Goal: Task Accomplishment & Management: Manage account settings

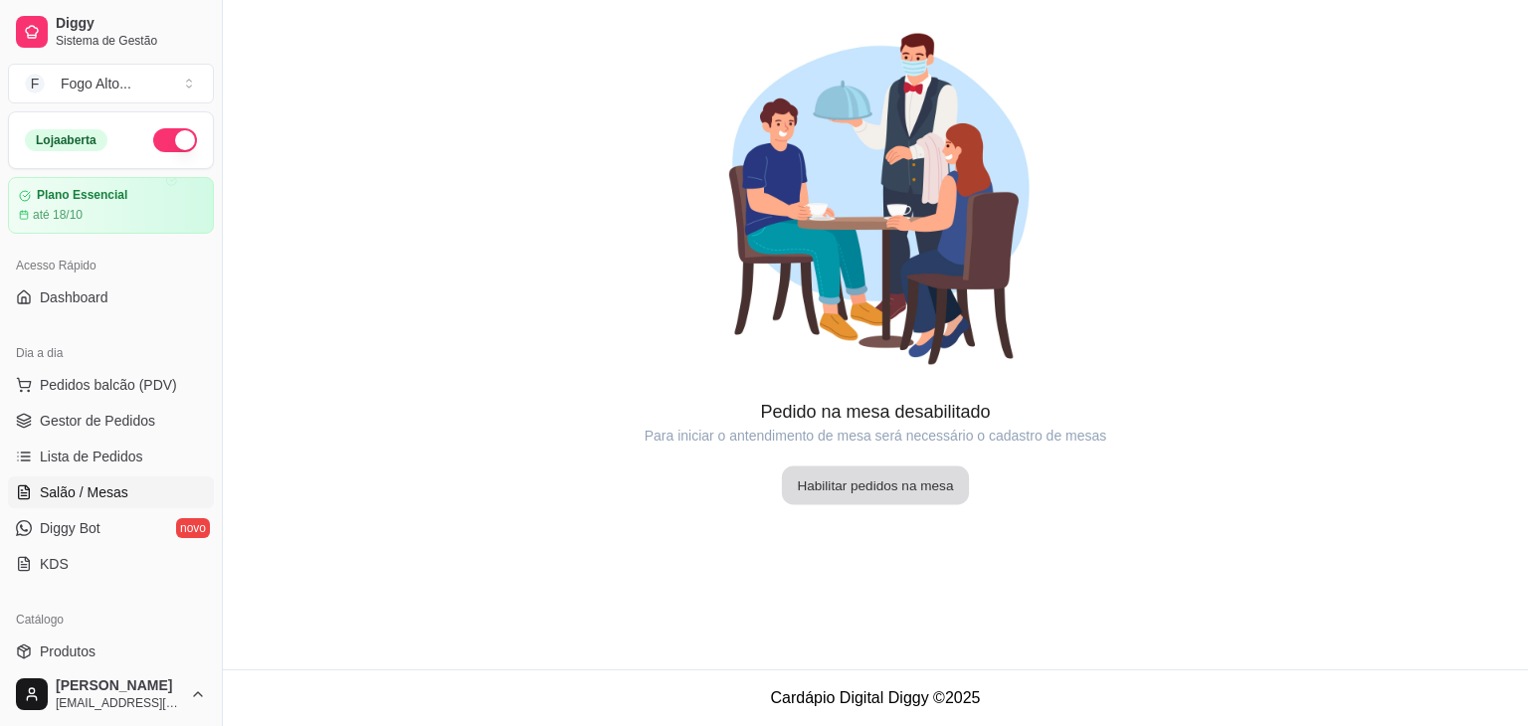
click at [846, 486] on button "Habilitar pedidos na mesa" at bounding box center [875, 485] width 187 height 39
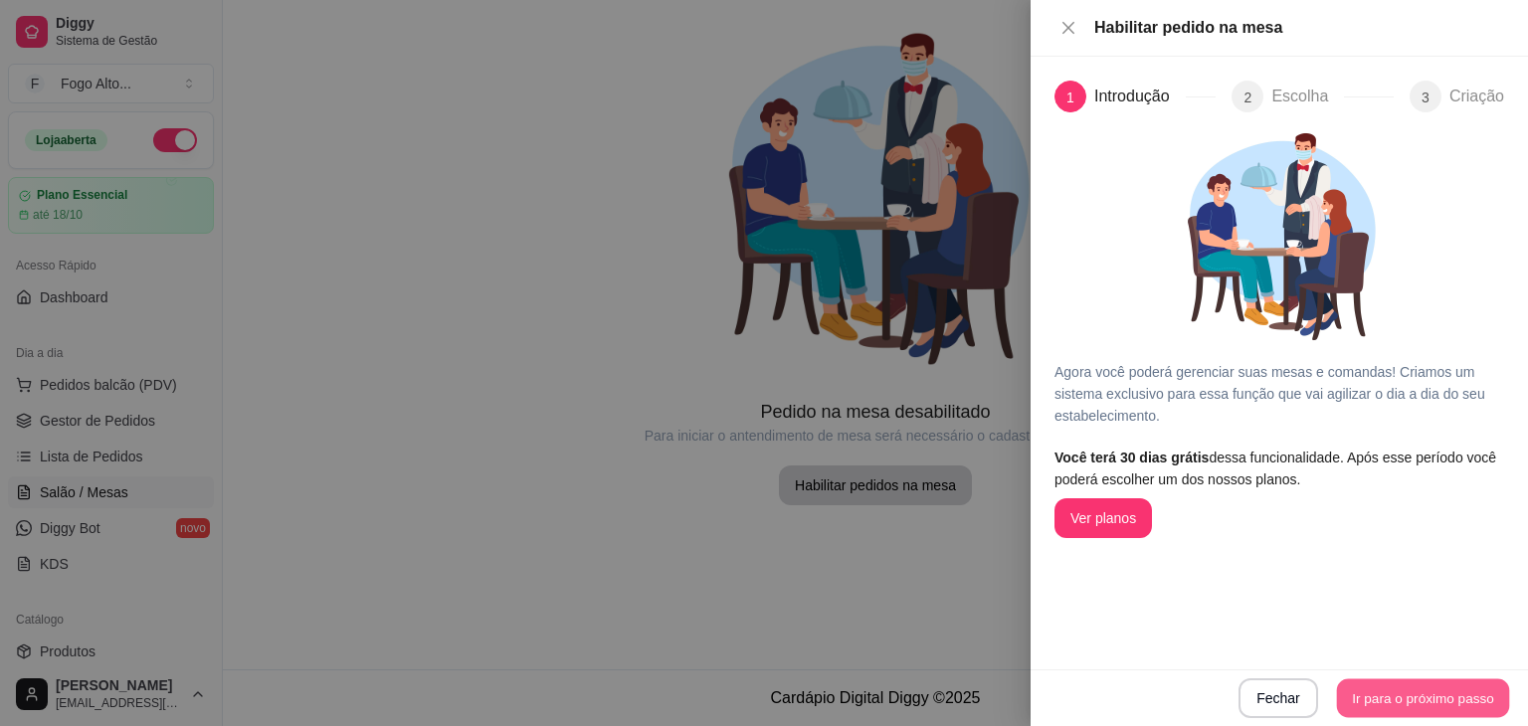
click at [1392, 703] on button "Ir para o próximo passo" at bounding box center [1423, 698] width 173 height 39
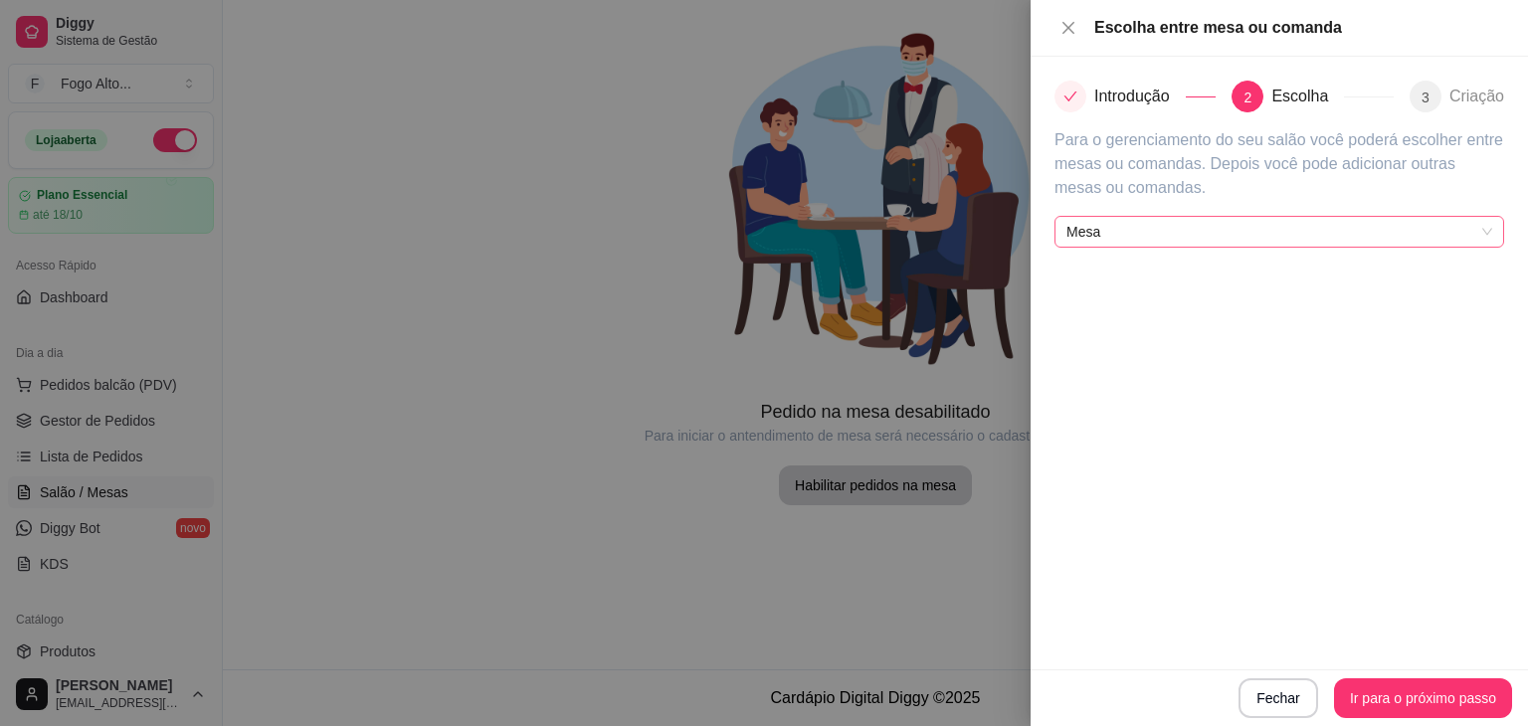
click at [1309, 233] on span "Mesa" at bounding box center [1279, 232] width 426 height 30
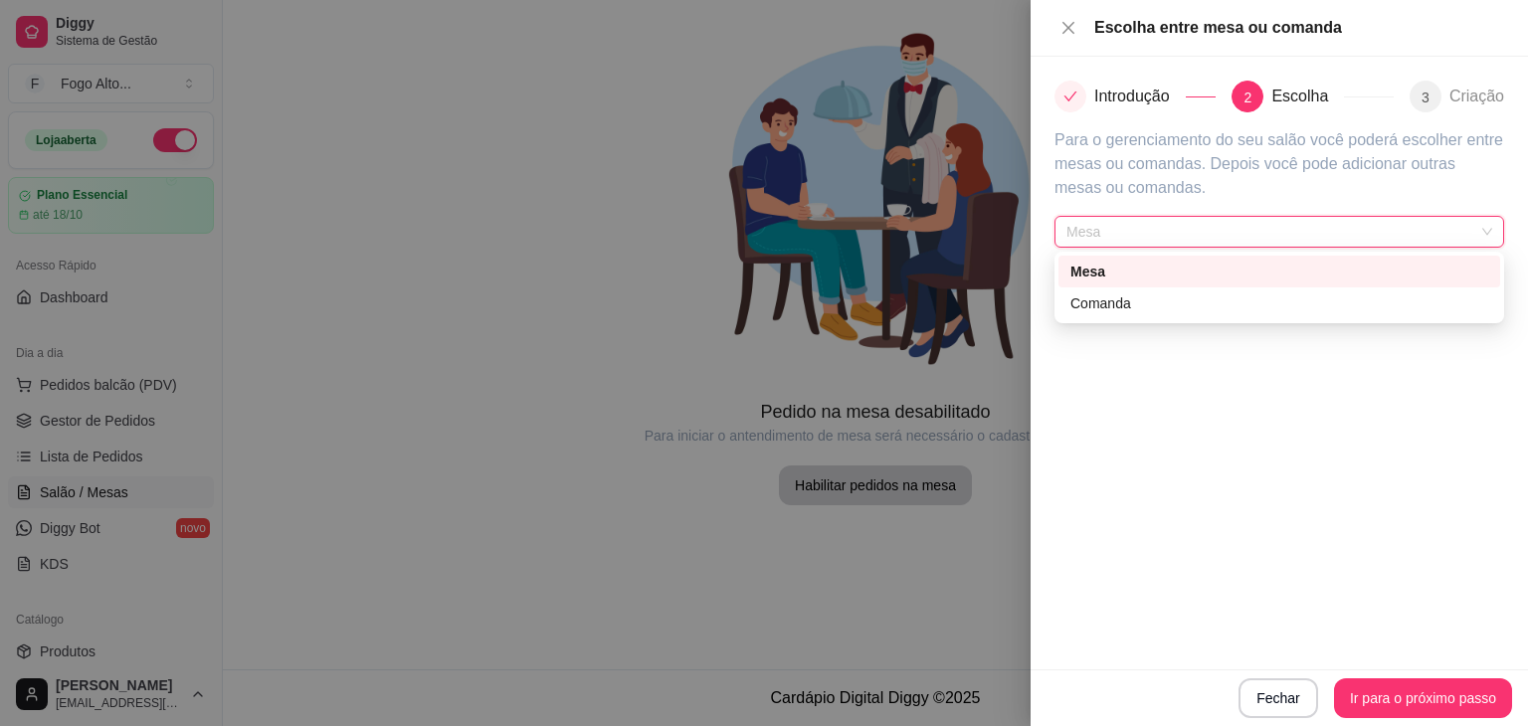
click at [1280, 271] on div "Mesa" at bounding box center [1279, 272] width 418 height 22
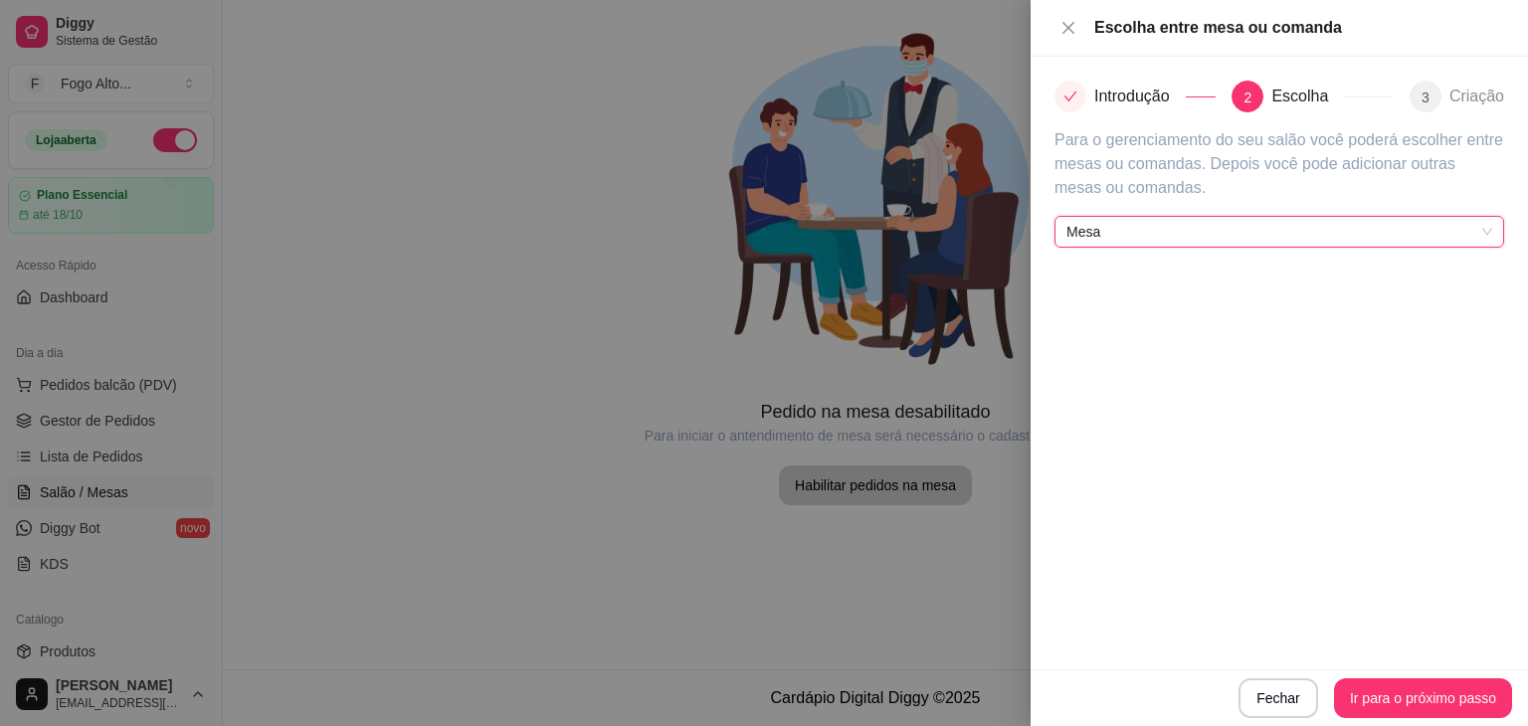
click at [1300, 233] on span "Mesa" at bounding box center [1279, 232] width 426 height 30
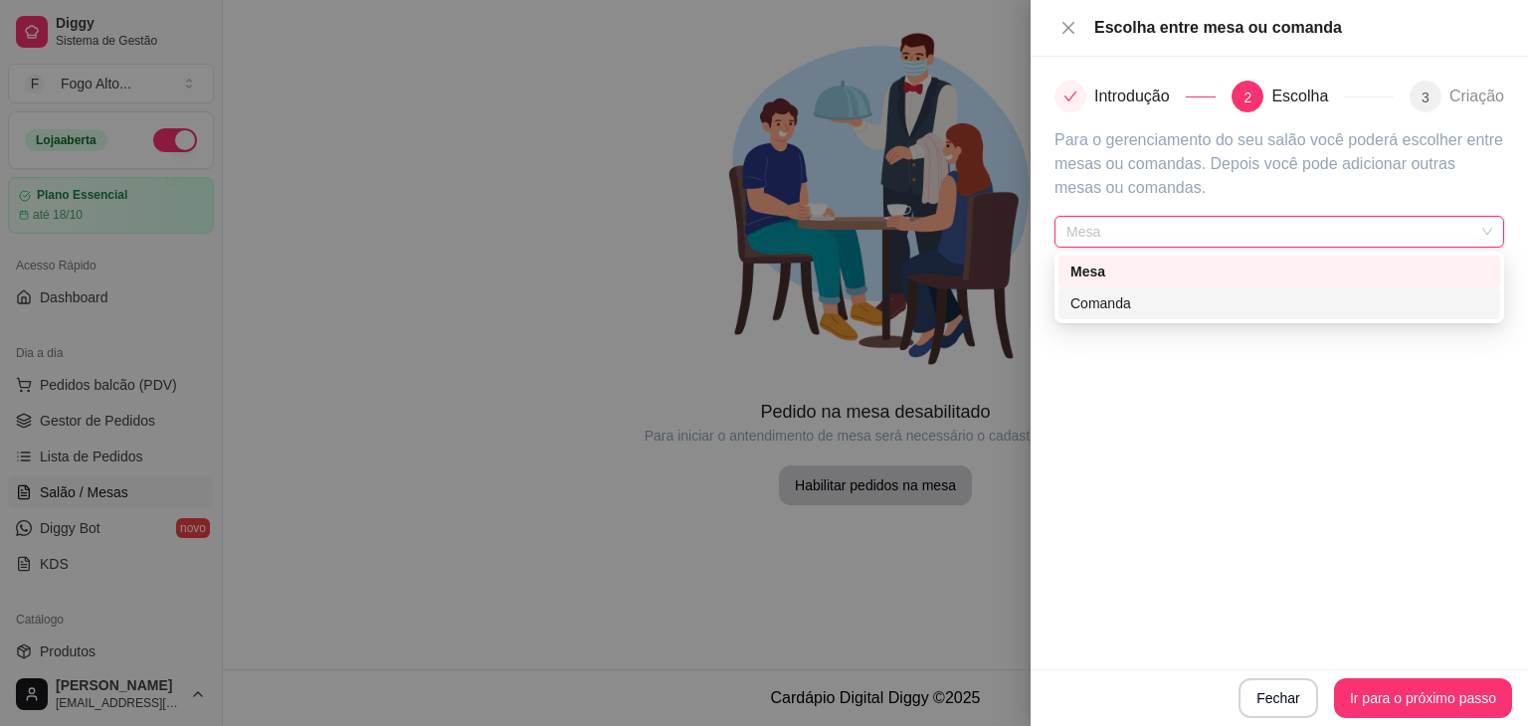
click at [1236, 311] on div "Comanda" at bounding box center [1279, 303] width 418 height 22
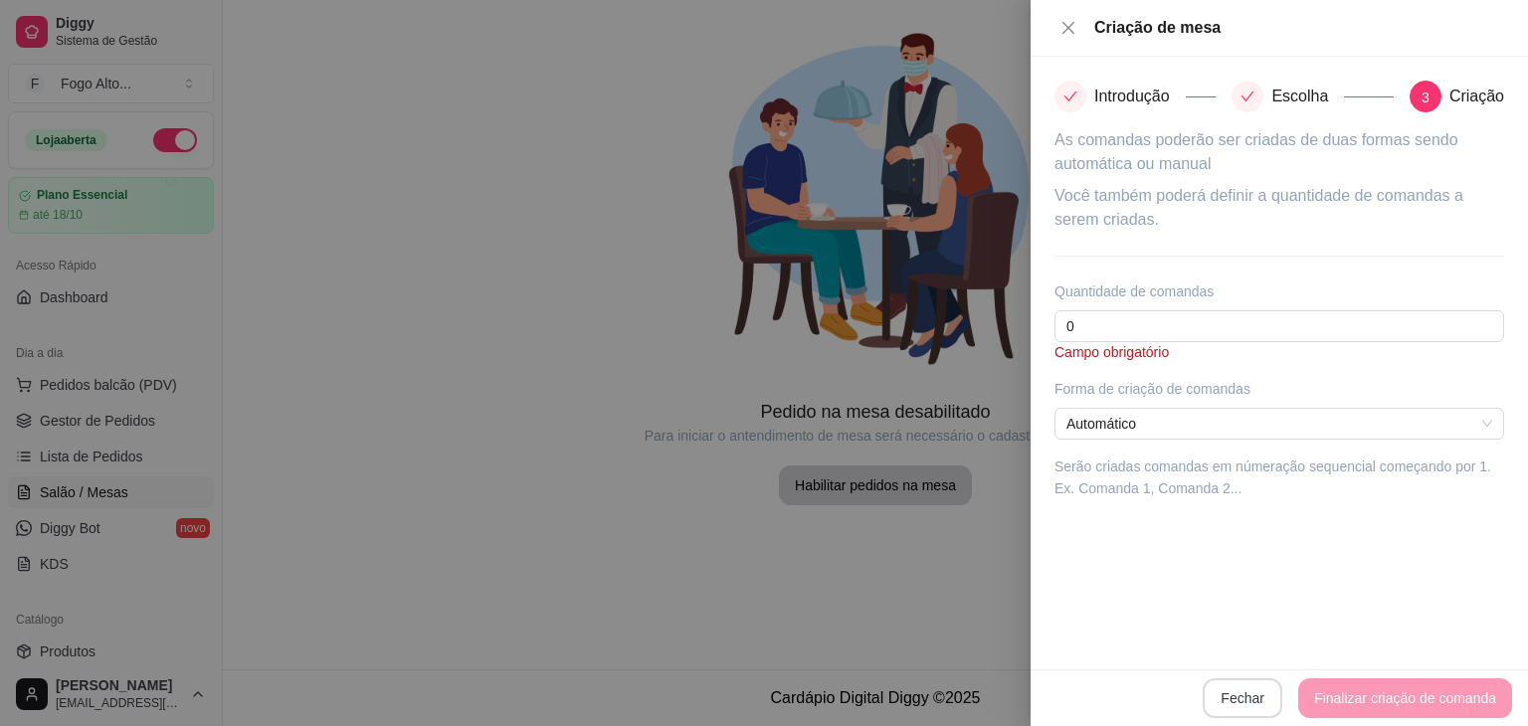
click at [1262, 689] on button "Fechar" at bounding box center [1242, 698] width 80 height 40
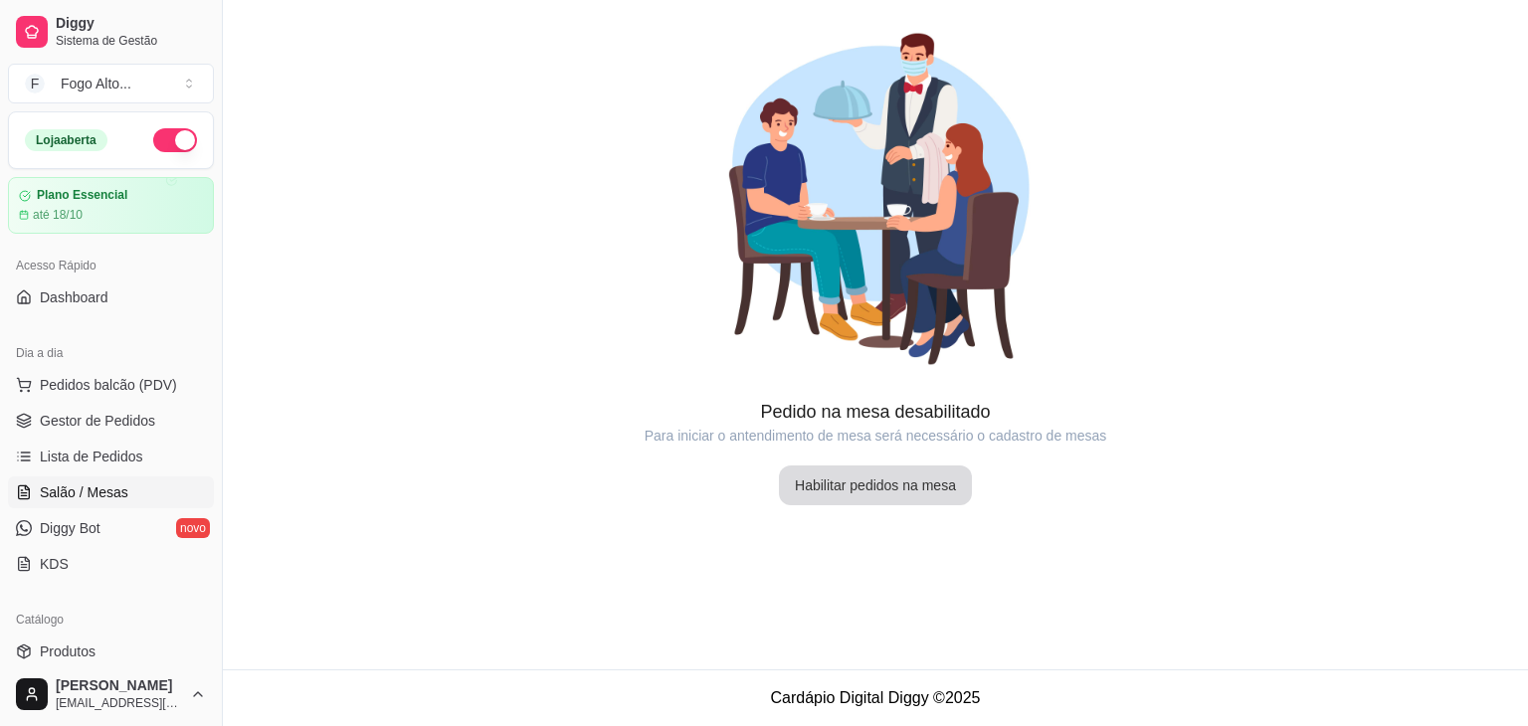
click at [848, 479] on button "Habilitar pedidos na mesa" at bounding box center [875, 485] width 193 height 40
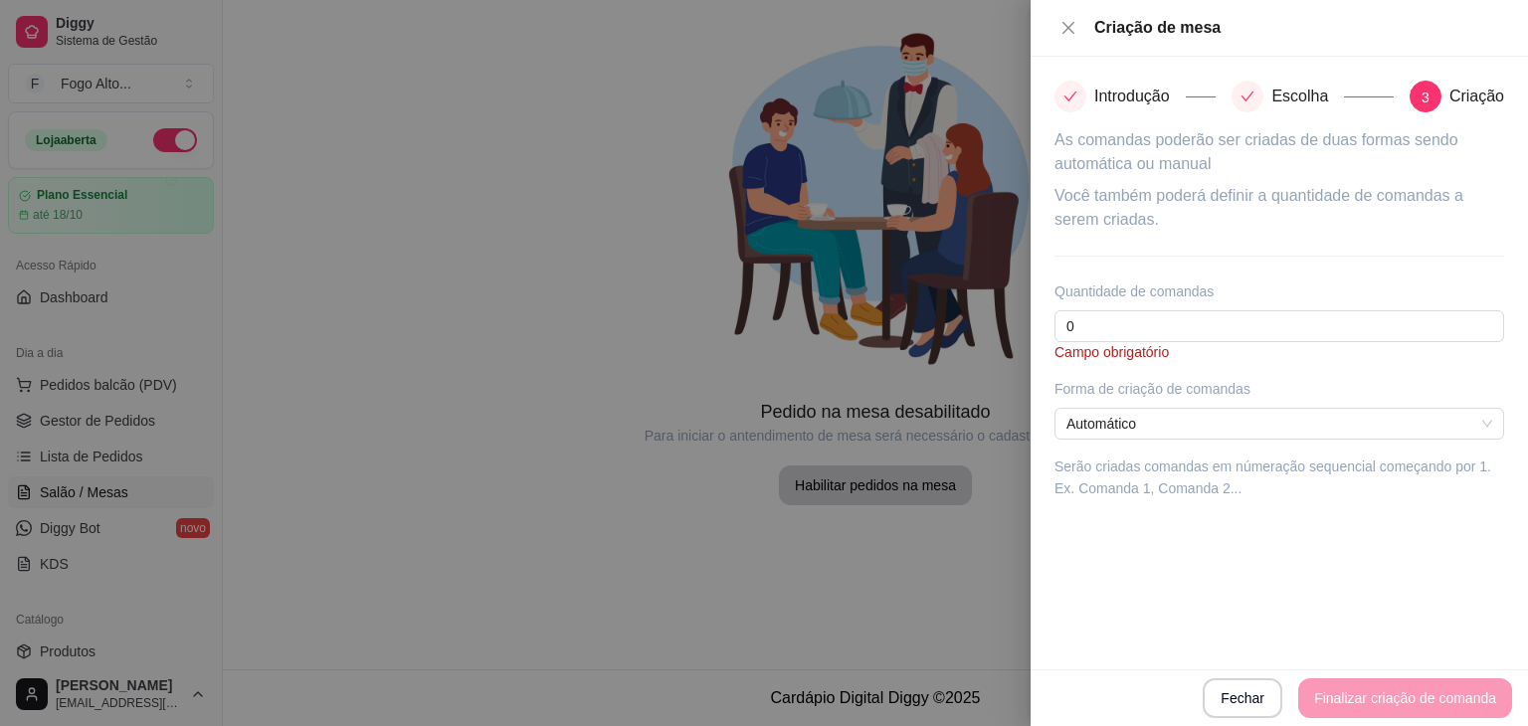
click at [1253, 101] on icon "check" at bounding box center [1247, 97] width 14 height 14
click at [1253, 709] on button "Fechar" at bounding box center [1242, 698] width 80 height 40
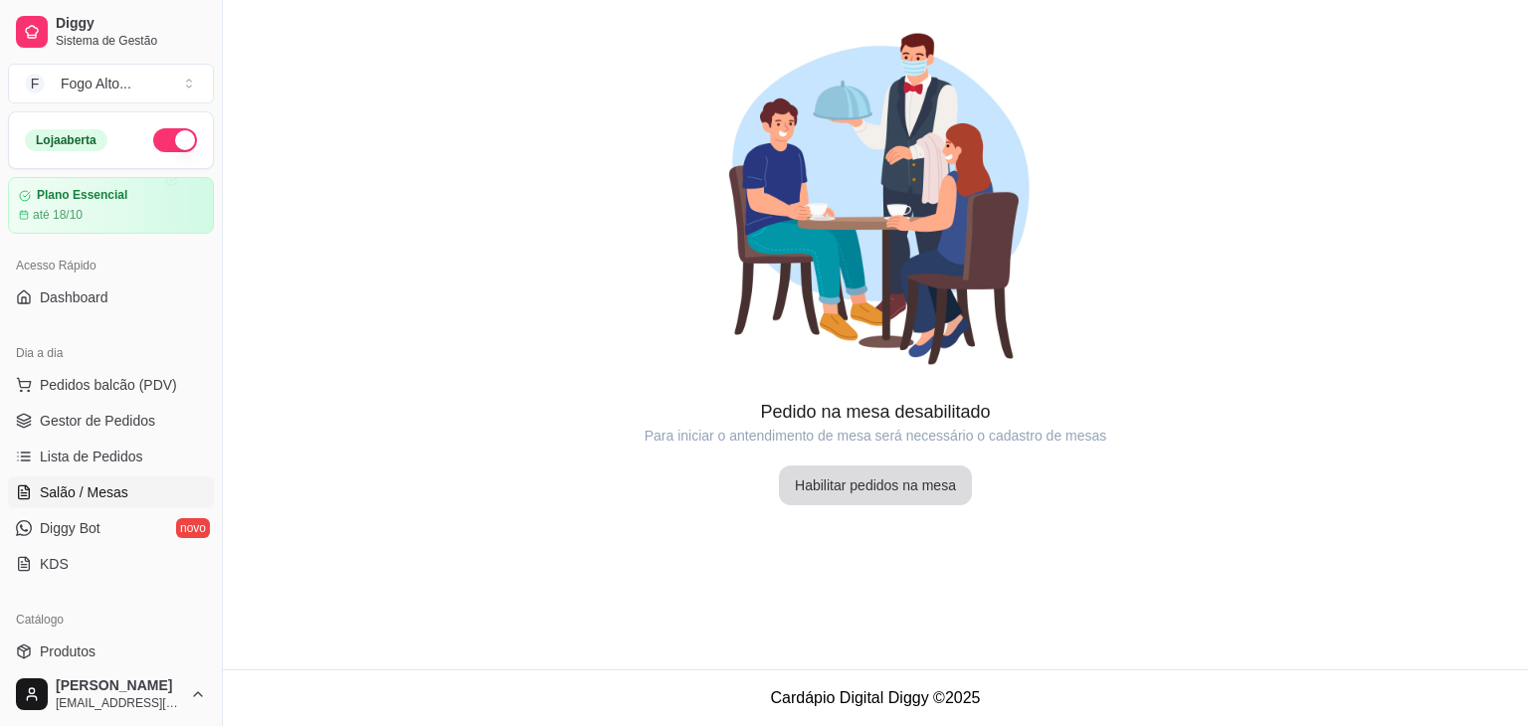
click at [856, 494] on button "Habilitar pedidos na mesa" at bounding box center [875, 485] width 193 height 40
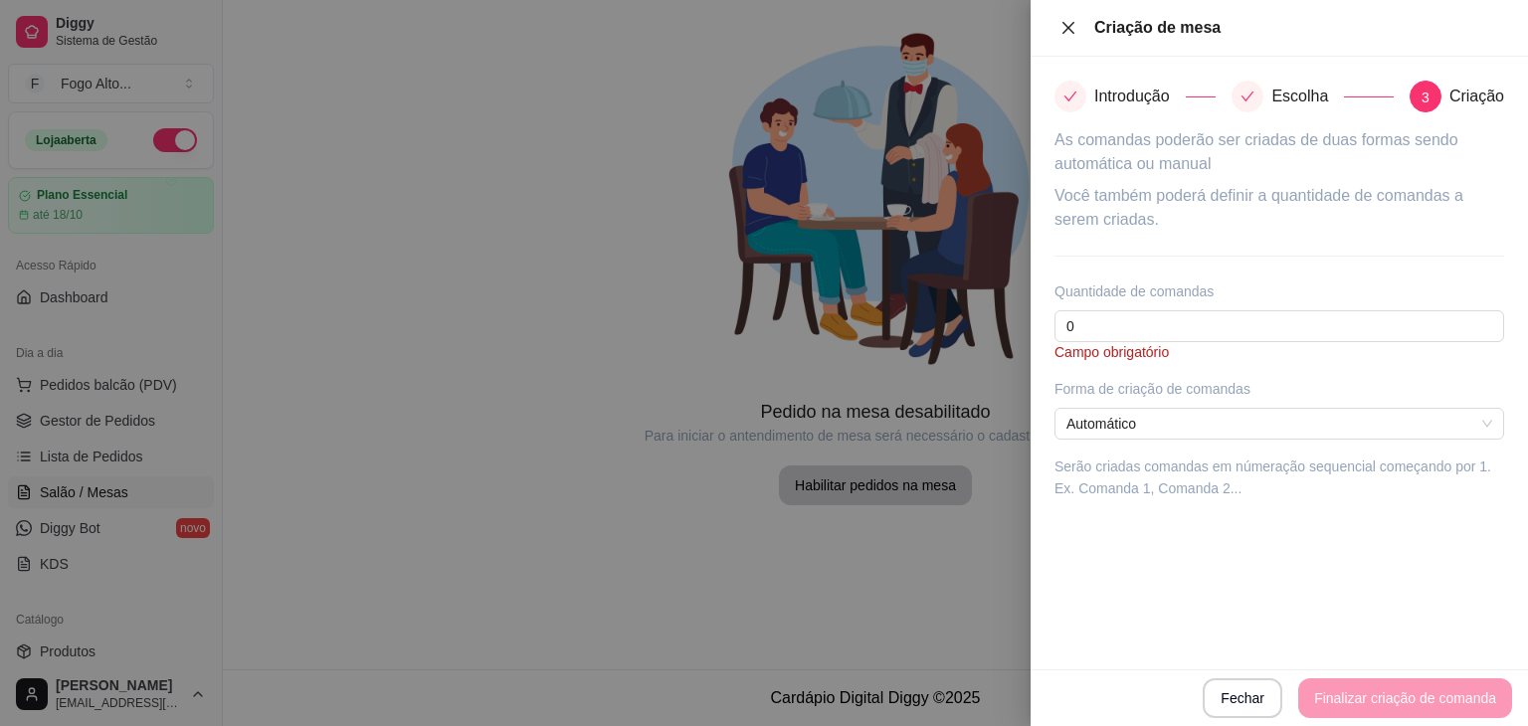
click at [1068, 34] on icon "close" at bounding box center [1068, 28] width 16 height 16
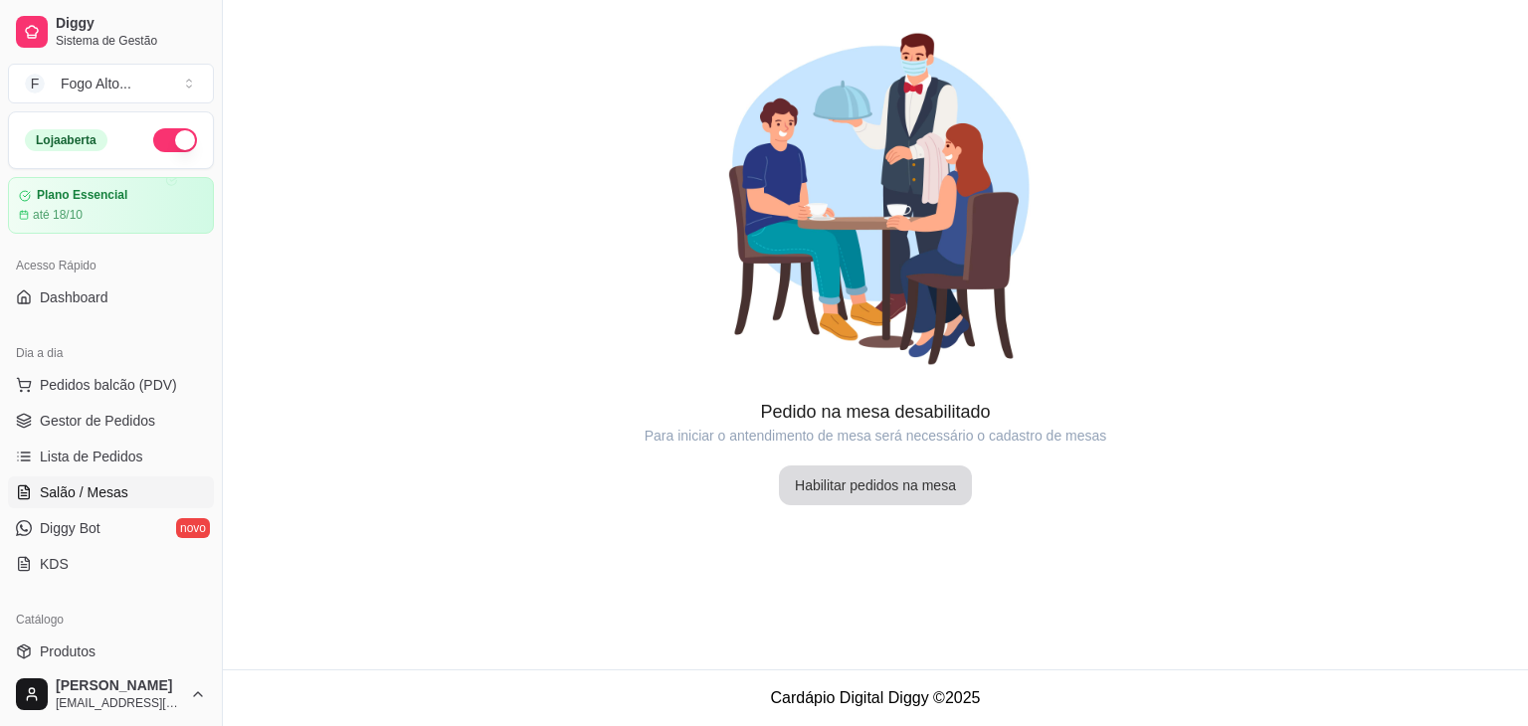
click at [933, 494] on button "Habilitar pedidos na mesa" at bounding box center [875, 485] width 193 height 40
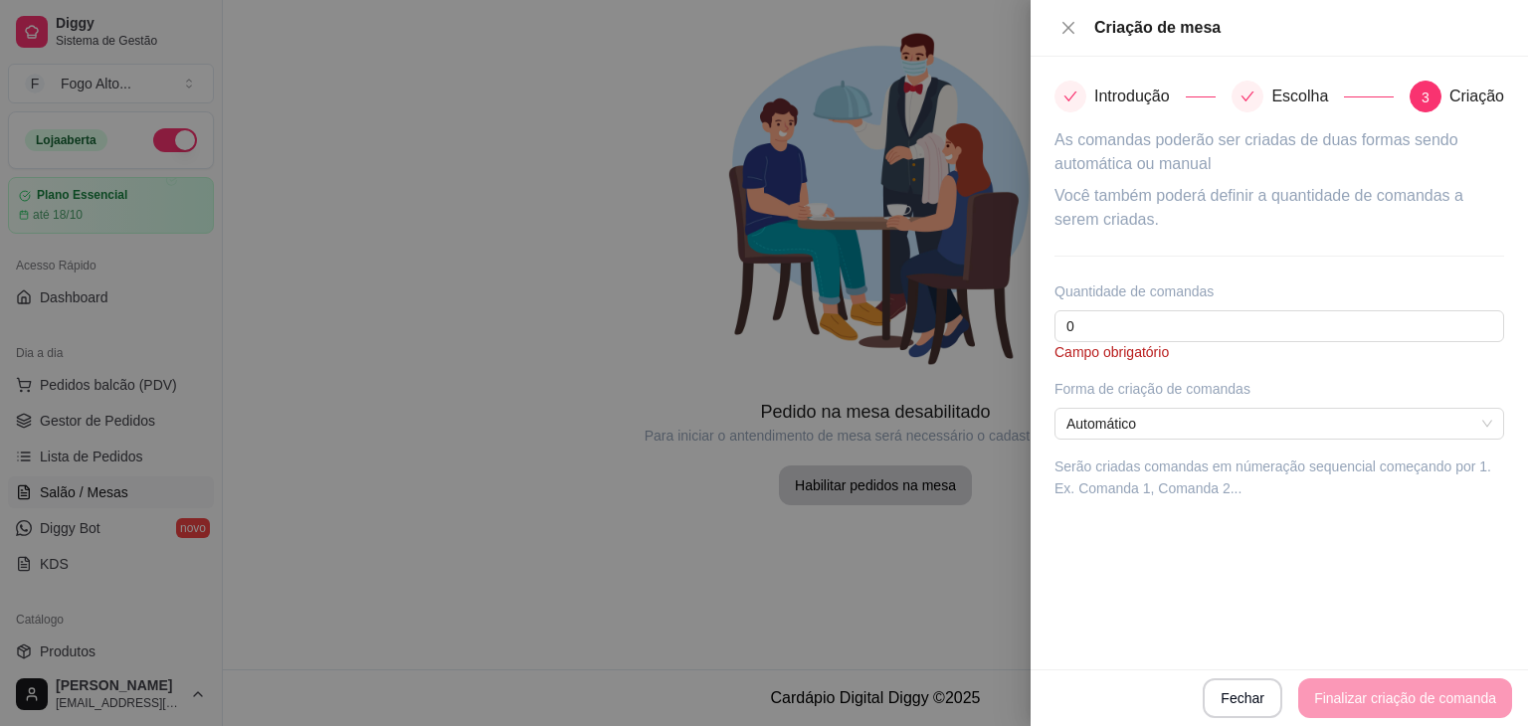
click at [1243, 97] on icon "check" at bounding box center [1247, 97] width 14 height 14
click at [1249, 101] on icon "check" at bounding box center [1247, 97] width 14 height 14
click at [1087, 124] on div "Introdução Escolha 3 Criação As comandas poderão ser criadas de duas formas sen…" at bounding box center [1278, 363] width 497 height 613
click at [1089, 122] on div "Introdução Escolha 3 Criação As comandas poderão ser criadas de duas formas sen…" at bounding box center [1278, 363] width 497 height 613
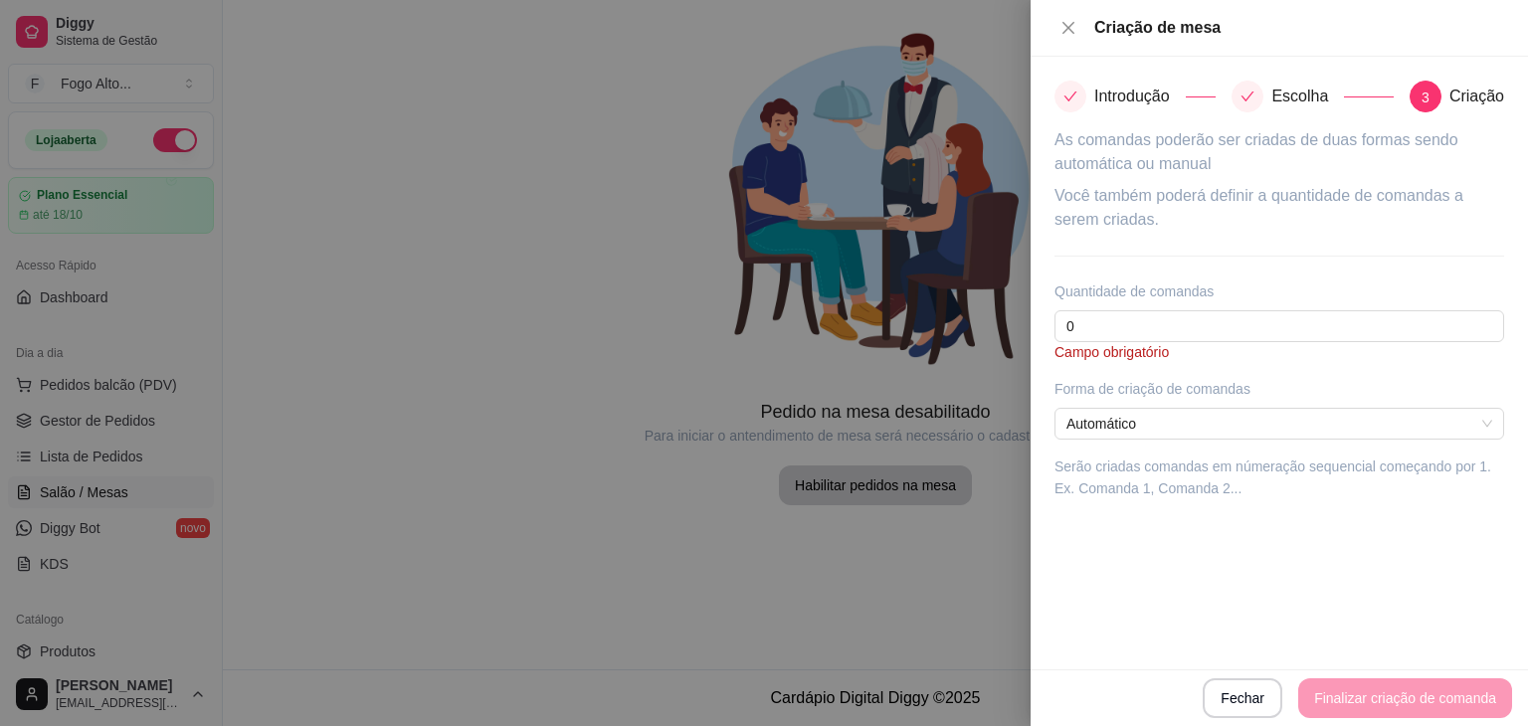
click at [1087, 118] on div "Introdução Escolha 3 Criação As comandas poderão ser criadas de duas formas sen…" at bounding box center [1278, 363] width 497 height 613
click at [1087, 97] on div "Introdução" at bounding box center [1134, 97] width 161 height 32
click at [1092, 335] on input "0" at bounding box center [1279, 326] width 450 height 32
click at [1161, 429] on span "Automático" at bounding box center [1279, 424] width 426 height 30
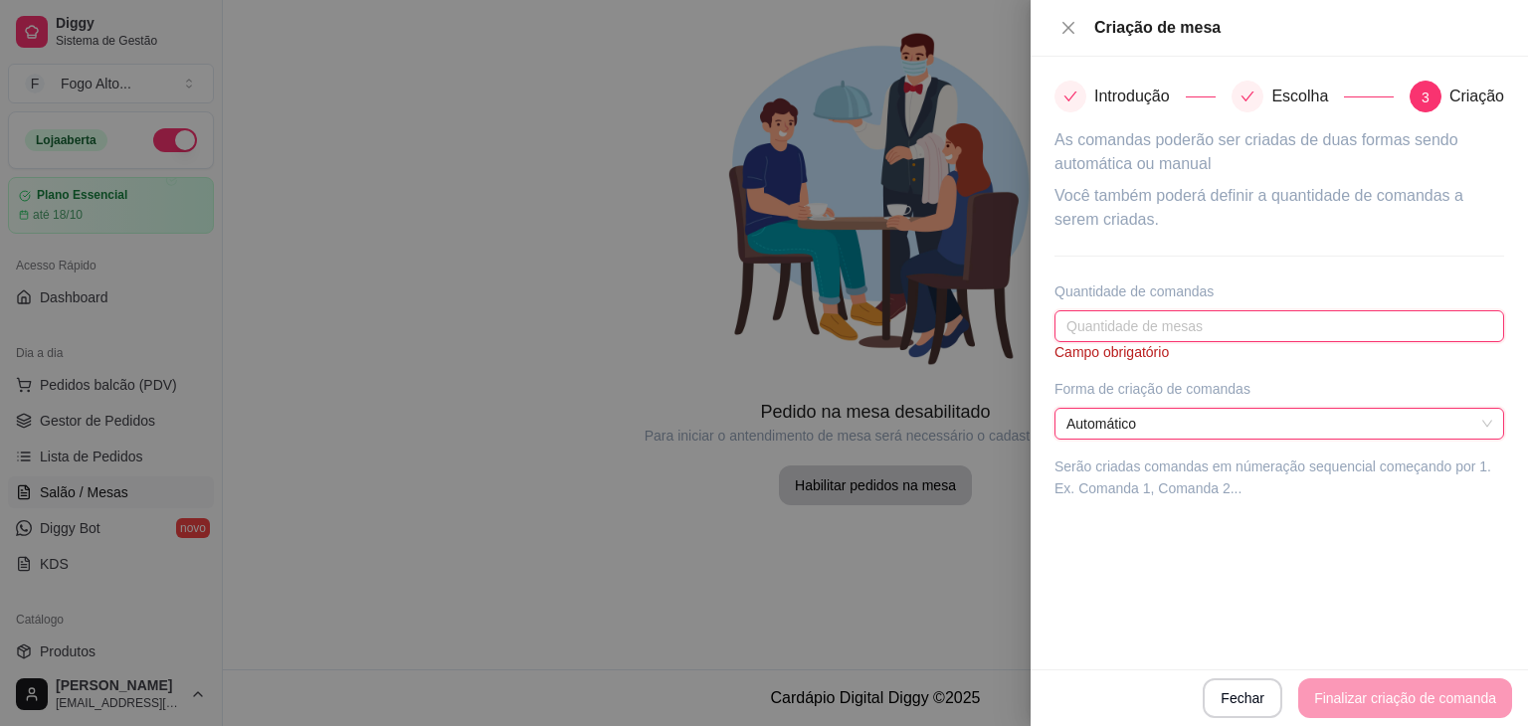
click at [1106, 334] on input "text" at bounding box center [1279, 326] width 450 height 32
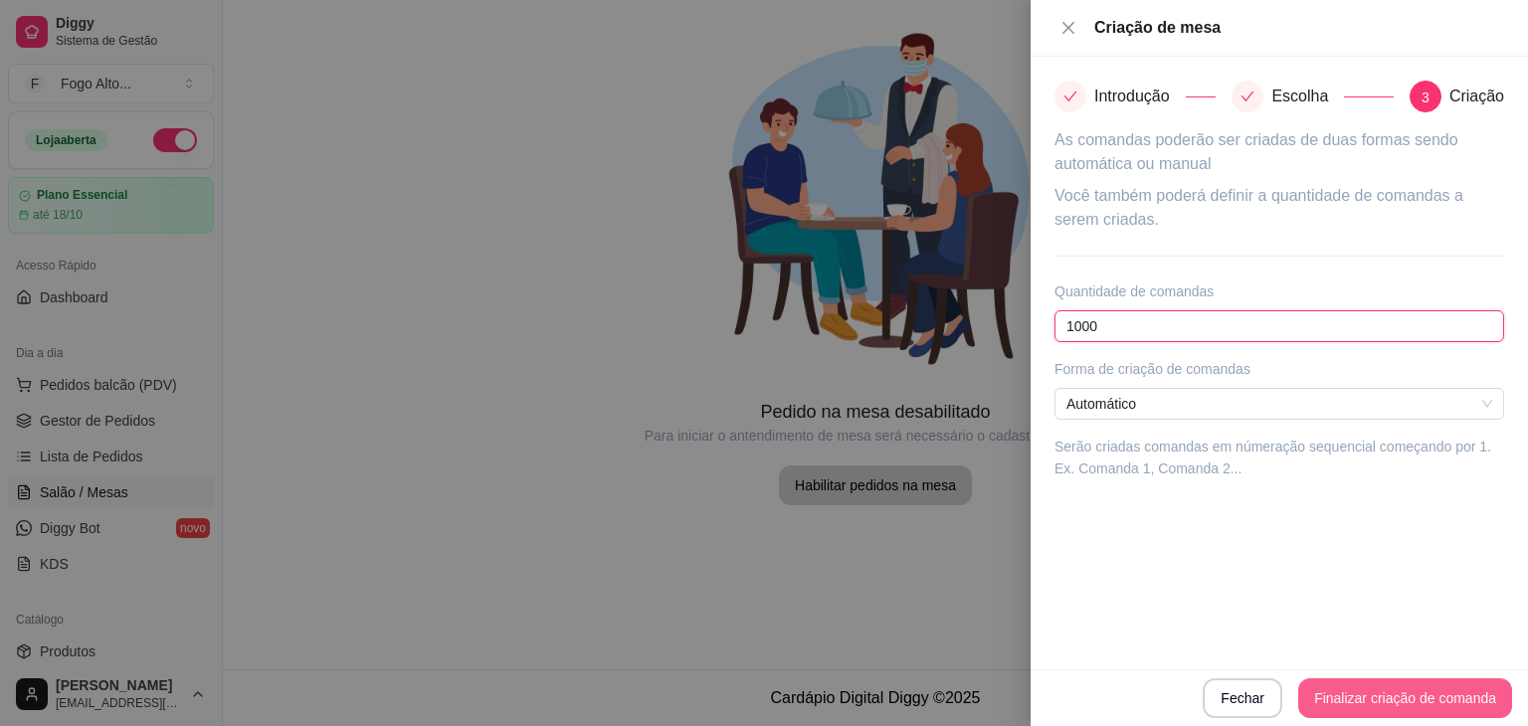
type input "1000"
click at [1348, 694] on button "Finalizar criação de comanda" at bounding box center [1404, 698] width 207 height 39
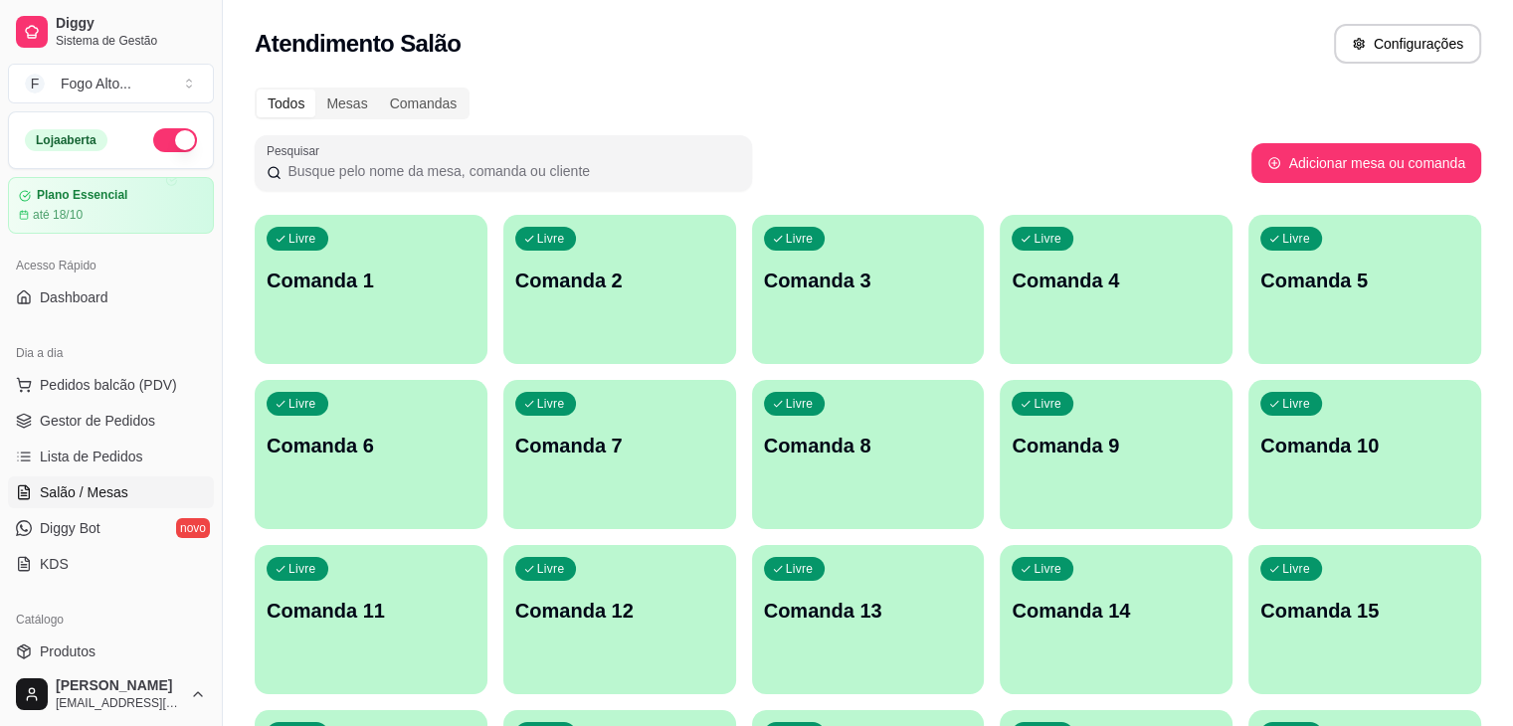
click at [323, 303] on div "Livre Comanda 1" at bounding box center [371, 277] width 233 height 125
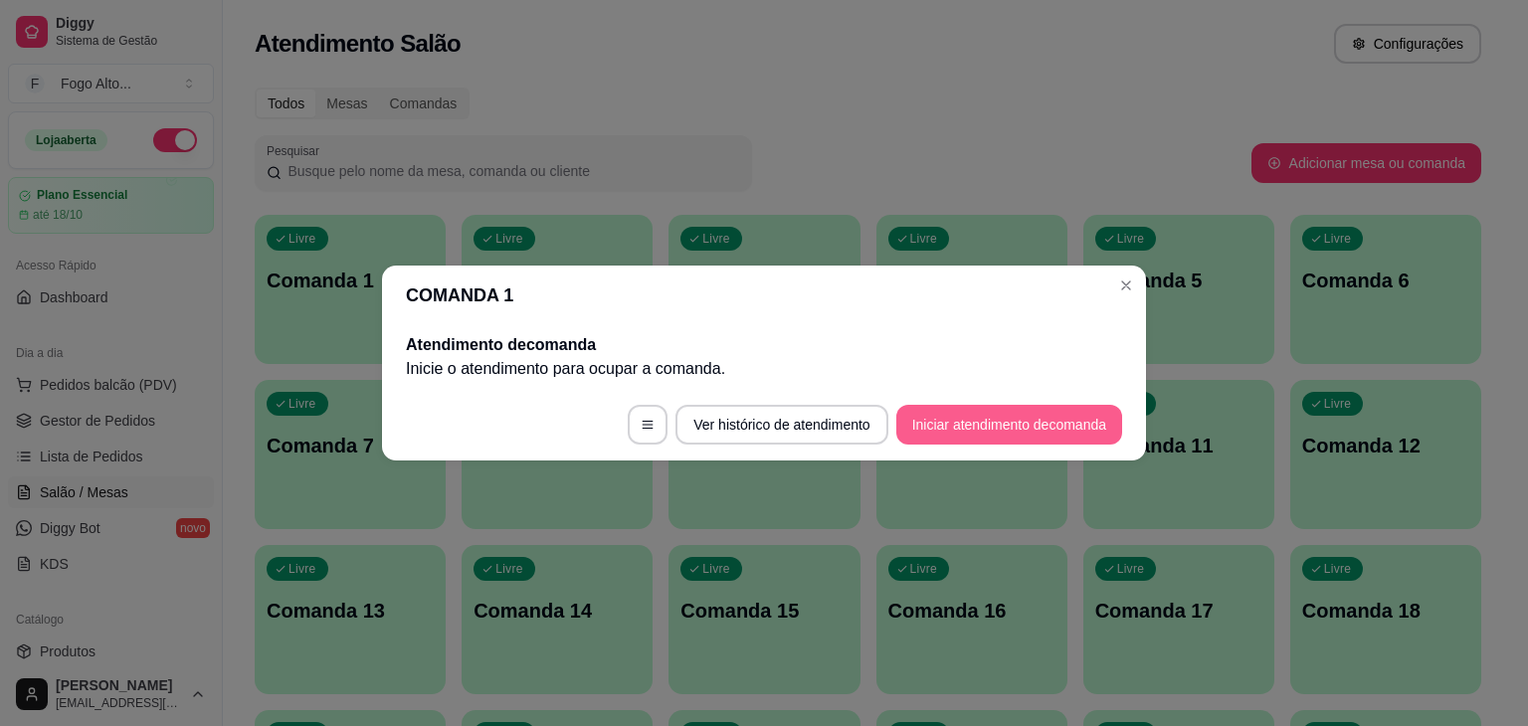
click at [1006, 428] on button "Iniciar atendimento de comanda" at bounding box center [1009, 425] width 226 height 40
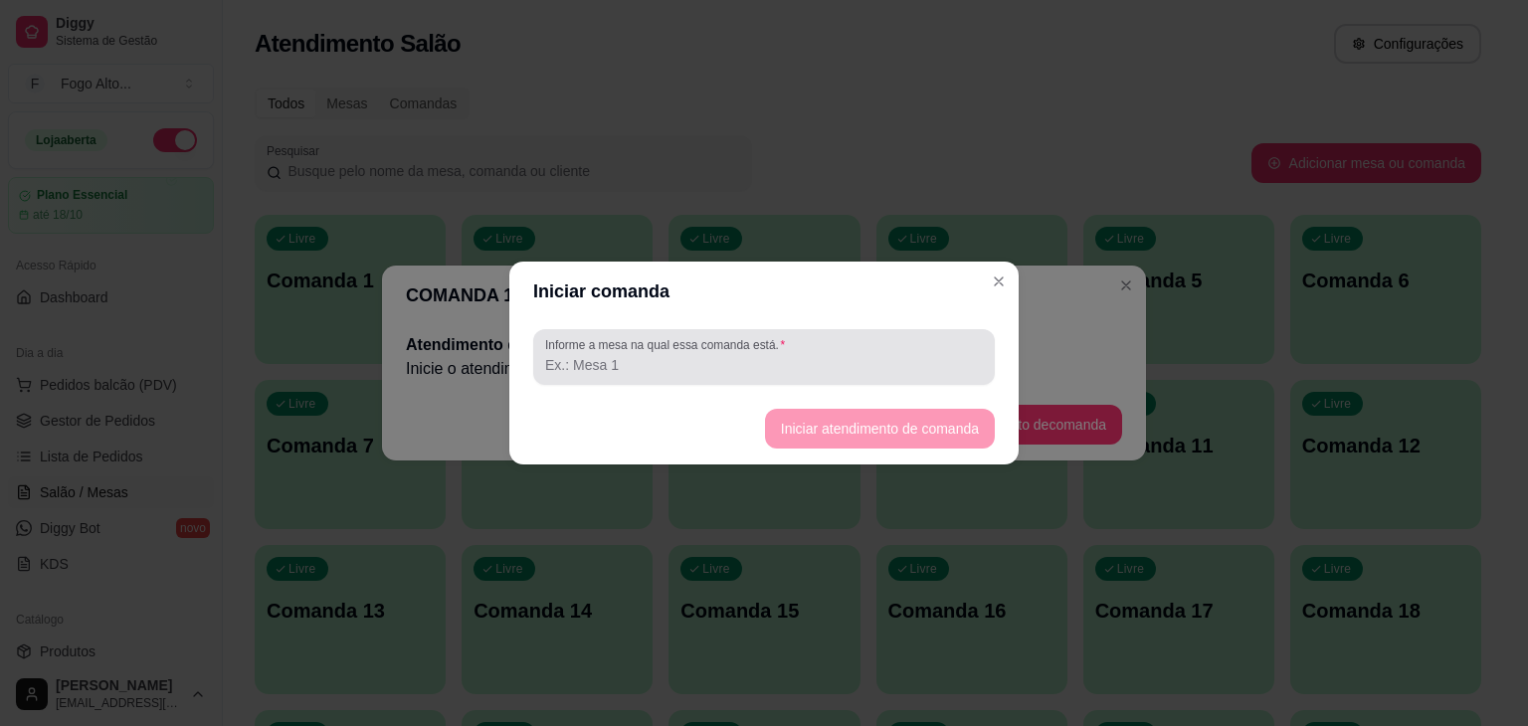
click at [695, 371] on input "Informe a mesa na qual essa comanda está." at bounding box center [764, 365] width 438 height 20
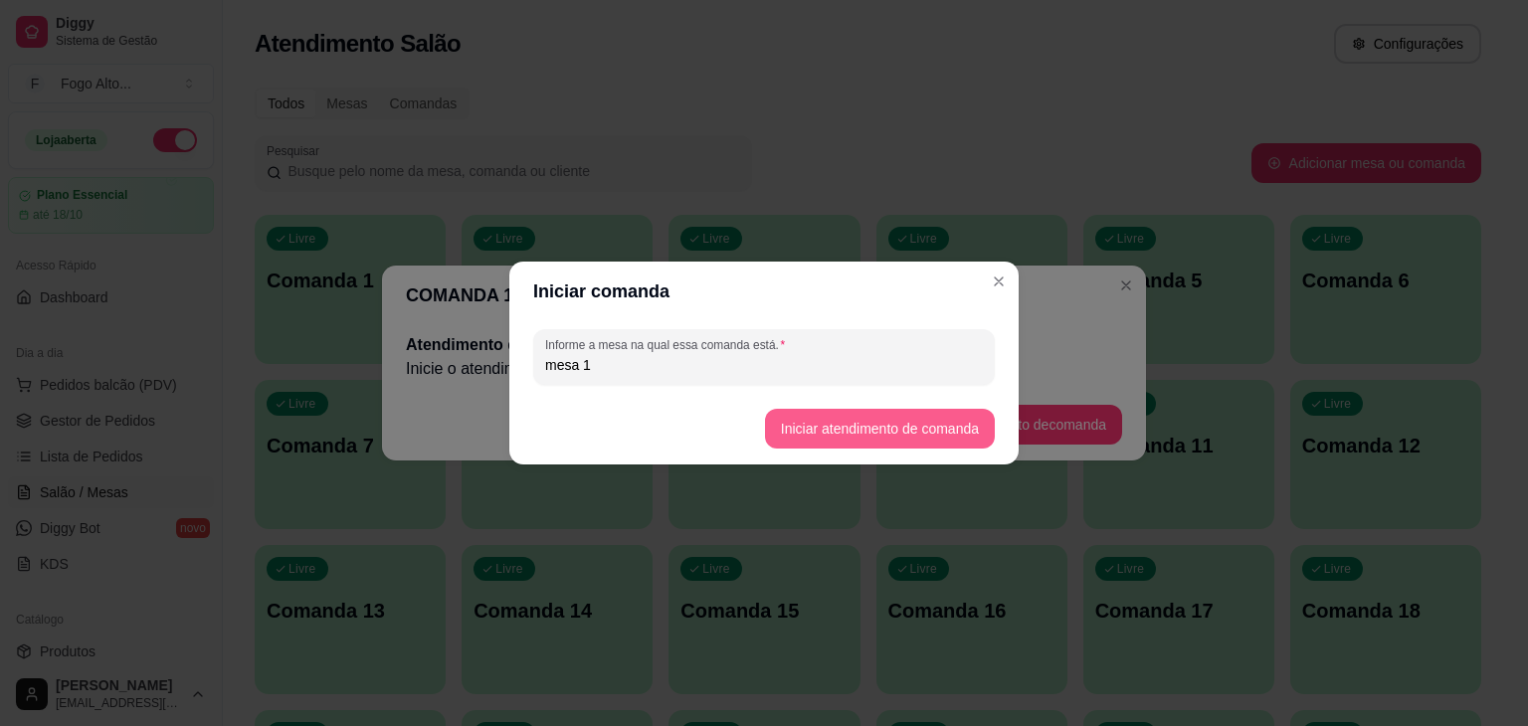
type input "mesa 1"
click at [885, 419] on button "Iniciar atendimento de comanda" at bounding box center [880, 429] width 230 height 40
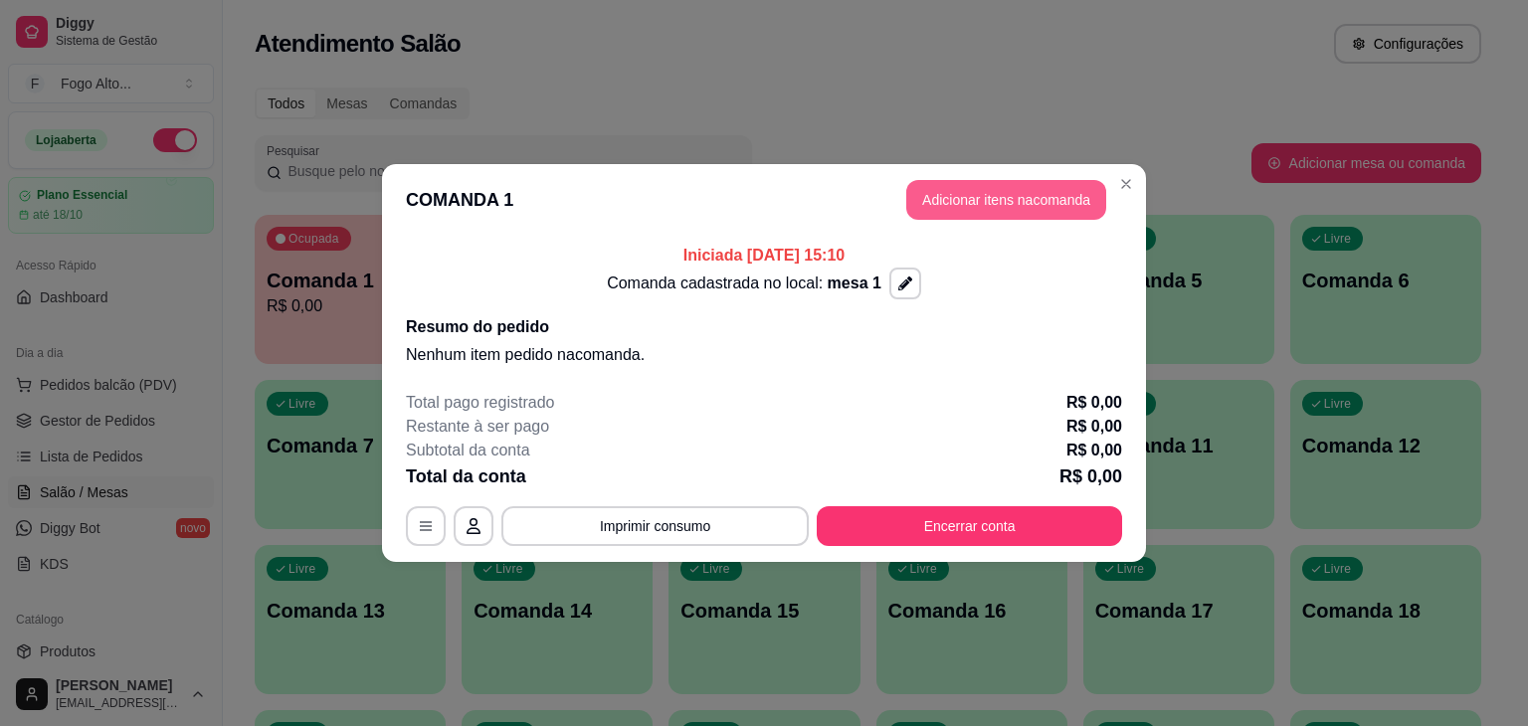
click at [1042, 196] on button "Adicionar itens na comanda" at bounding box center [1006, 200] width 200 height 40
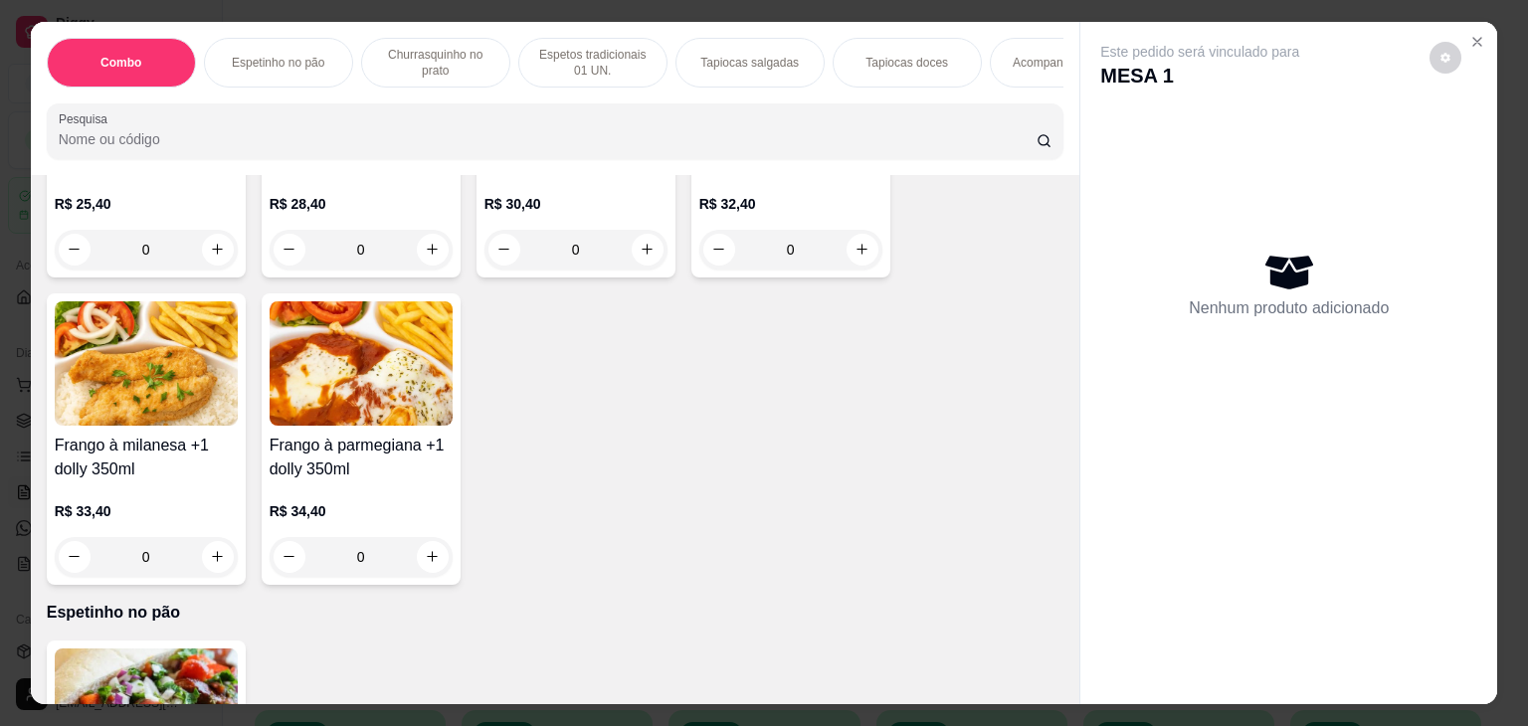
scroll to position [398, 0]
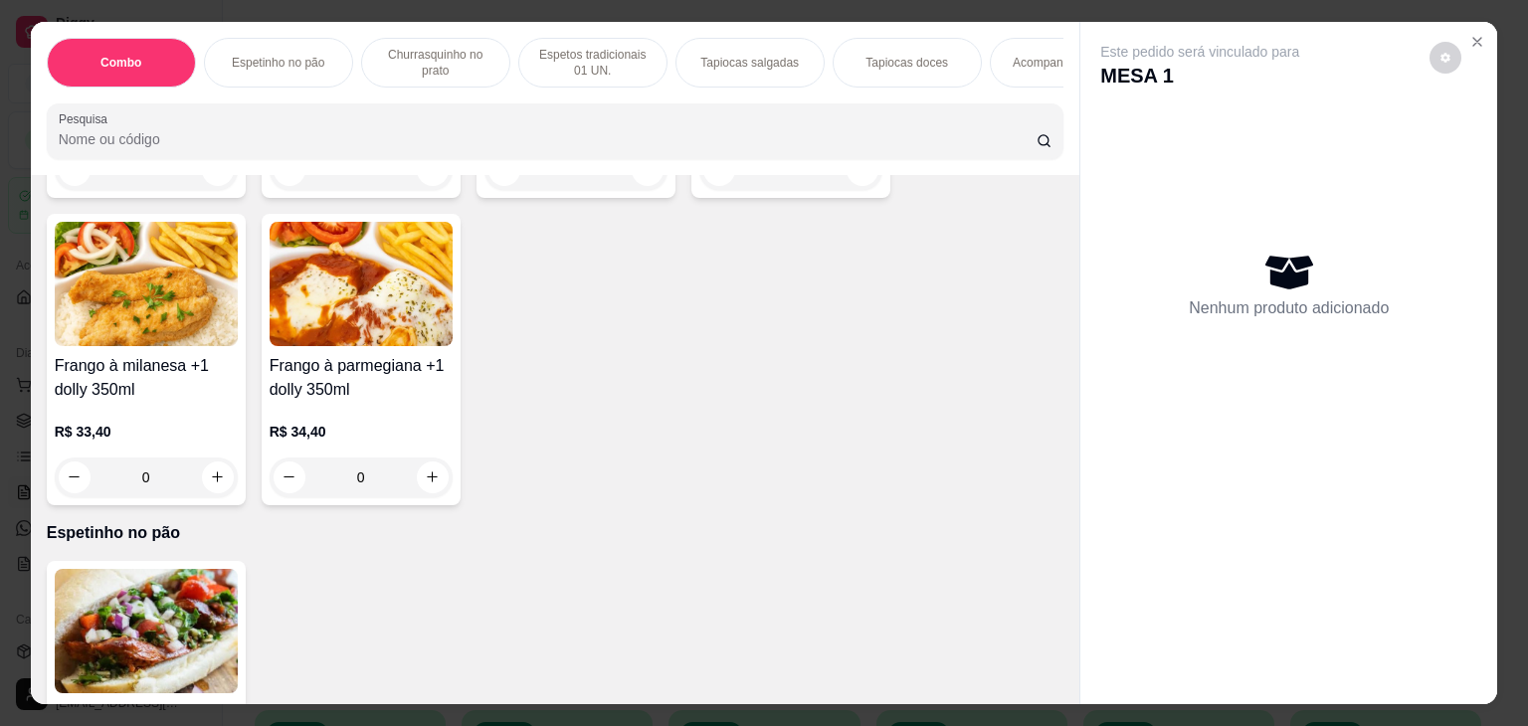
click at [306, 61] on p "Espetinho no pão" at bounding box center [278, 63] width 92 height 16
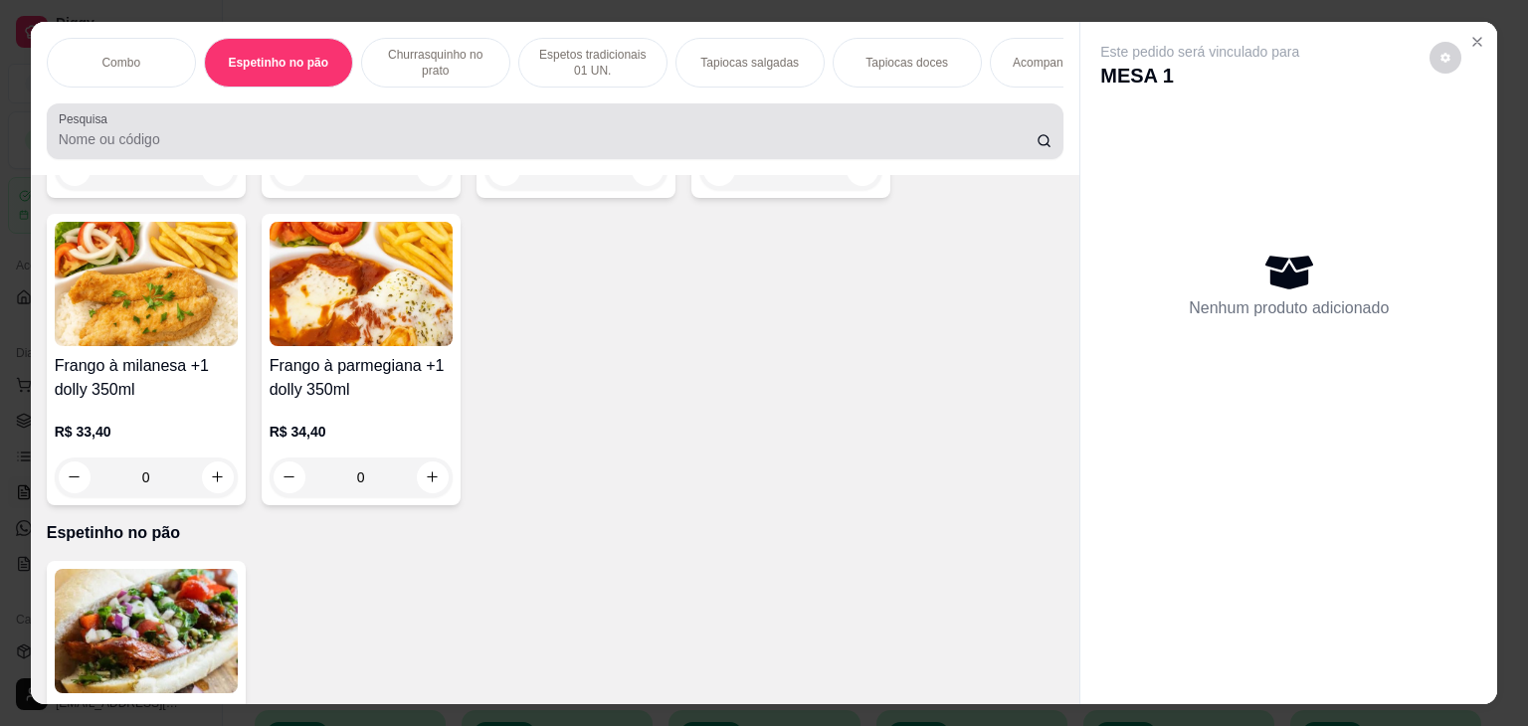
scroll to position [49, 0]
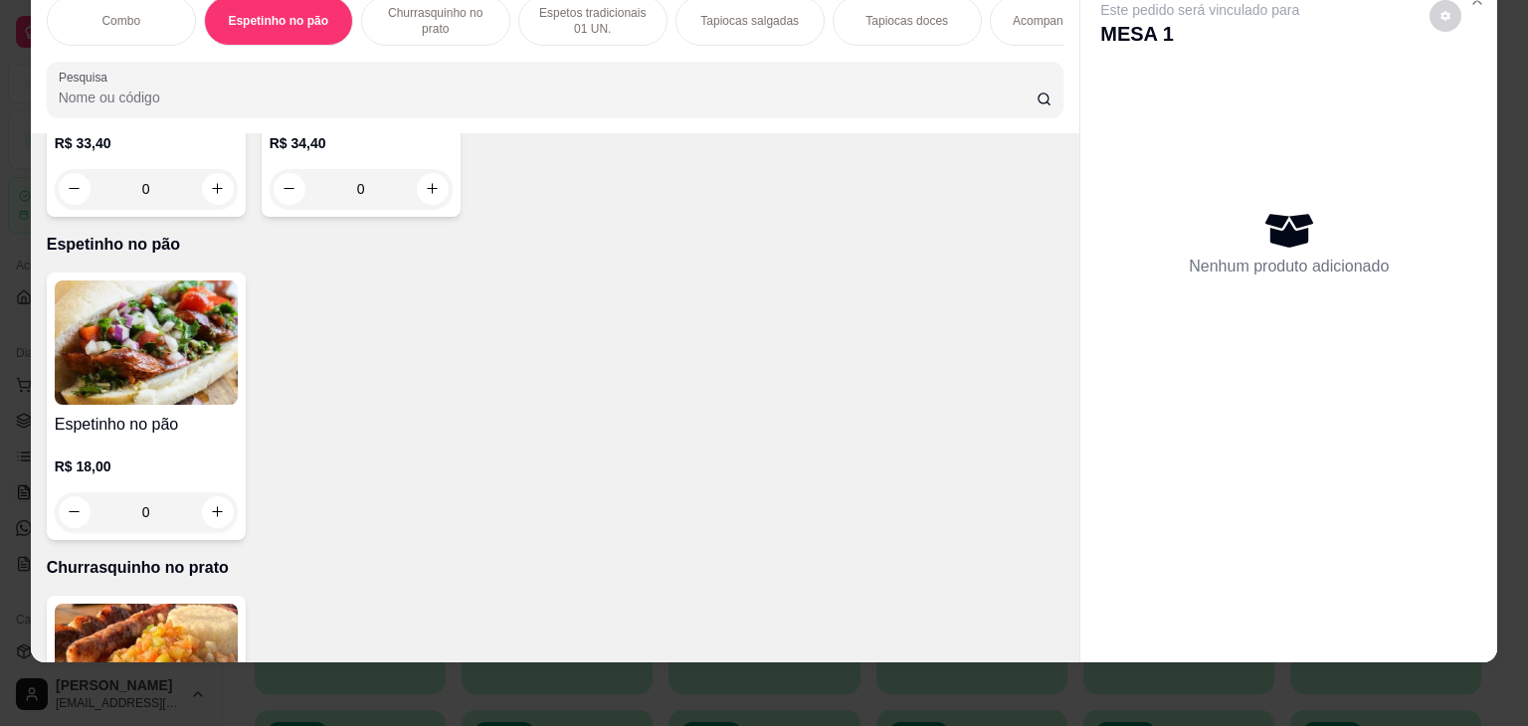
click at [606, 17] on p "Espetos tradicionais 01 UN." at bounding box center [592, 21] width 115 height 32
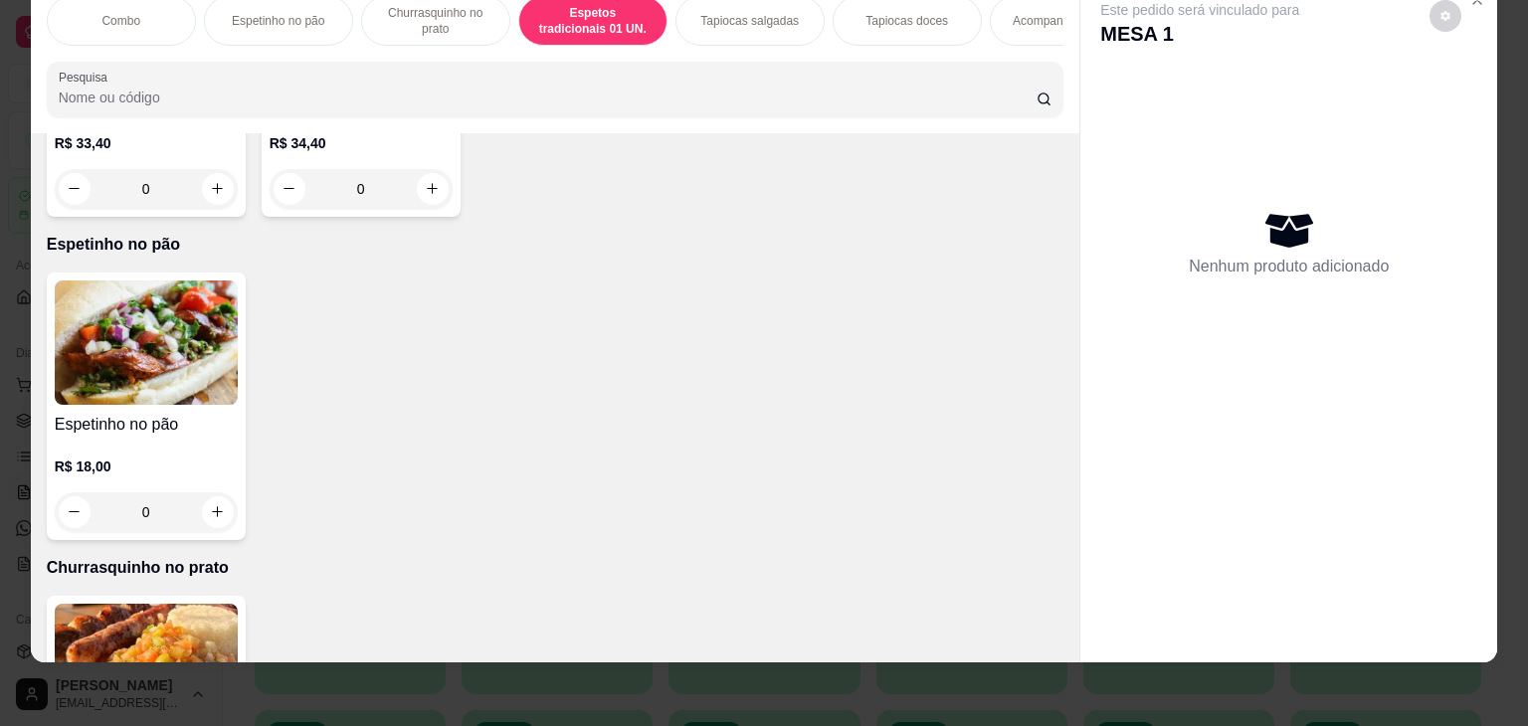
scroll to position [1389, 0]
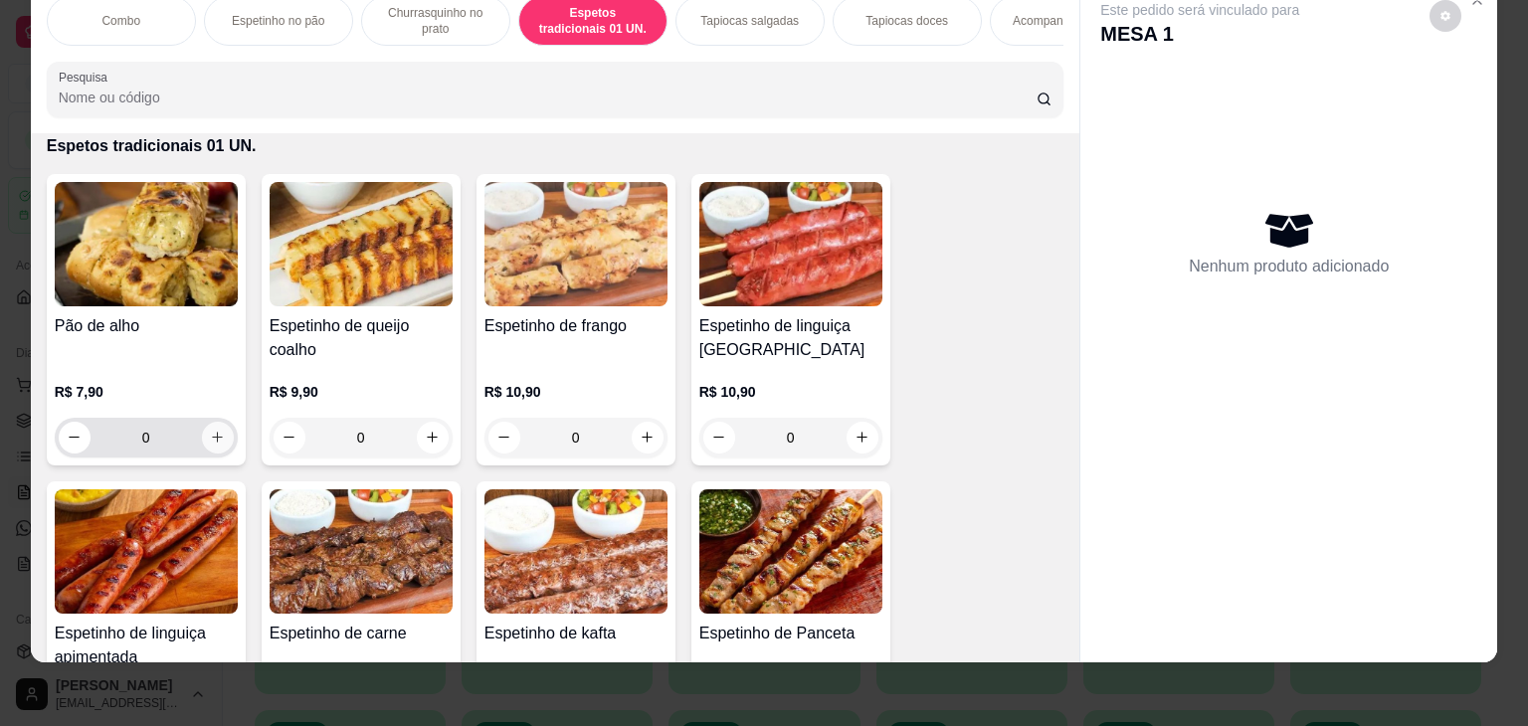
click at [210, 431] on icon "increase-product-quantity" at bounding box center [217, 437] width 15 height 15
type input "1"
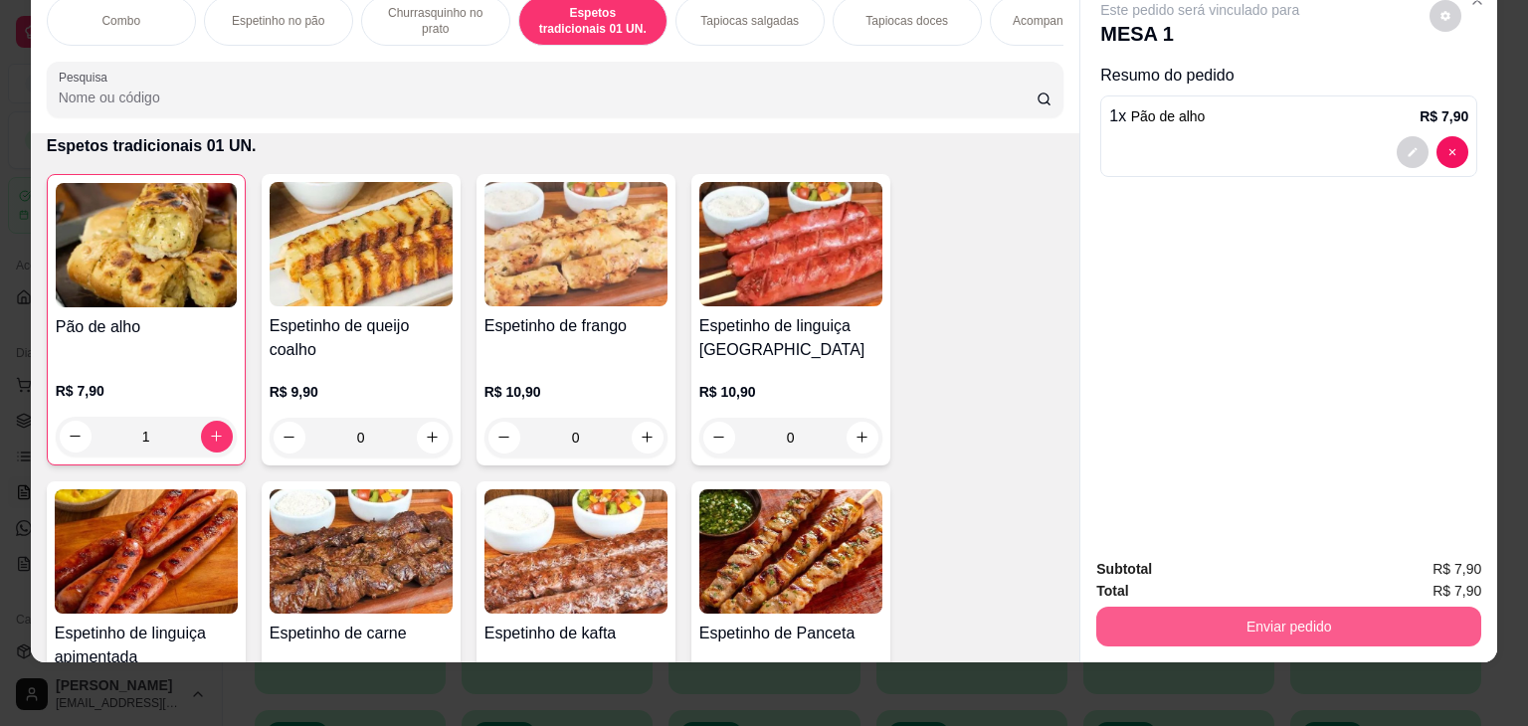
click at [1229, 607] on button "Enviar pedido" at bounding box center [1288, 627] width 385 height 40
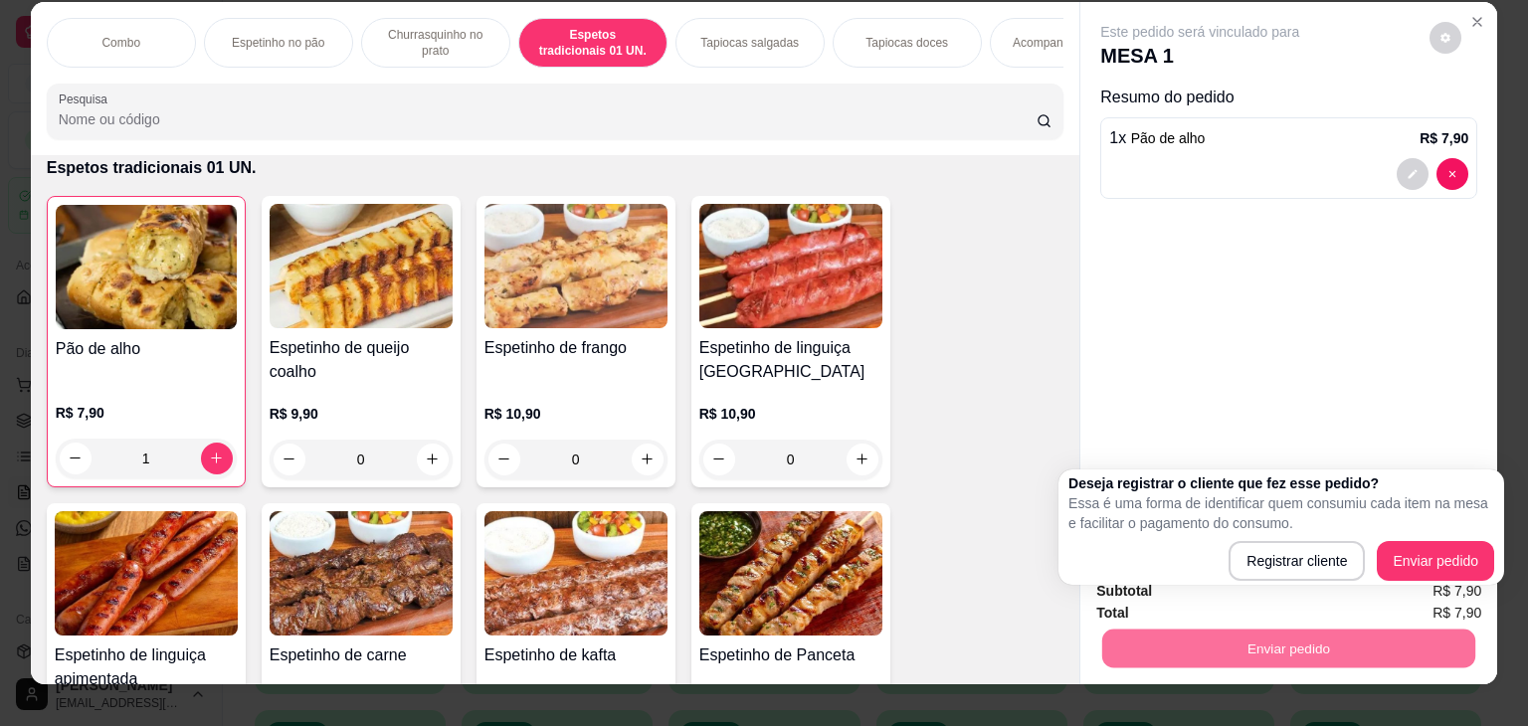
scroll to position [0, 0]
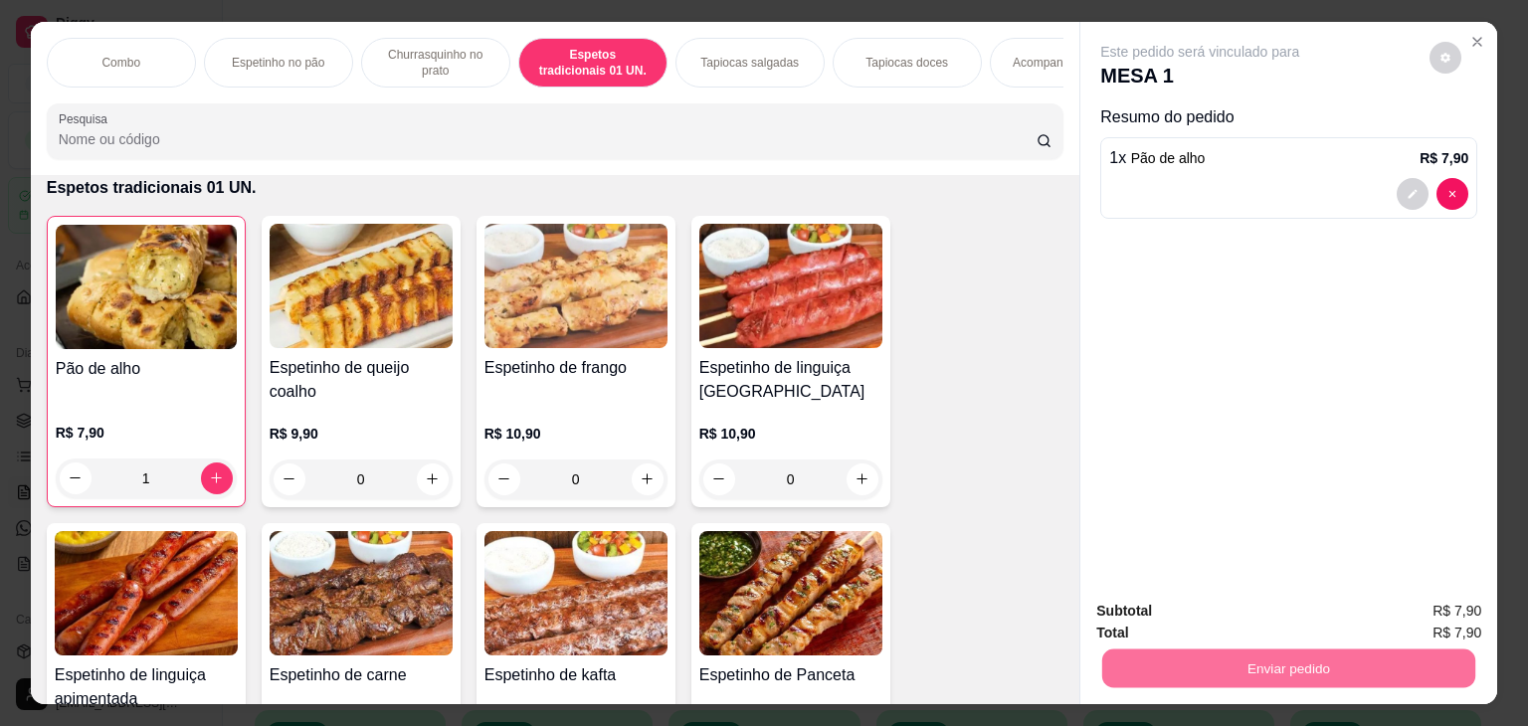
click at [1282, 568] on button "Registrar cliente" at bounding box center [1295, 562] width 131 height 38
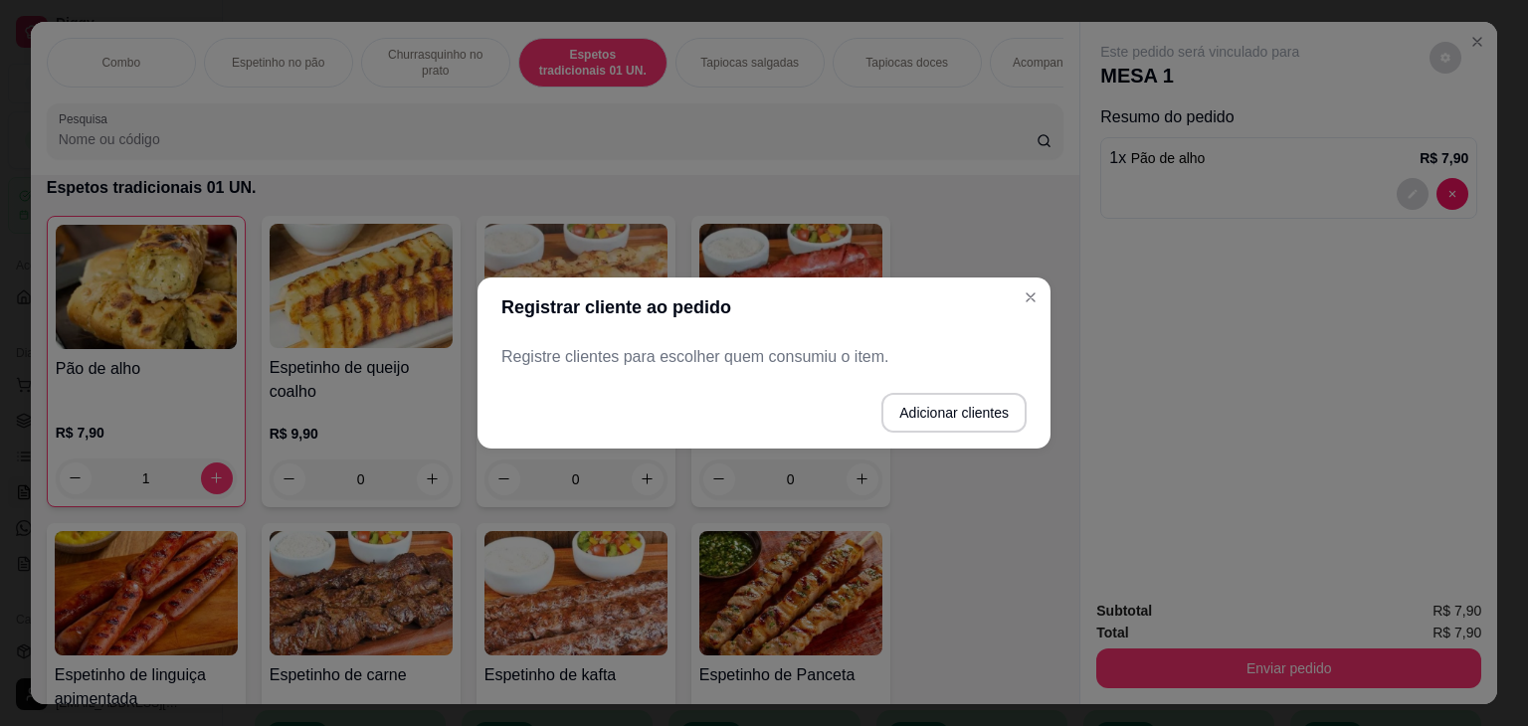
click at [633, 358] on p "Registre clientes para escolher quem consumiu o item." at bounding box center [763, 357] width 525 height 24
click at [915, 413] on button "Adicionar clientes" at bounding box center [953, 413] width 140 height 39
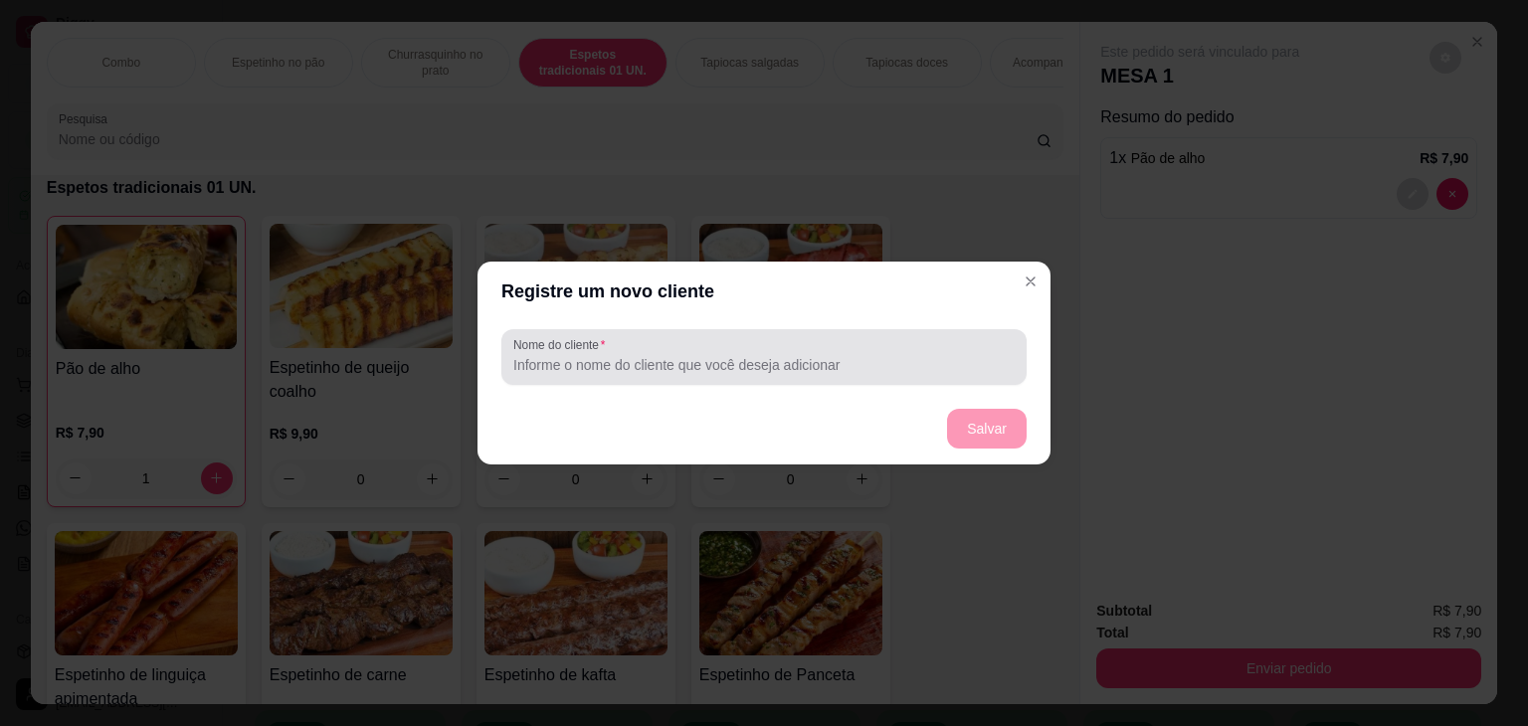
click at [726, 365] on input "Nome do cliente" at bounding box center [763, 365] width 501 height 20
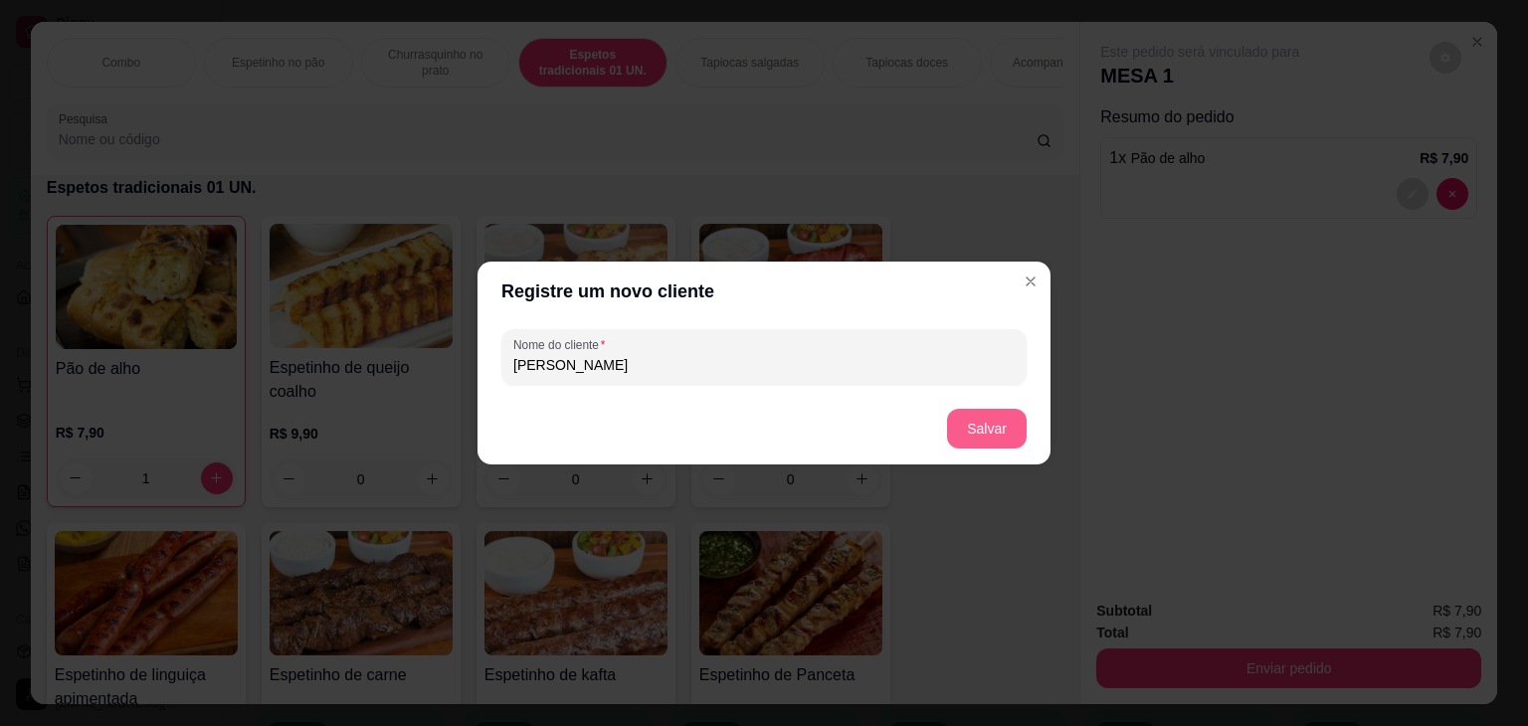
type input "Joyce"
click at [988, 417] on button "Salvar" at bounding box center [987, 429] width 78 height 39
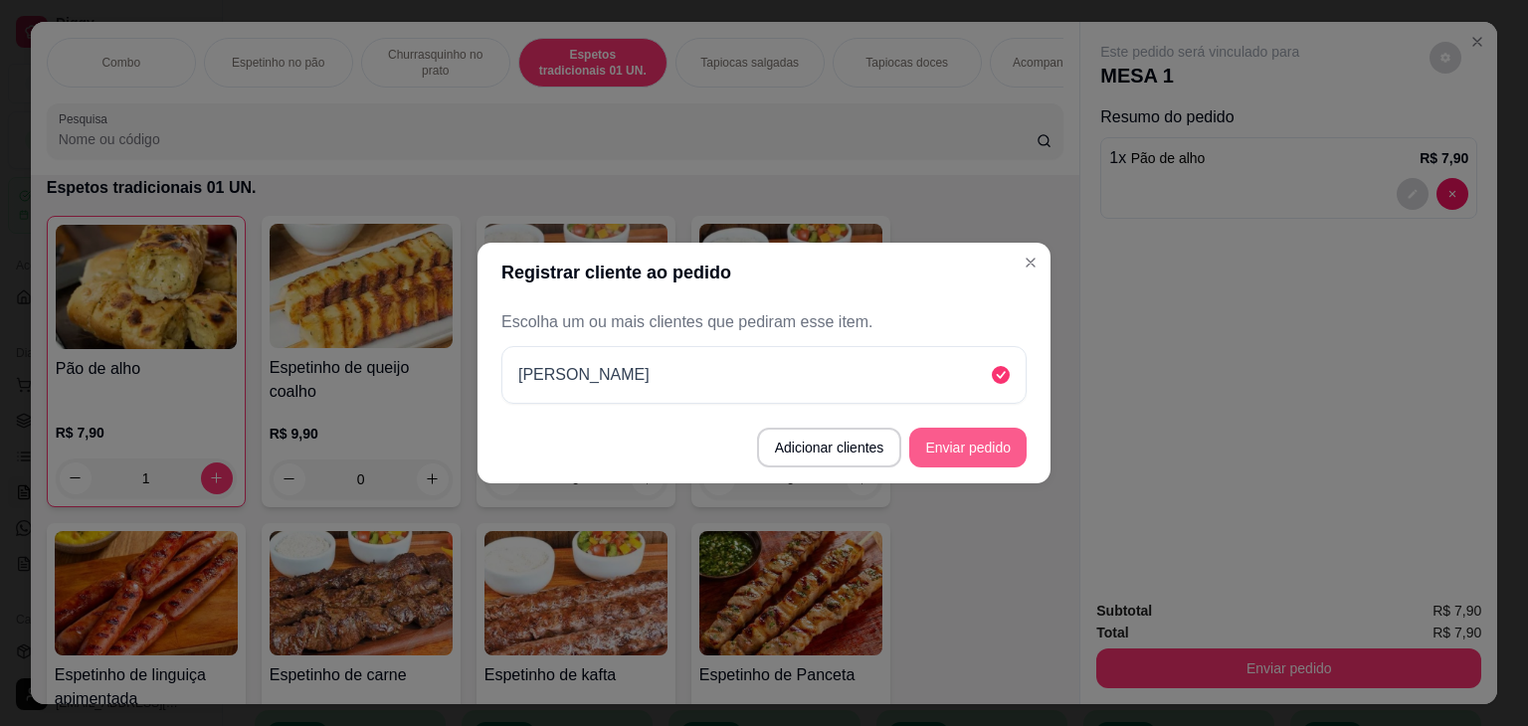
click at [972, 447] on button "Enviar pedido" at bounding box center [967, 448] width 117 height 40
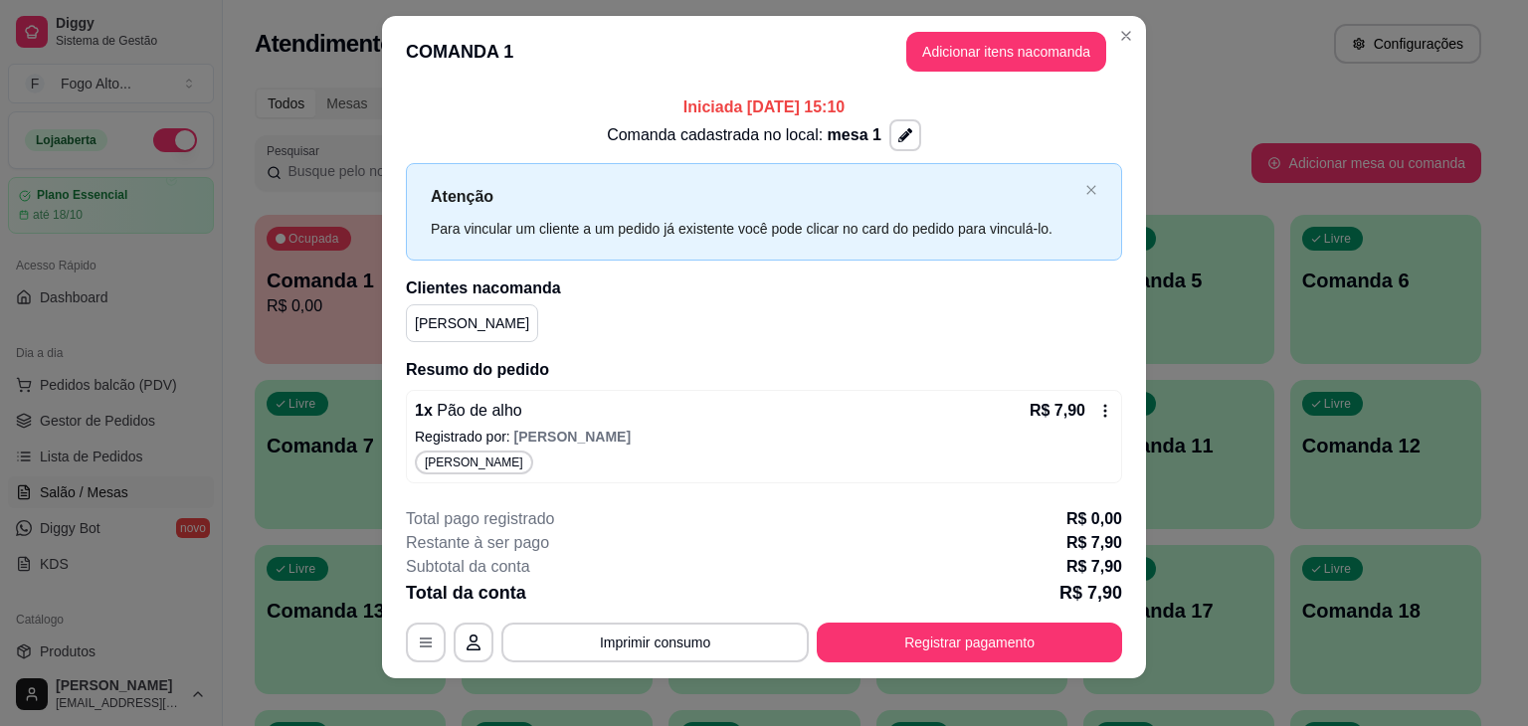
scroll to position [31, 0]
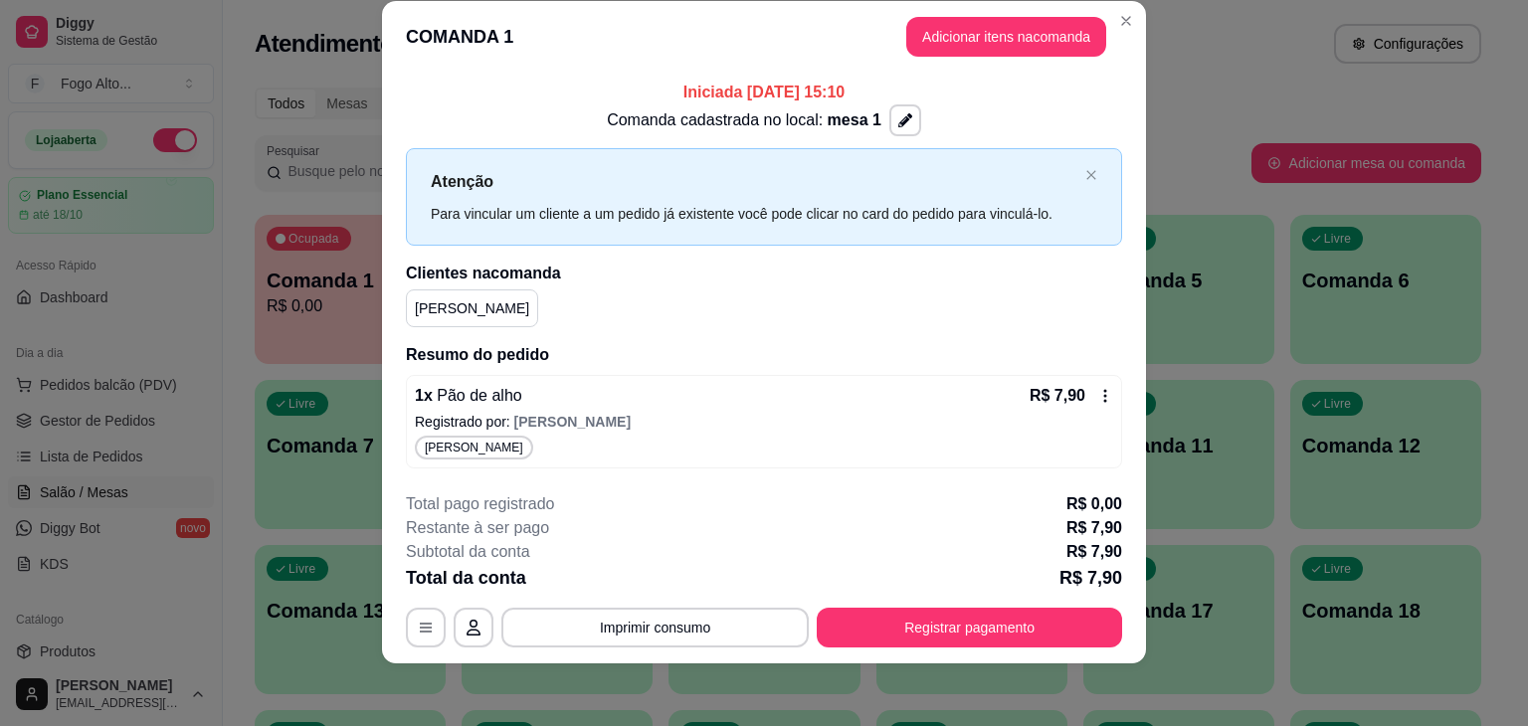
click at [1097, 396] on icon at bounding box center [1105, 396] width 16 height 16
click at [410, 617] on button "button" at bounding box center [426, 628] width 40 height 40
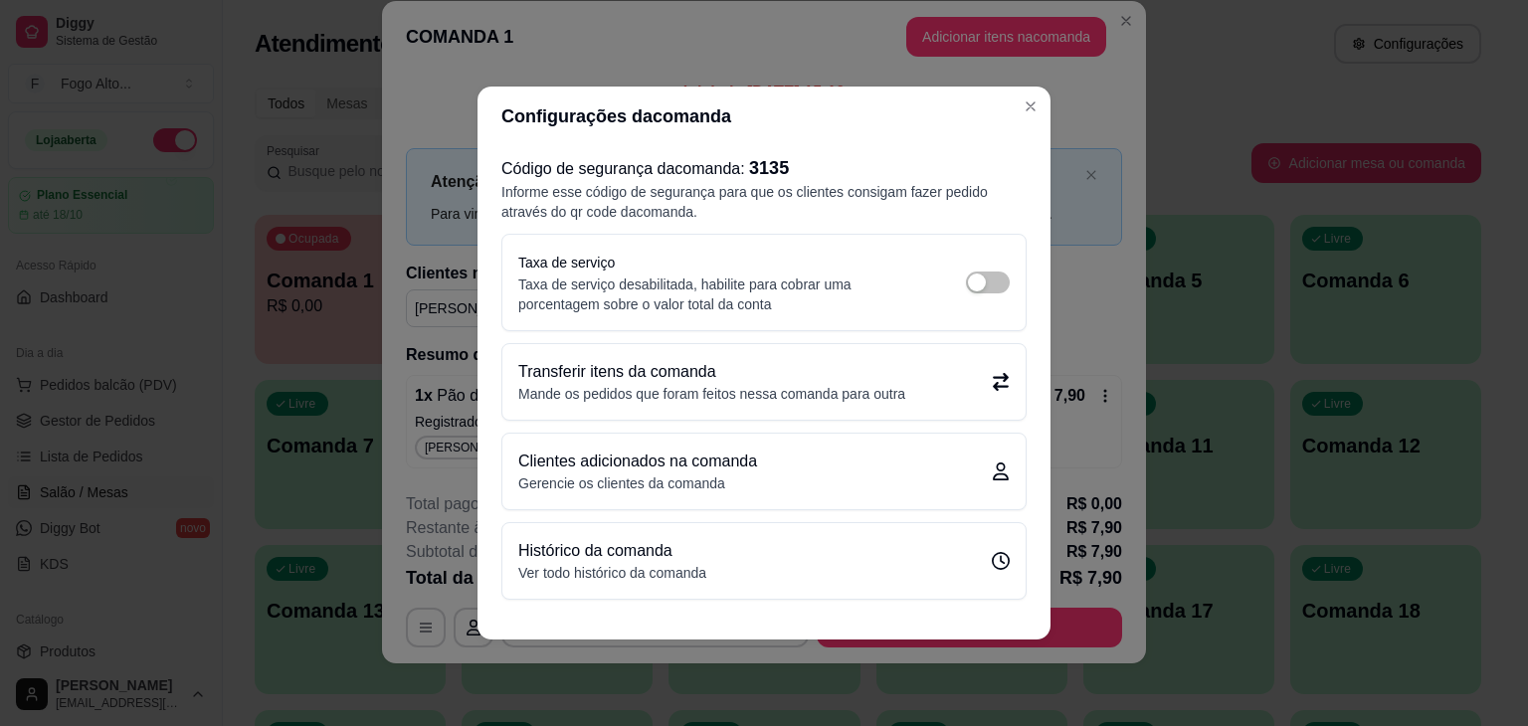
click at [1000, 470] on icon at bounding box center [1001, 471] width 16 height 18
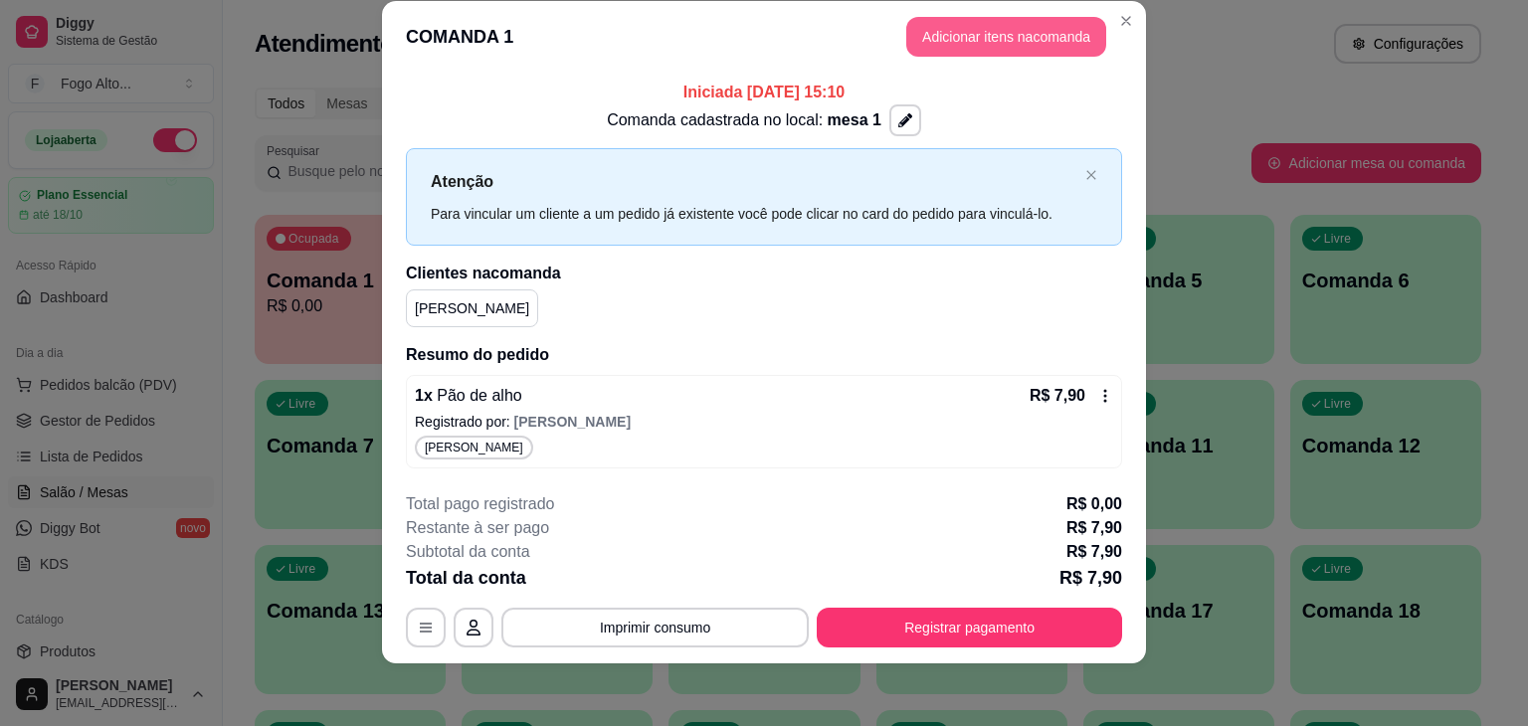
click at [1062, 45] on button "Adicionar itens na comanda" at bounding box center [1006, 37] width 200 height 40
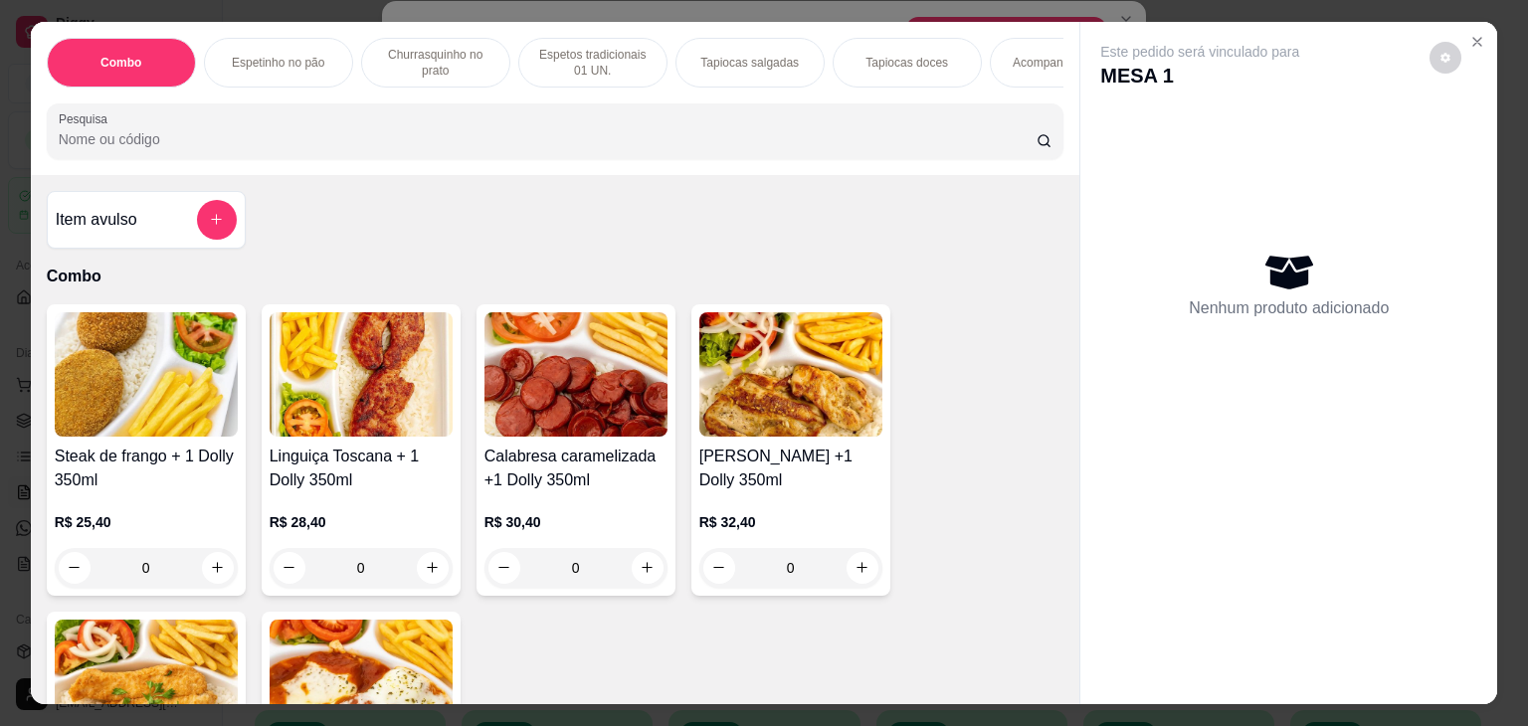
click at [602, 57] on p "Espetos tradicionais 01 UN." at bounding box center [592, 63] width 115 height 32
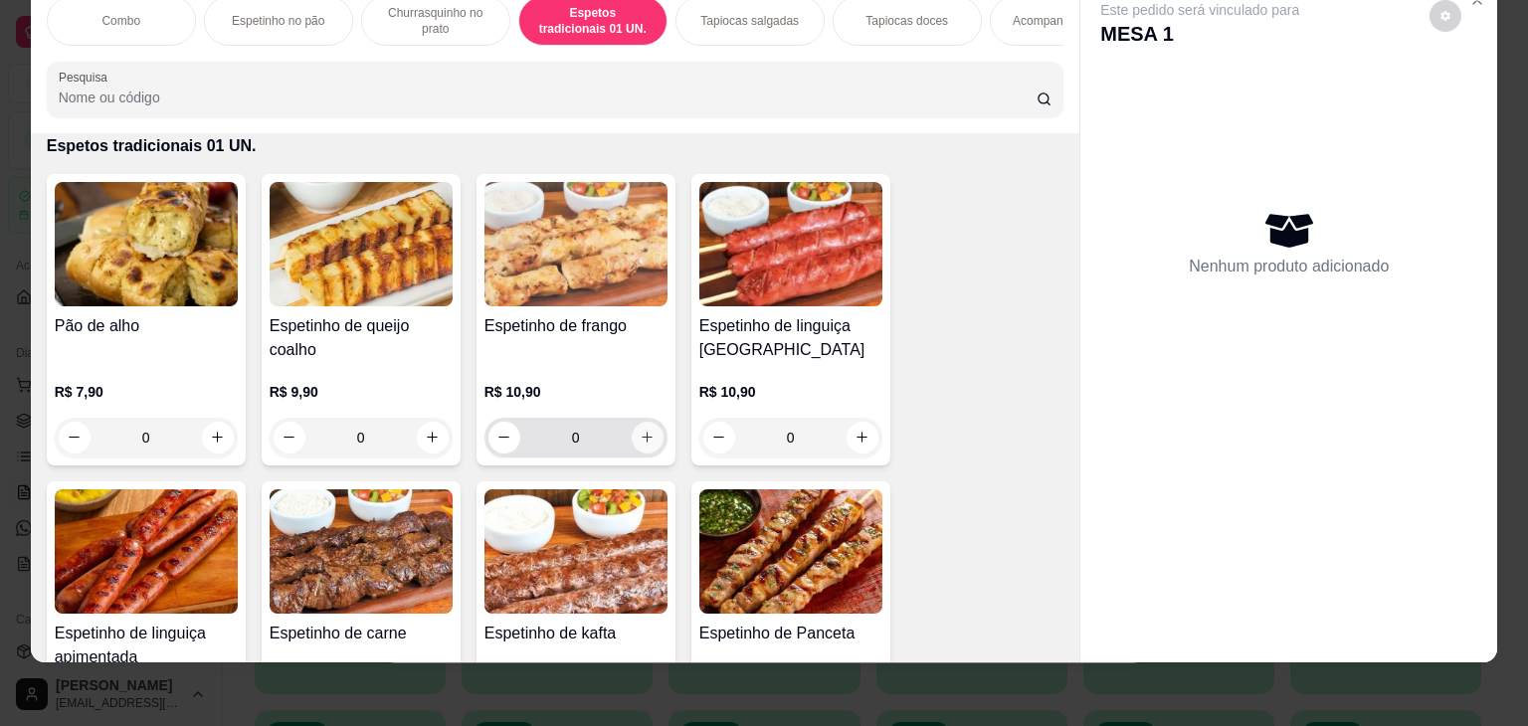
click at [641, 439] on icon "increase-product-quantity" at bounding box center [647, 437] width 15 height 15
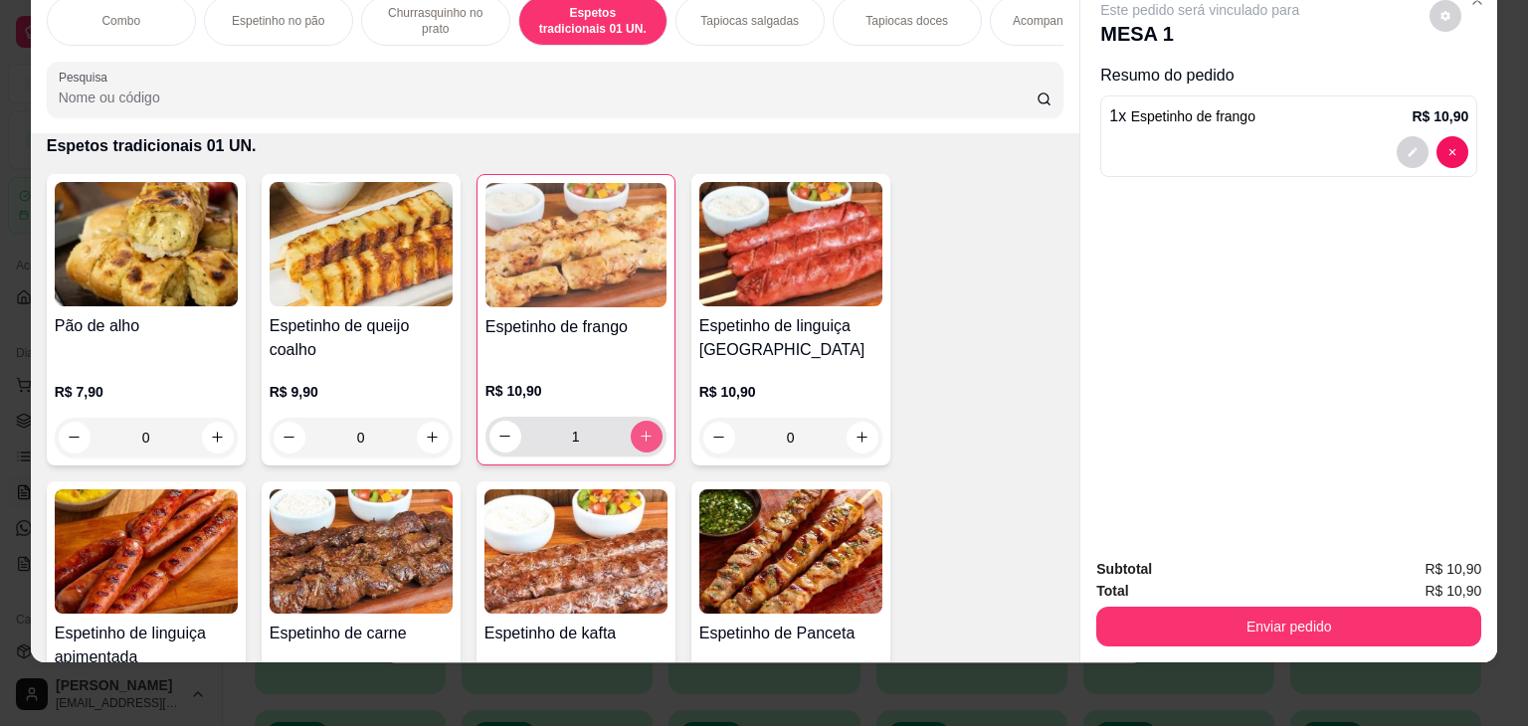
click at [641, 439] on icon "increase-product-quantity" at bounding box center [646, 436] width 15 height 15
type input "2"
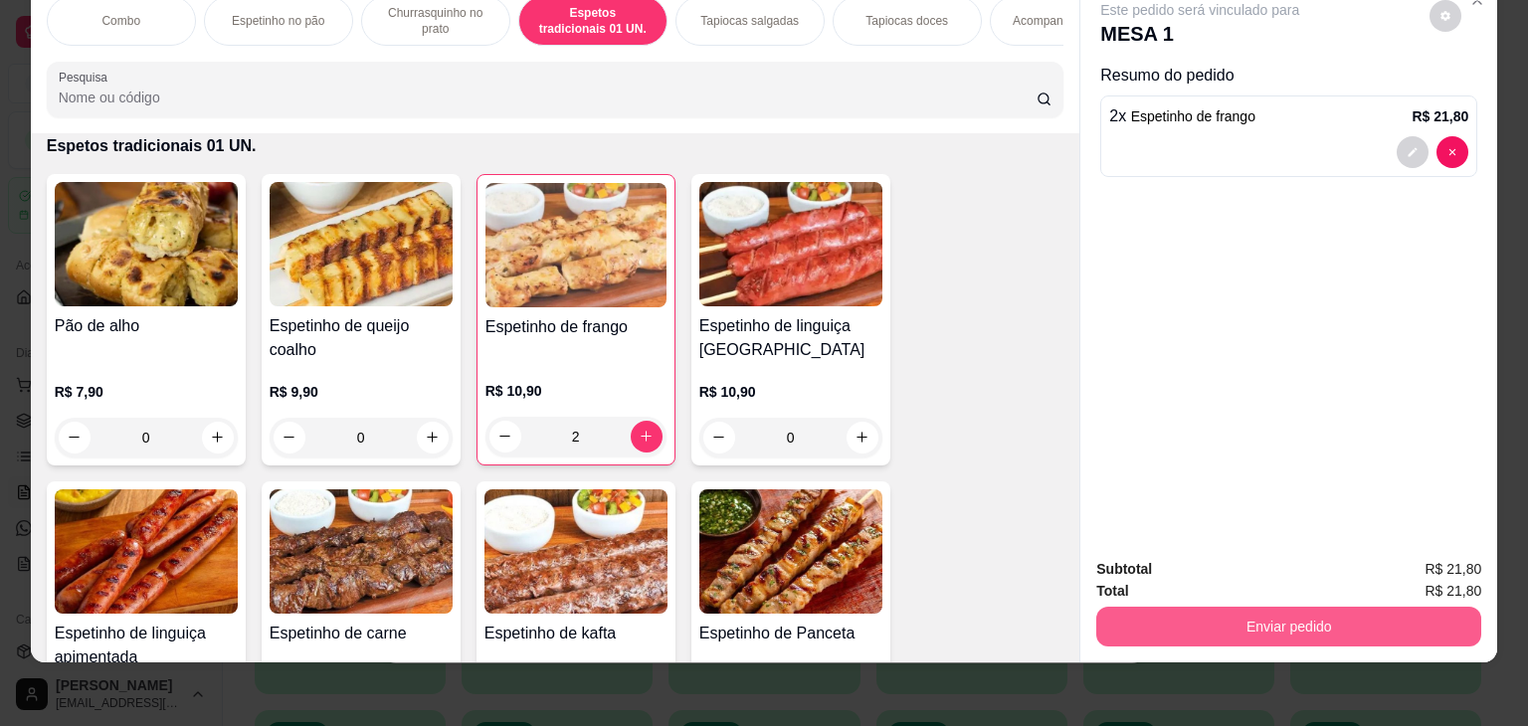
click at [1229, 607] on button "Enviar pedido" at bounding box center [1288, 627] width 385 height 40
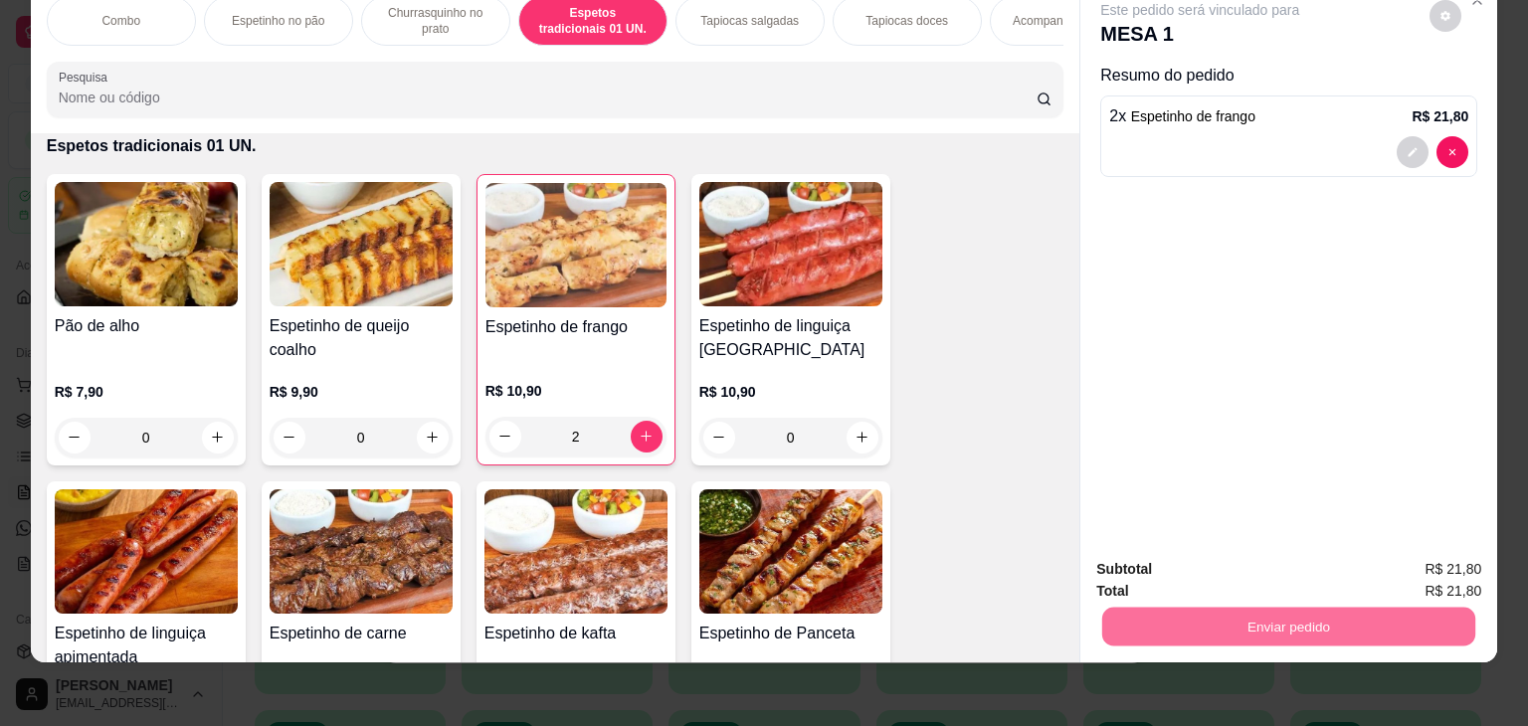
click at [1317, 553] on button "Registrar cliente" at bounding box center [1295, 562] width 131 height 38
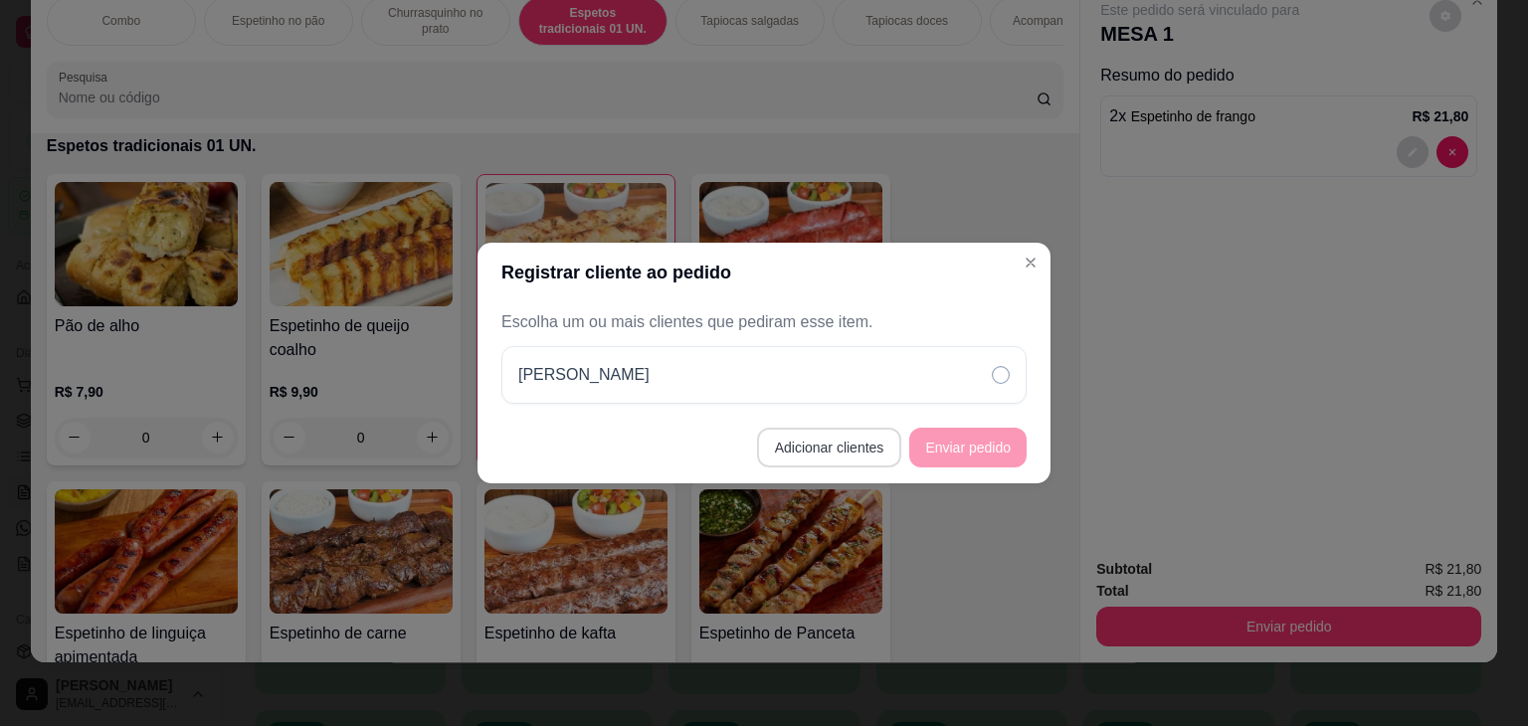
click at [837, 447] on button "Adicionar clientes" at bounding box center [829, 448] width 145 height 40
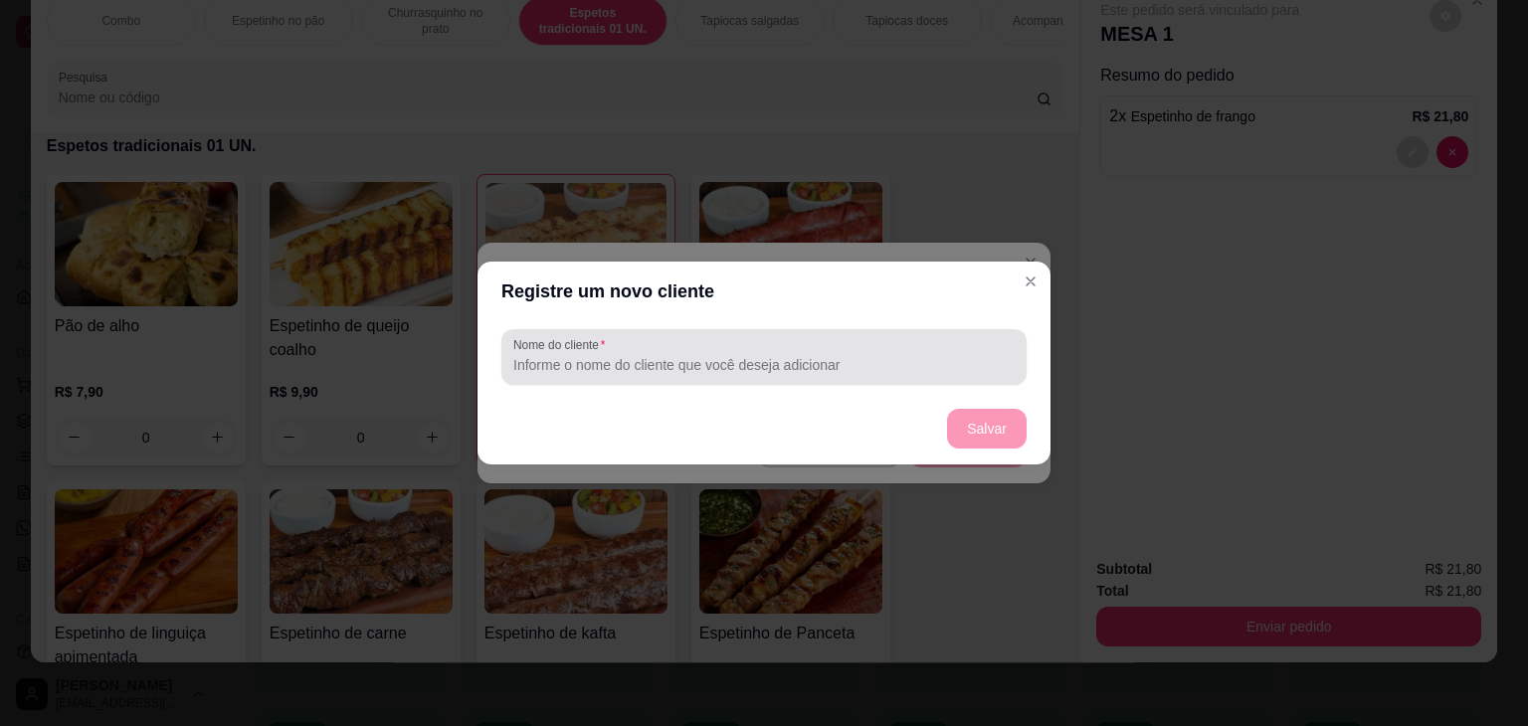
click at [614, 375] on div at bounding box center [763, 357] width 501 height 40
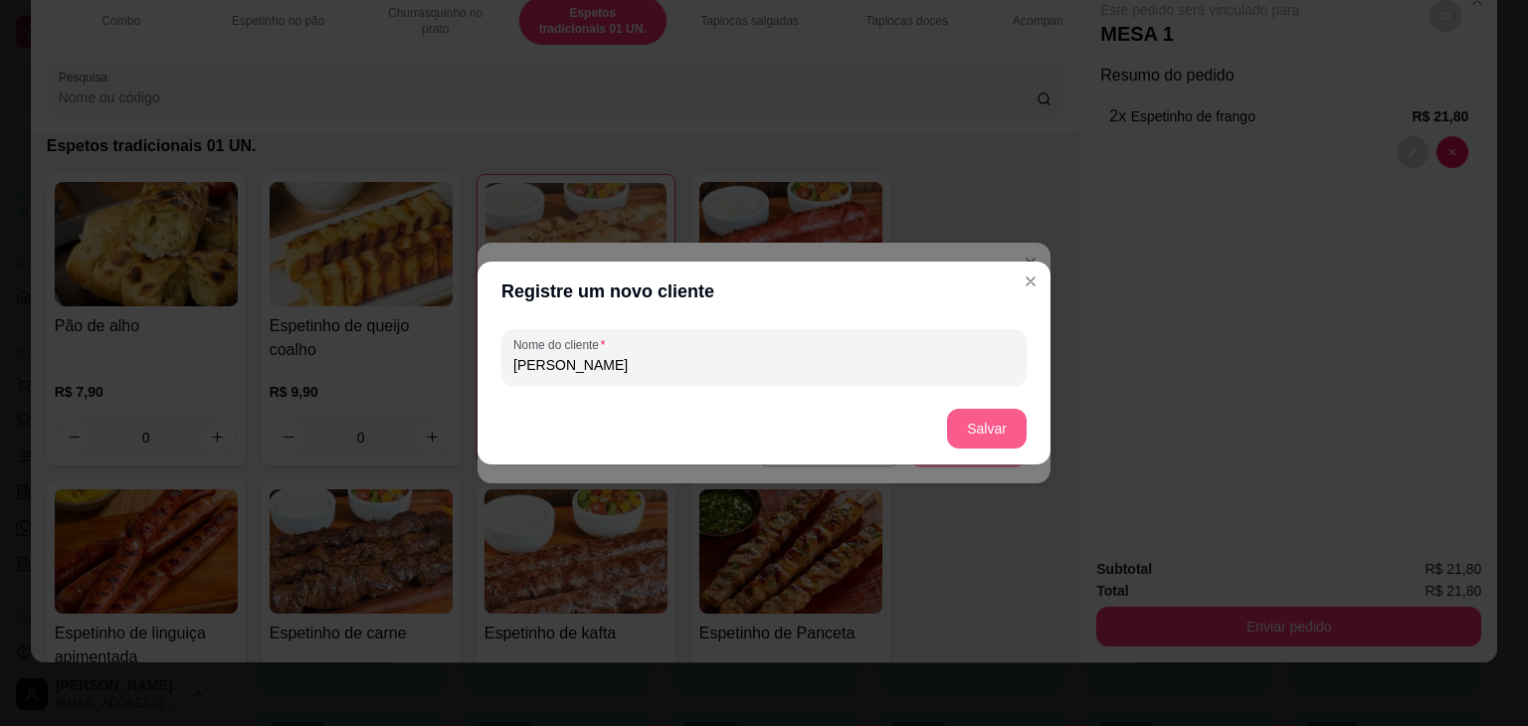
type input "[PERSON_NAME]"
click at [999, 431] on button "Salvar" at bounding box center [987, 429] width 80 height 40
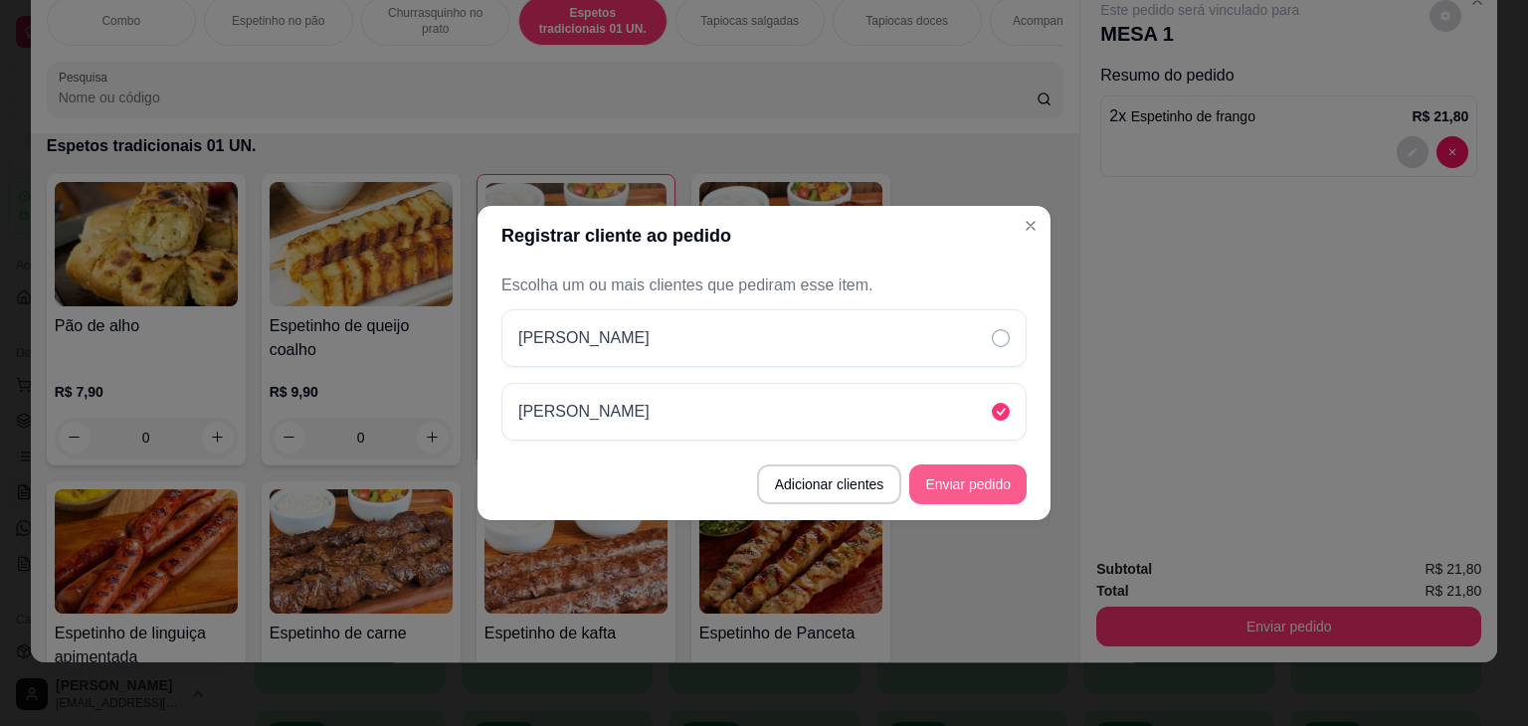
click at [995, 466] on button "Enviar pedido" at bounding box center [967, 484] width 117 height 40
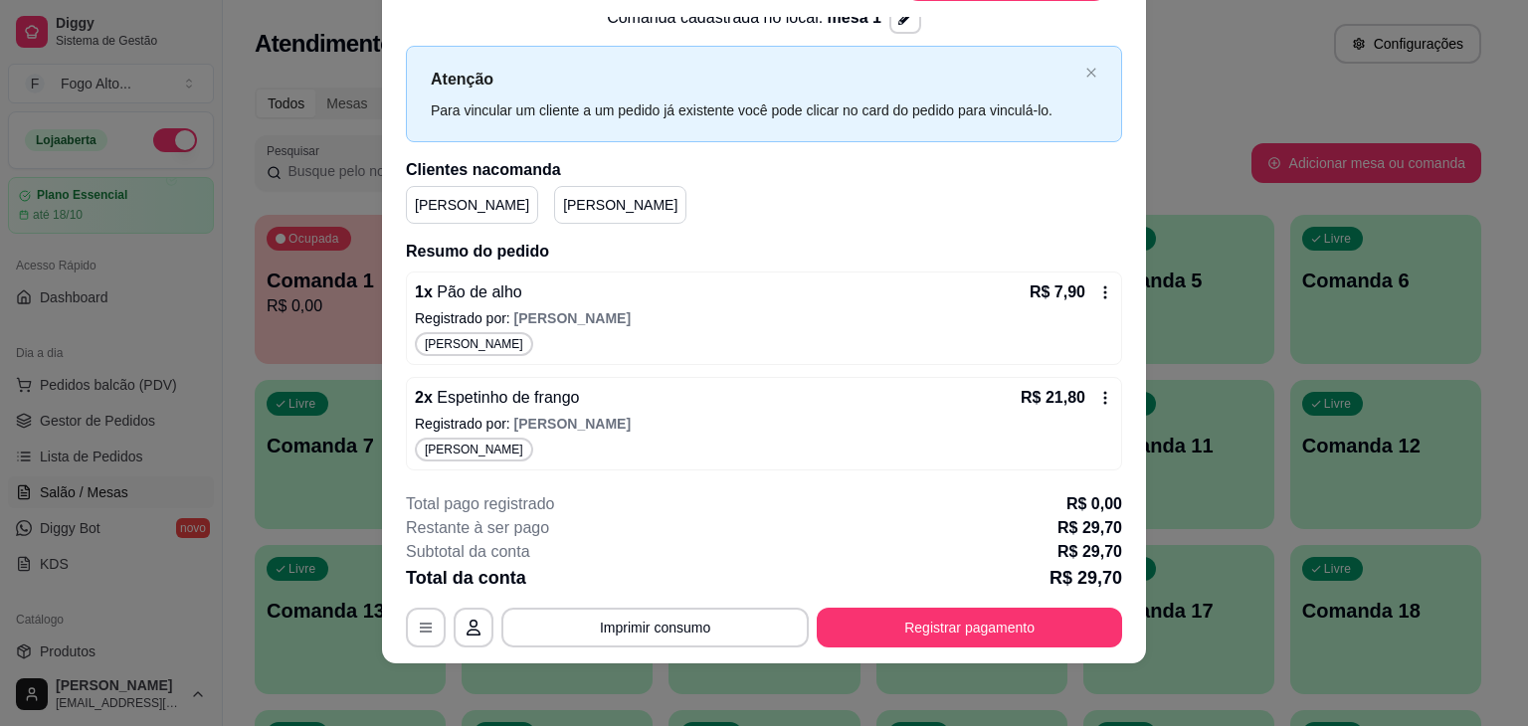
scroll to position [60, 0]
click at [721, 629] on button "Imprimir consumo" at bounding box center [654, 627] width 307 height 40
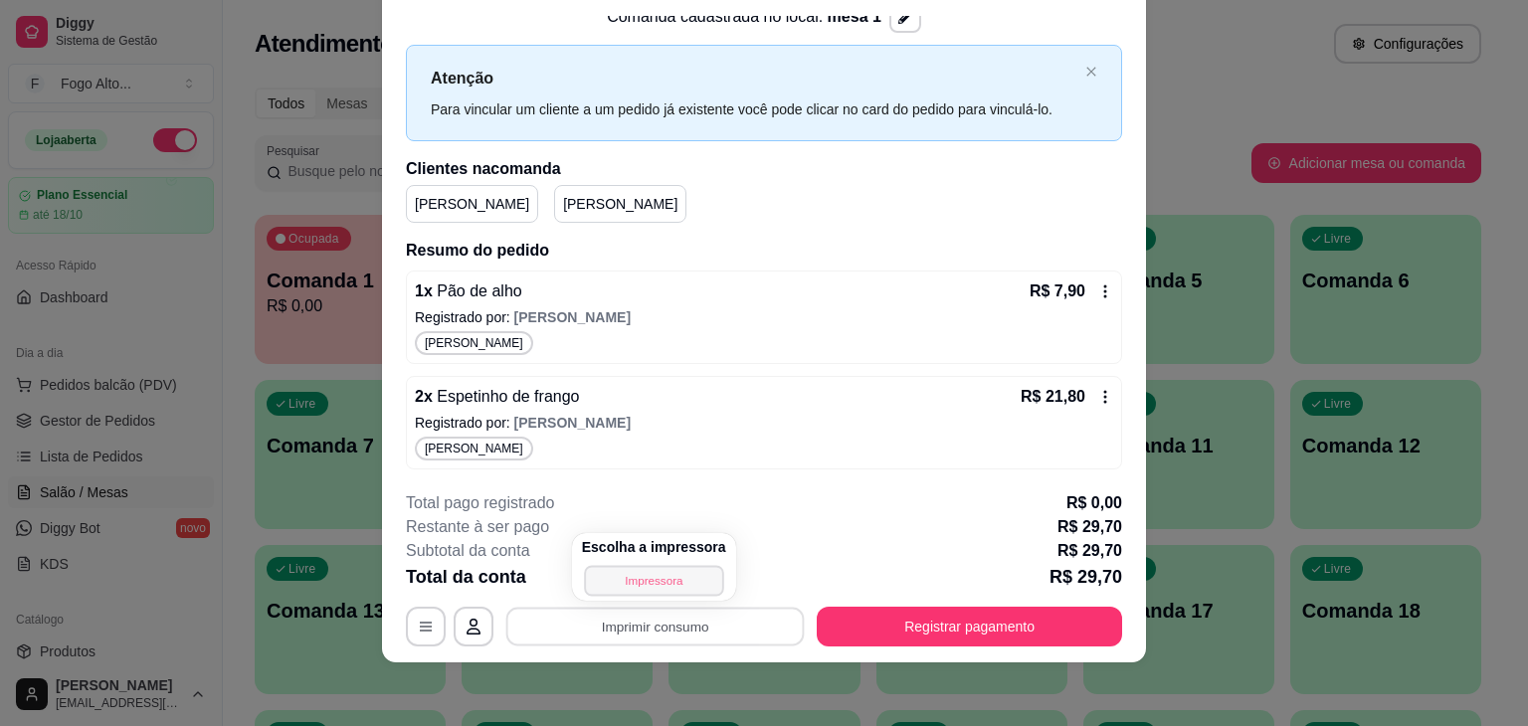
click at [664, 587] on button "Impressora" at bounding box center [653, 580] width 139 height 31
click at [737, 399] on div "2 x Espetinho de frango R$ 21,80" at bounding box center [764, 397] width 698 height 24
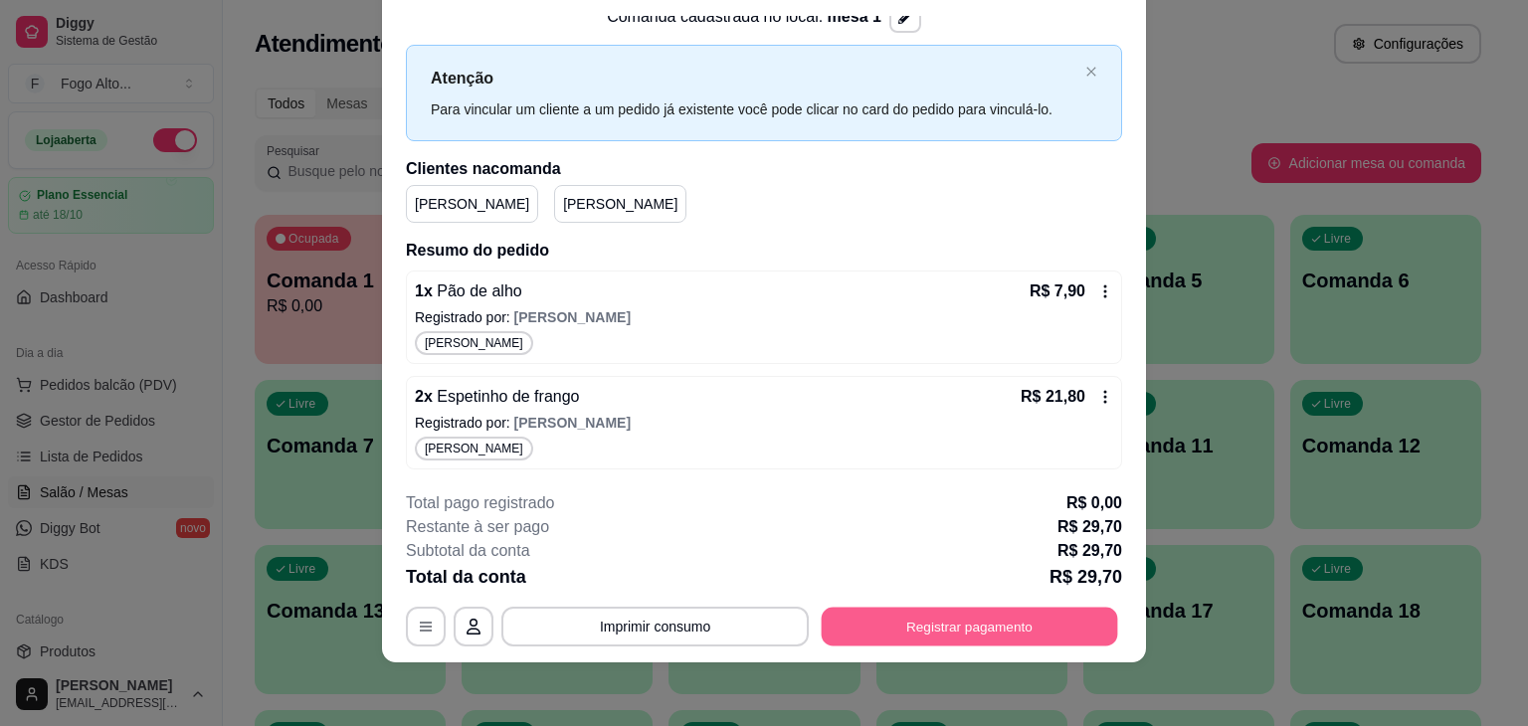
click at [980, 626] on button "Registrar pagamento" at bounding box center [970, 627] width 296 height 39
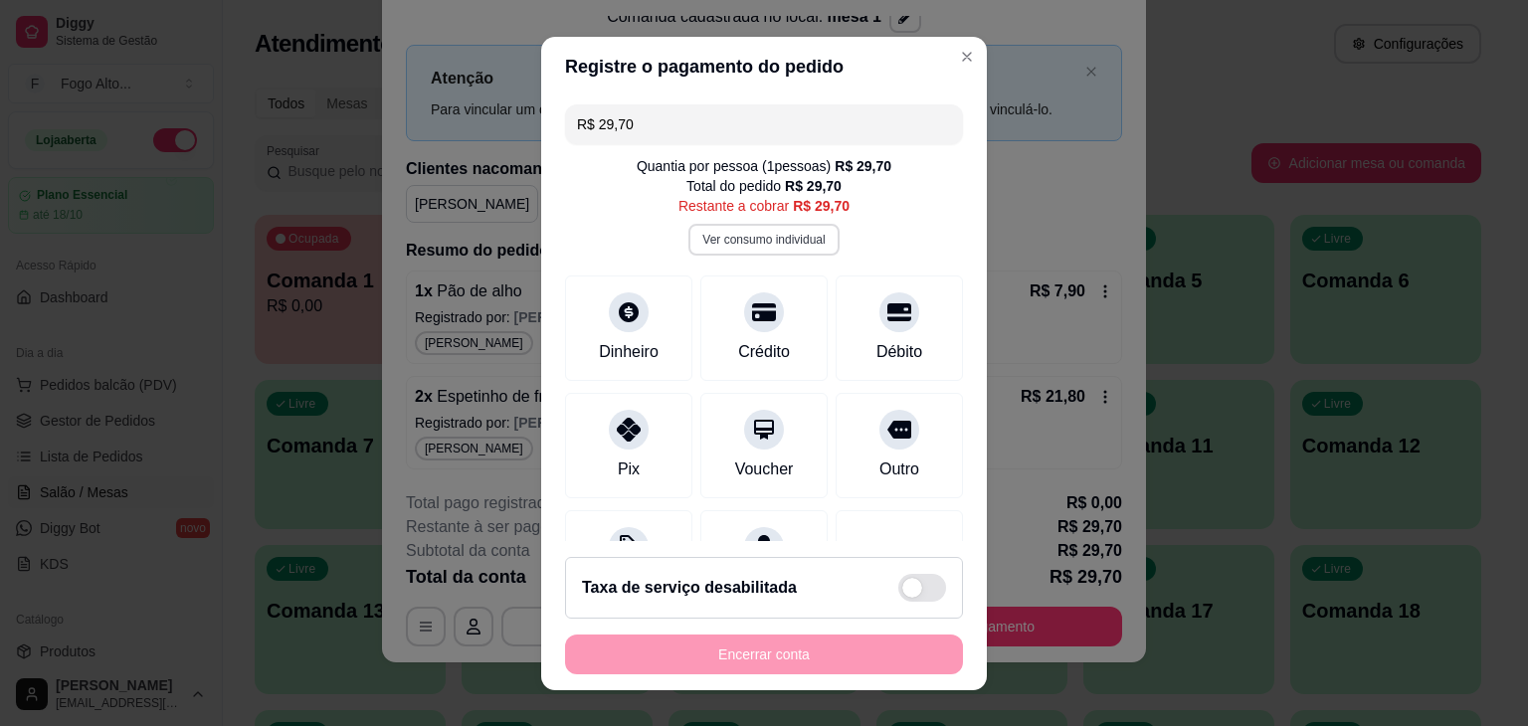
click at [740, 247] on button "Ver consumo individual" at bounding box center [763, 240] width 150 height 32
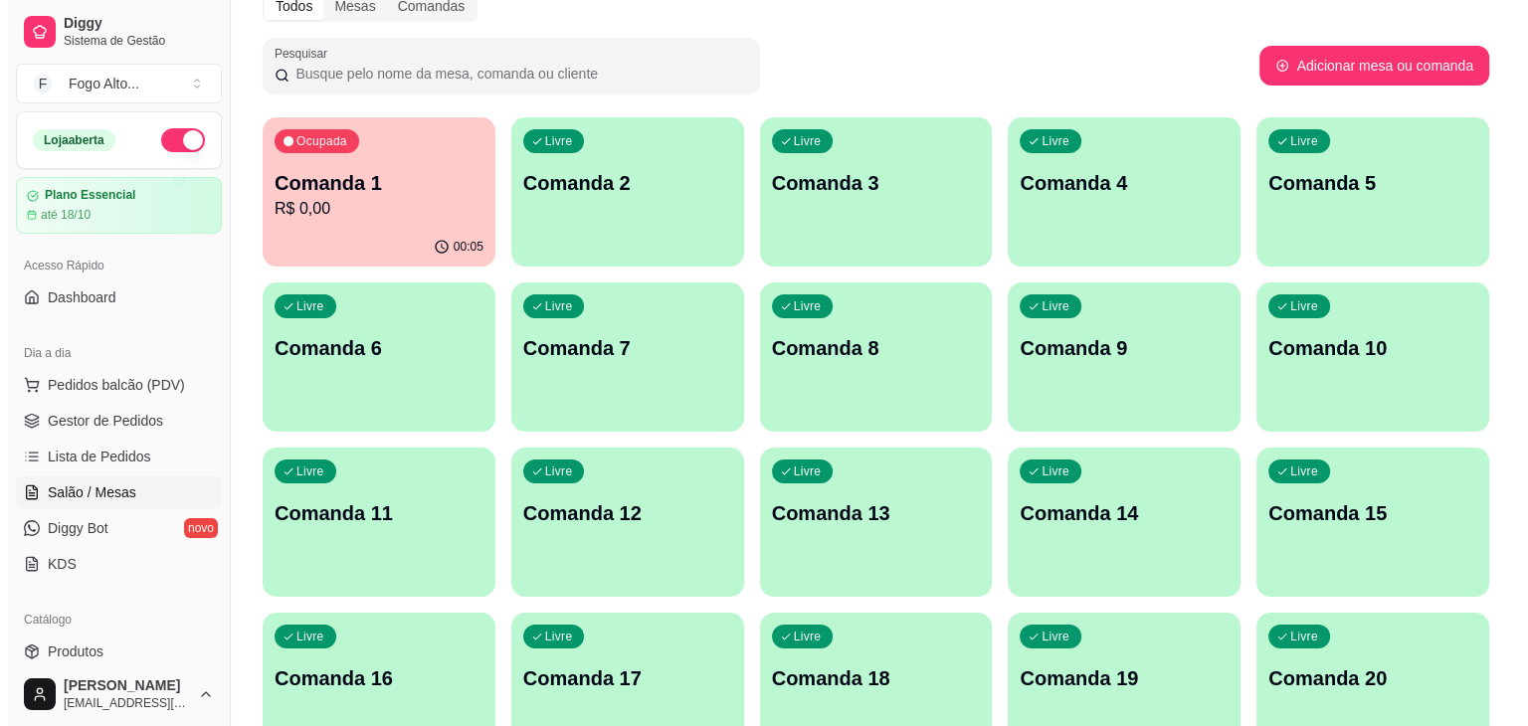
scroll to position [99, 0]
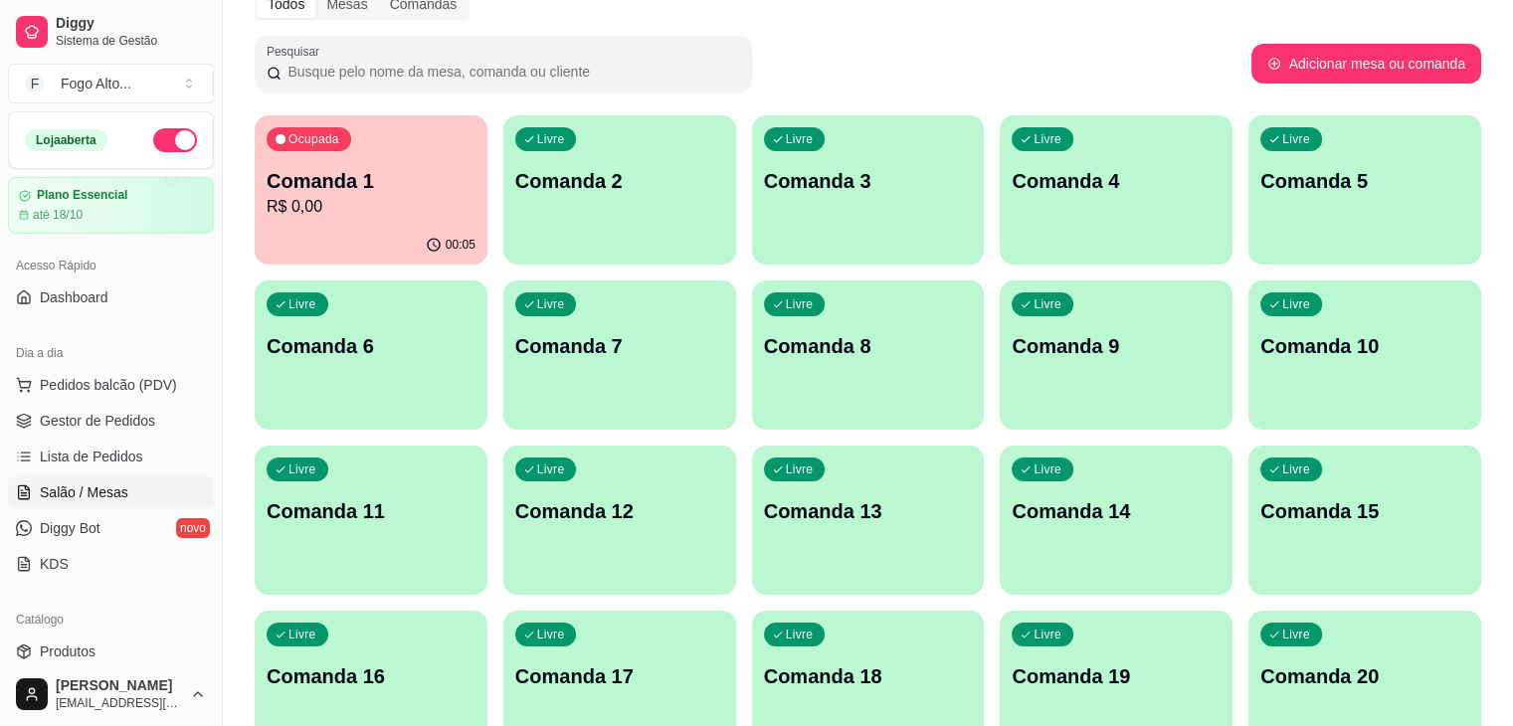
click at [370, 219] on div "Ocupada Comanda 1 R$ 0,00" at bounding box center [371, 170] width 233 height 110
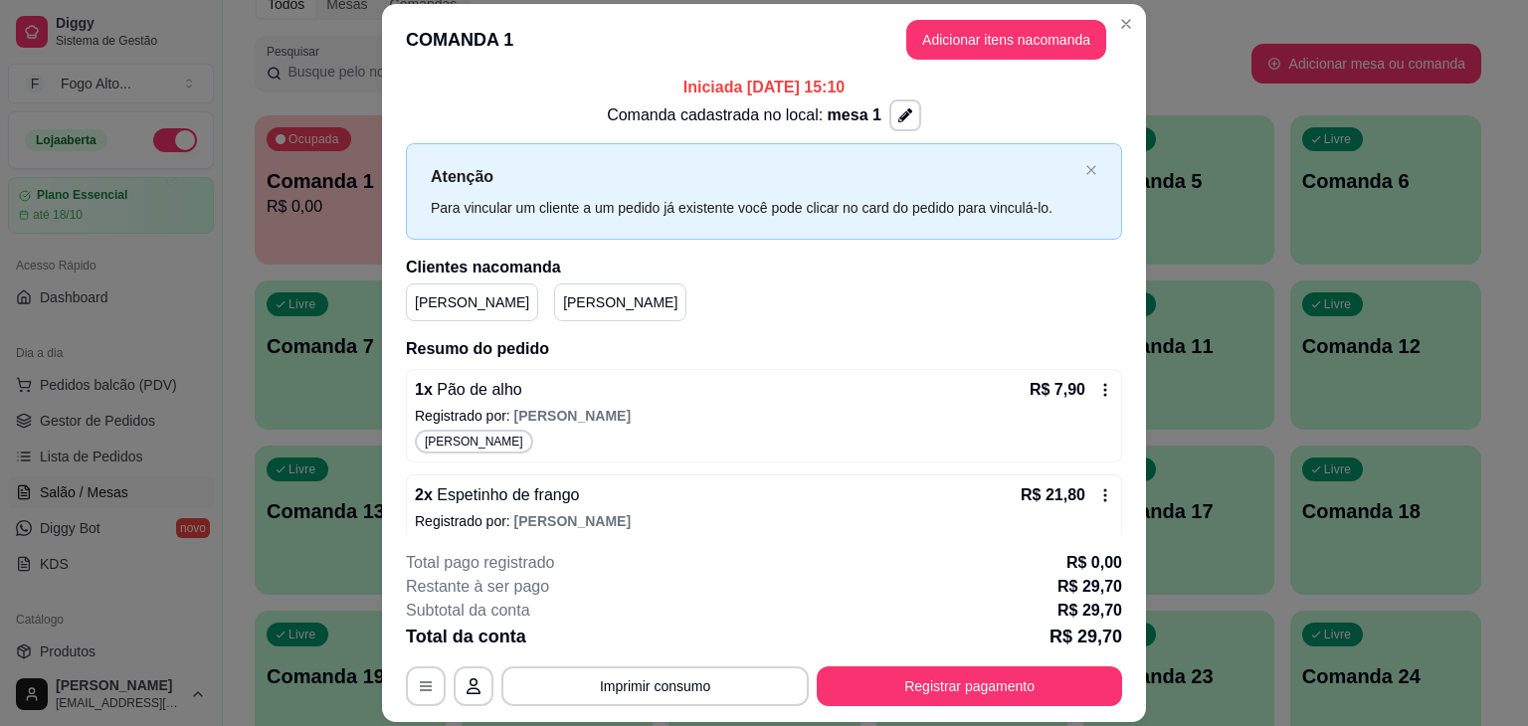
scroll to position [0, 0]
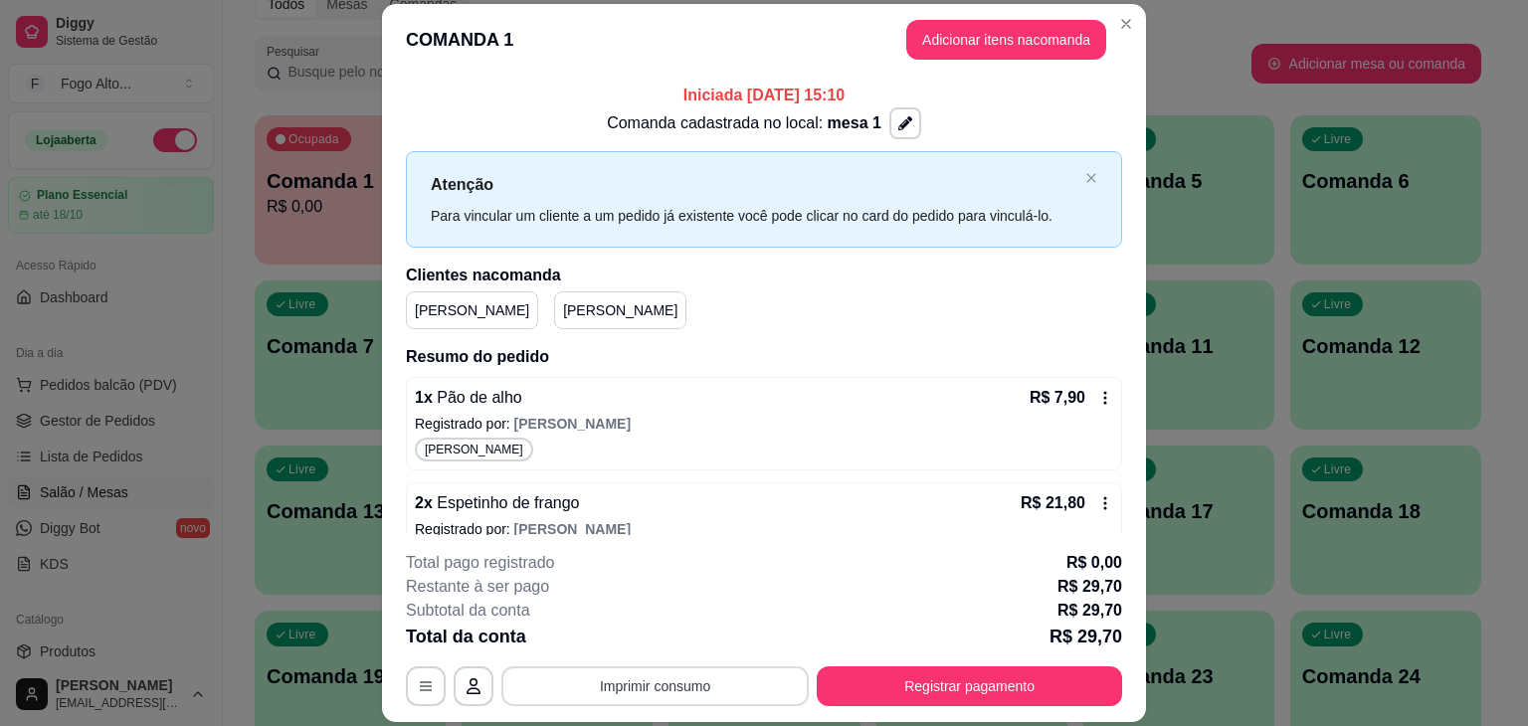
click at [592, 690] on button "Imprimir consumo" at bounding box center [654, 686] width 307 height 40
click at [641, 638] on button "Impressora" at bounding box center [654, 641] width 144 height 32
click at [661, 533] on p "Registrado por: Bruno" at bounding box center [764, 529] width 698 height 20
click at [713, 504] on div "2 x Espetinho de frango R$ 21,80" at bounding box center [764, 503] width 698 height 24
click at [780, 416] on p "Registrado por: Bruno" at bounding box center [764, 424] width 698 height 20
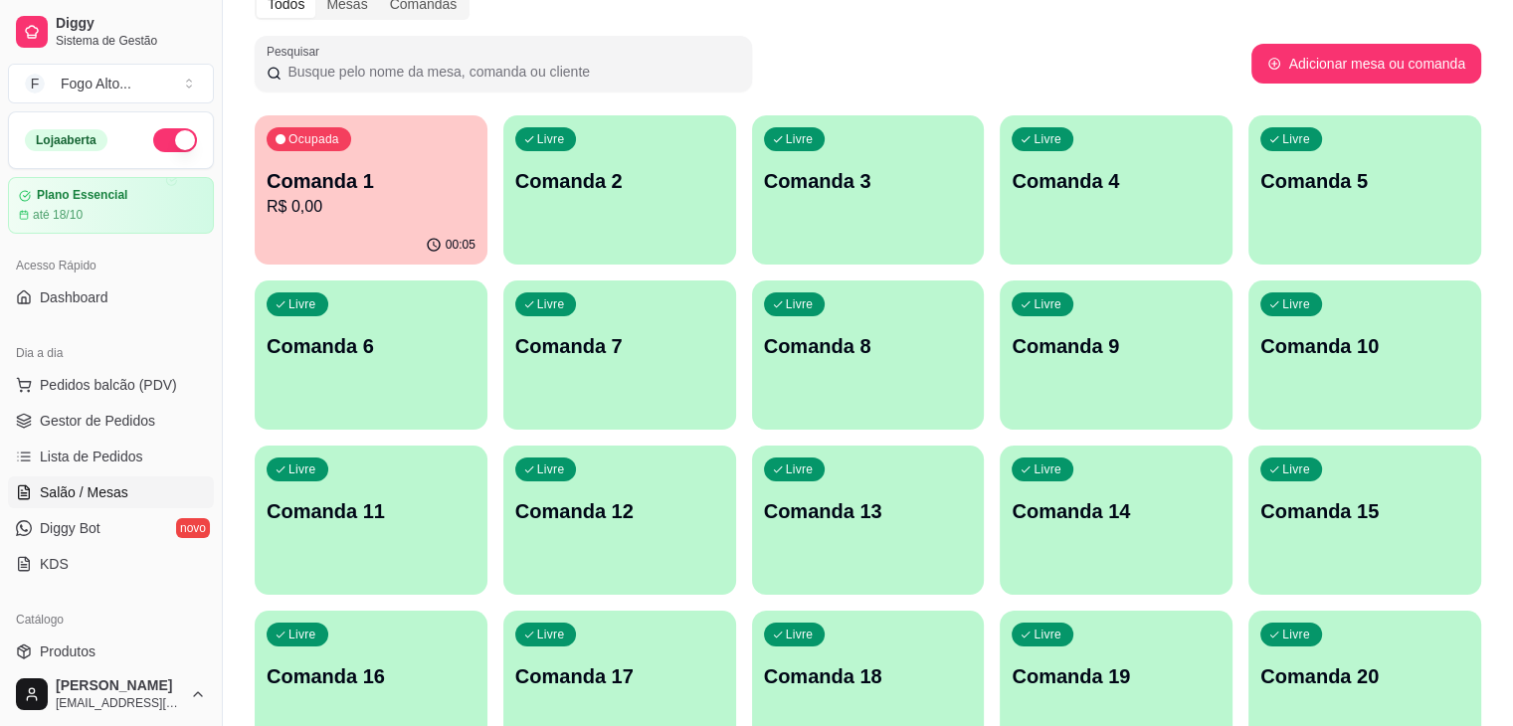
click at [969, 74] on div "Pesquisar" at bounding box center [753, 64] width 997 height 56
click at [401, 170] on p "Comanda 1" at bounding box center [371, 181] width 209 height 28
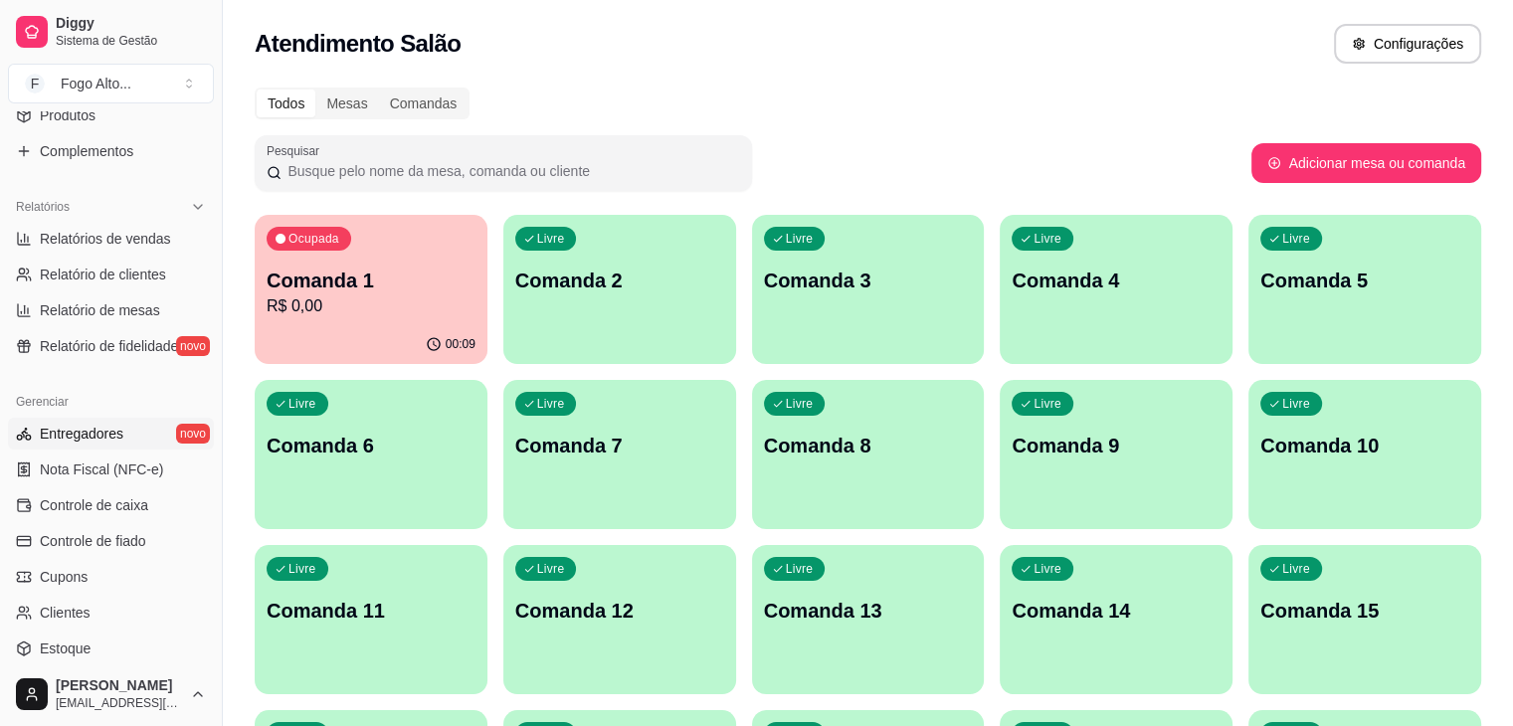
scroll to position [696, 0]
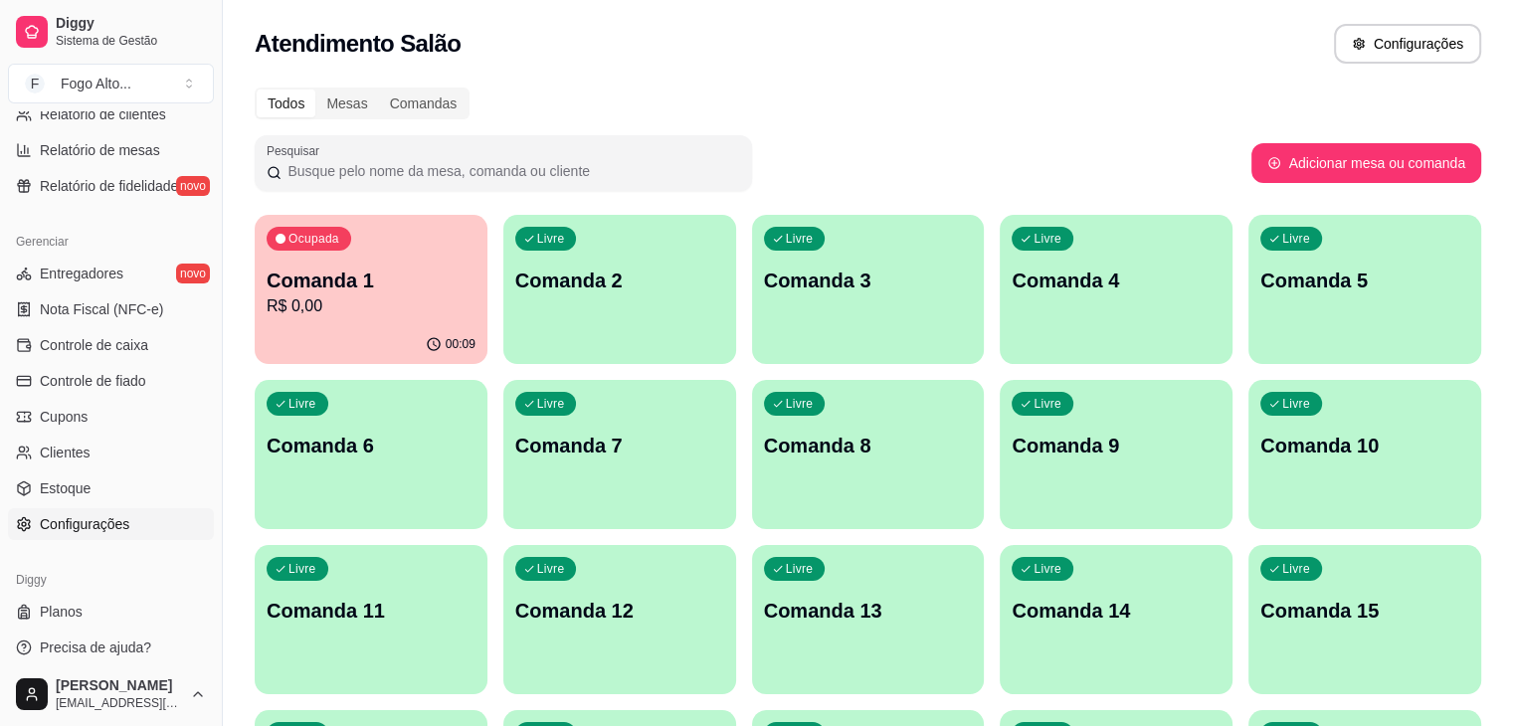
click at [123, 528] on span "Configurações" at bounding box center [85, 524] width 90 height 20
click at [116, 537] on link "Configurações" at bounding box center [111, 524] width 206 height 32
click at [68, 525] on span "Configurações" at bounding box center [85, 524] width 90 height 20
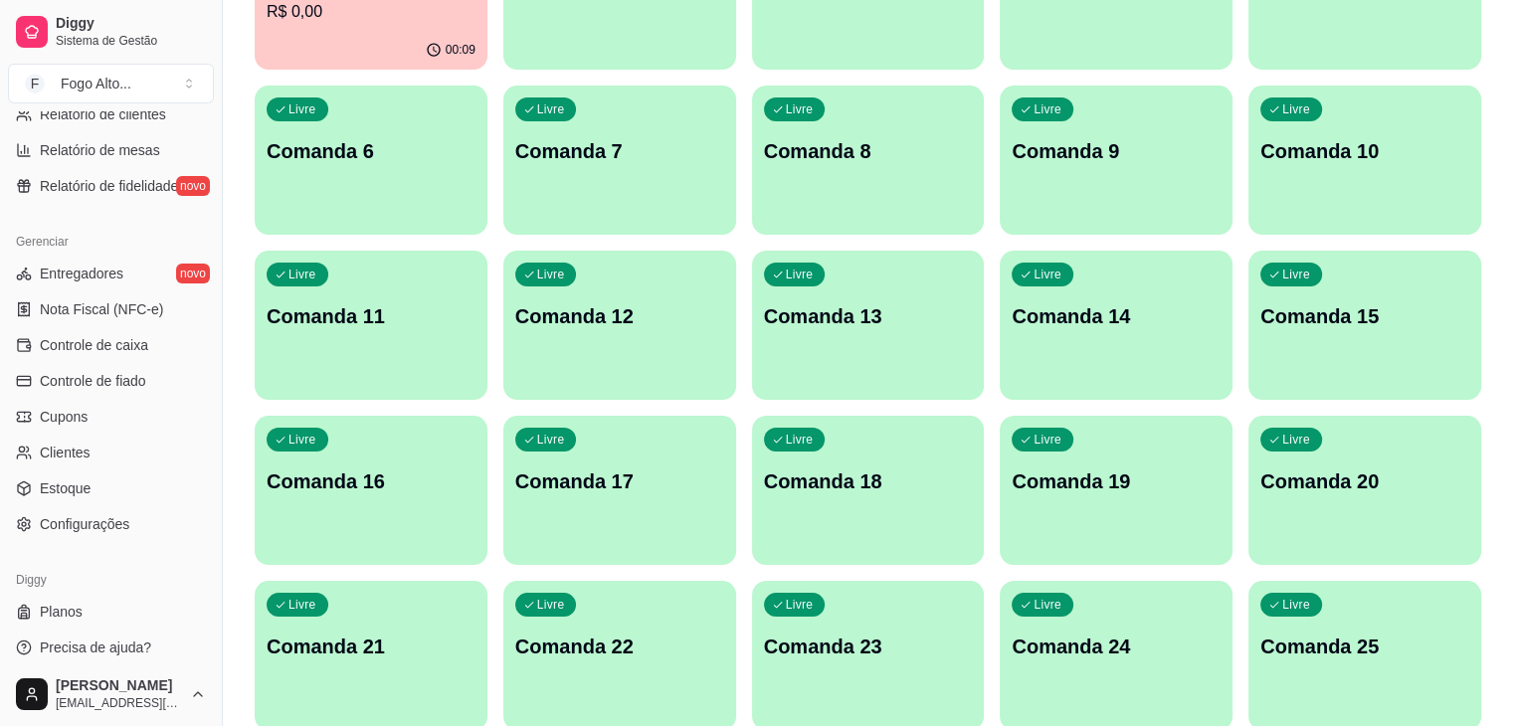
scroll to position [0, 0]
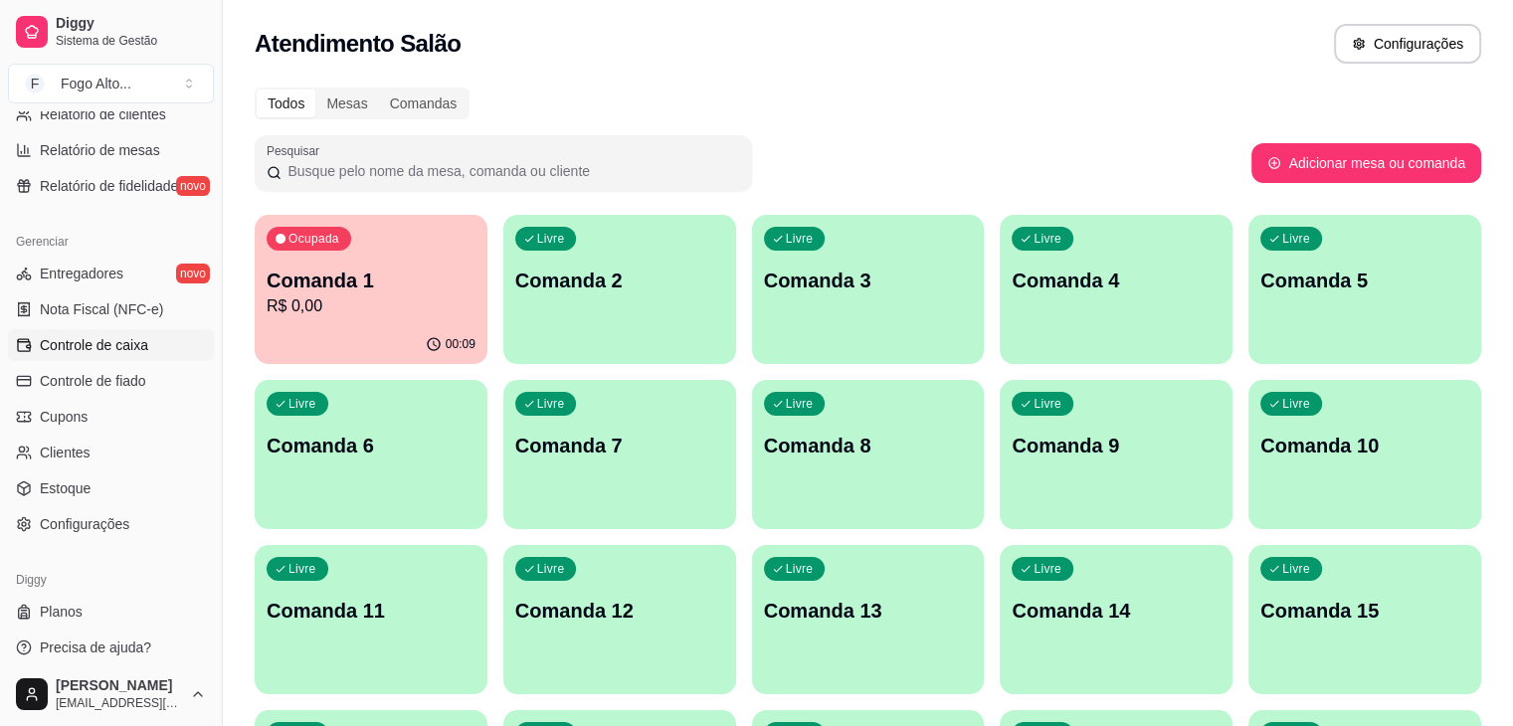
click at [130, 343] on span "Controle de caixa" at bounding box center [94, 345] width 108 height 20
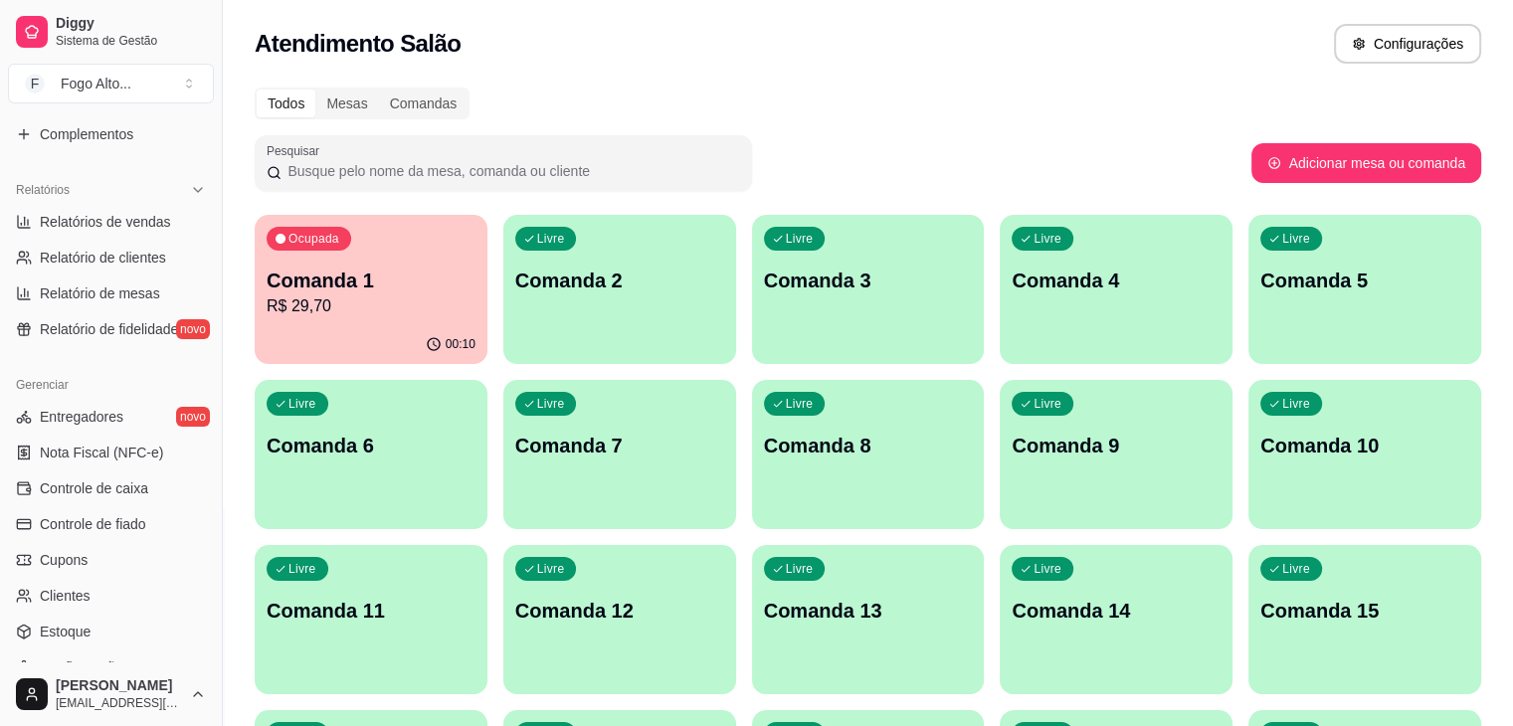
scroll to position [704, 0]
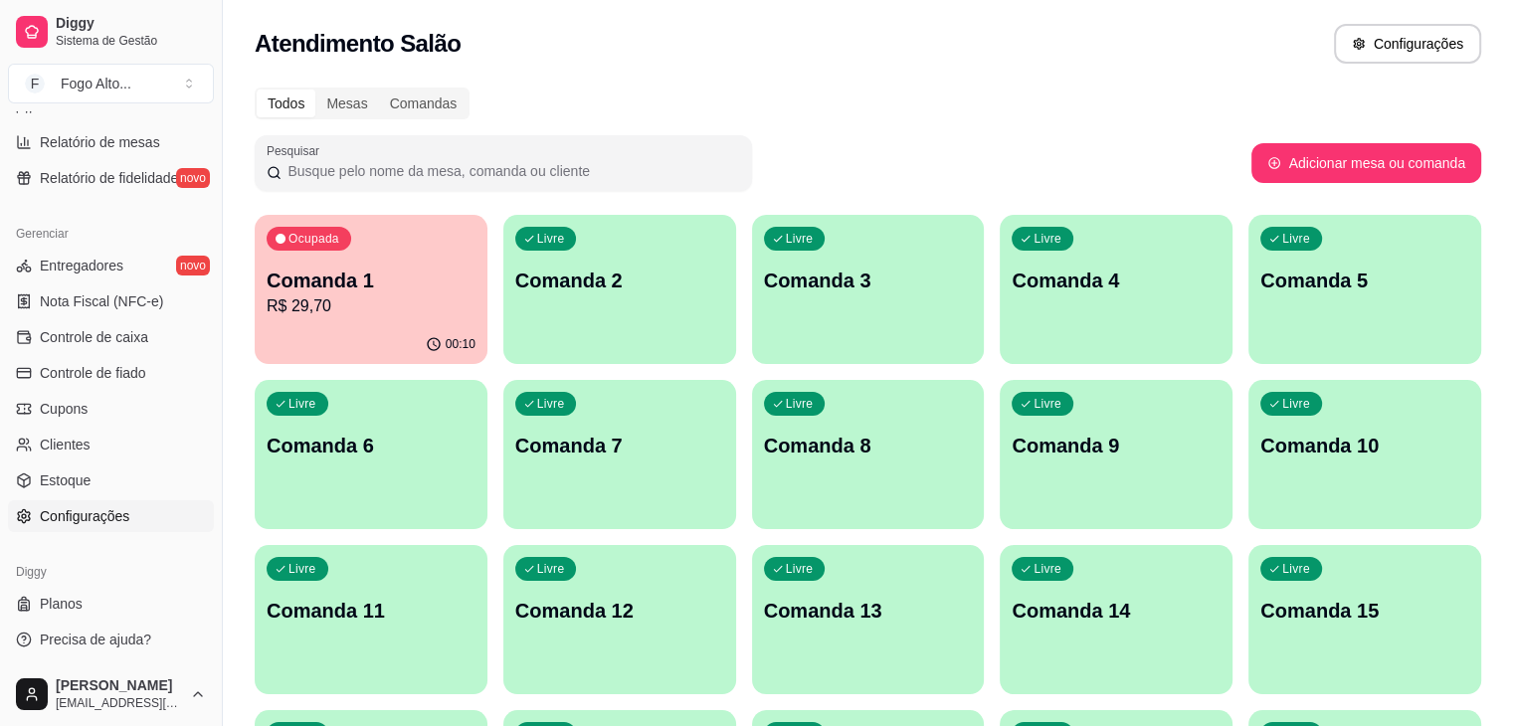
click at [107, 512] on span "Configurações" at bounding box center [85, 516] width 90 height 20
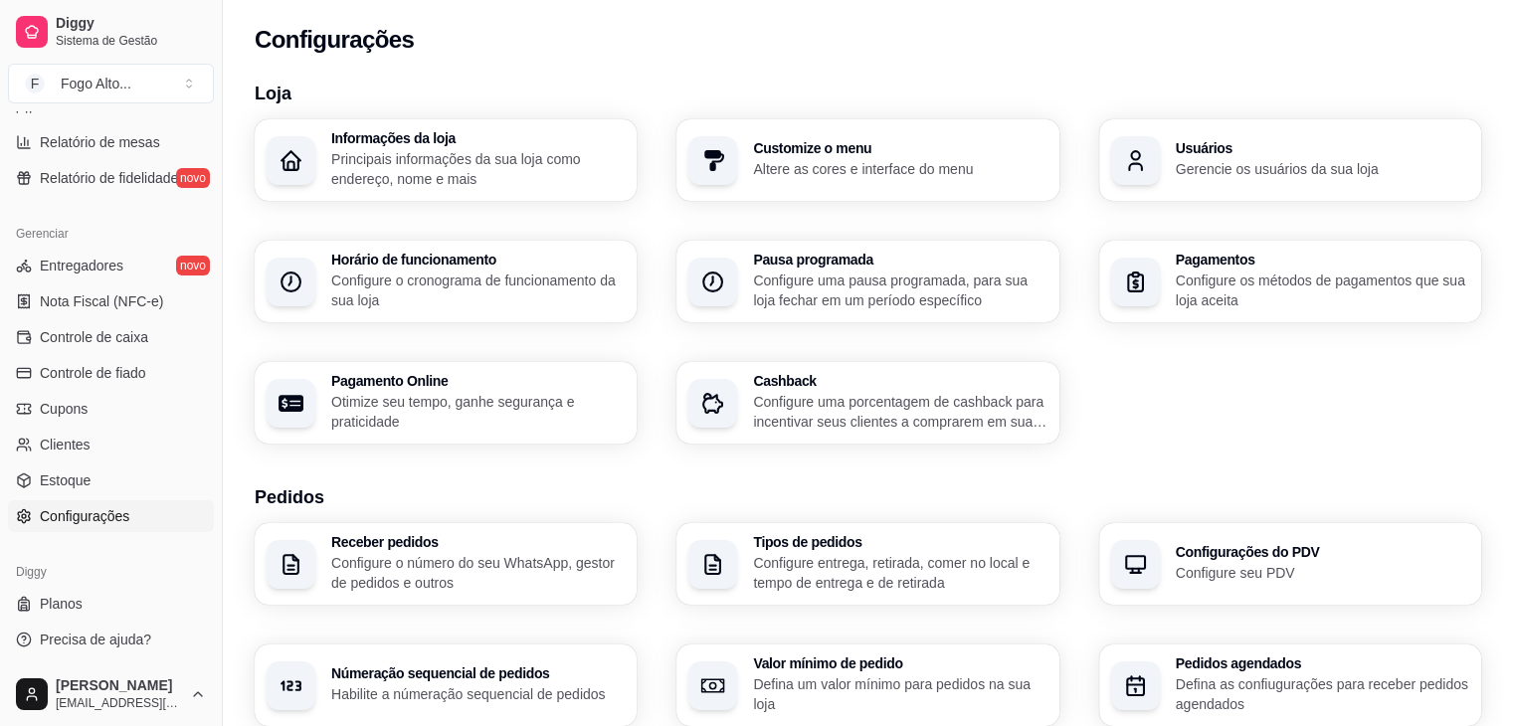
click at [1178, 160] on p "Gerencie os usuários da sua loja" at bounding box center [1322, 169] width 293 height 20
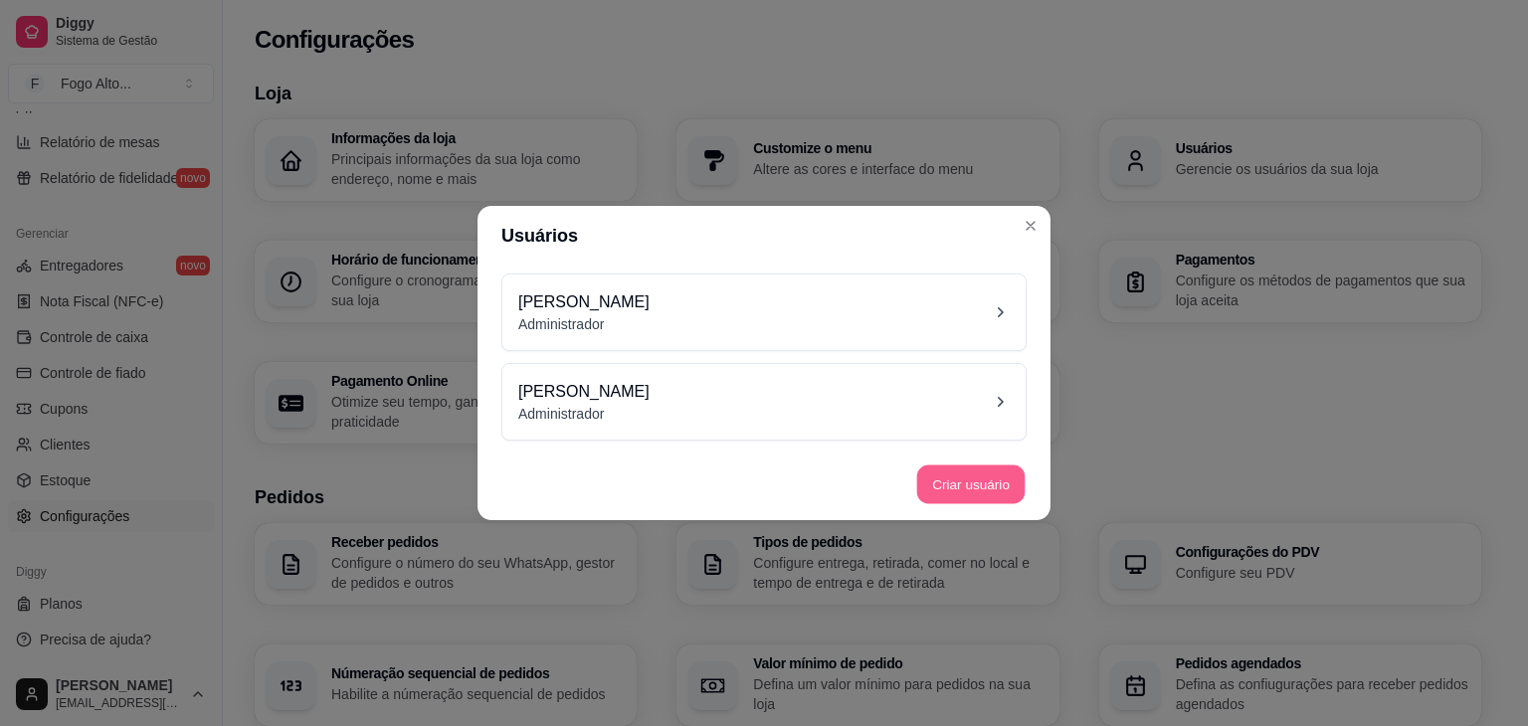
click at [986, 481] on button "Criar usuário" at bounding box center [971, 484] width 108 height 39
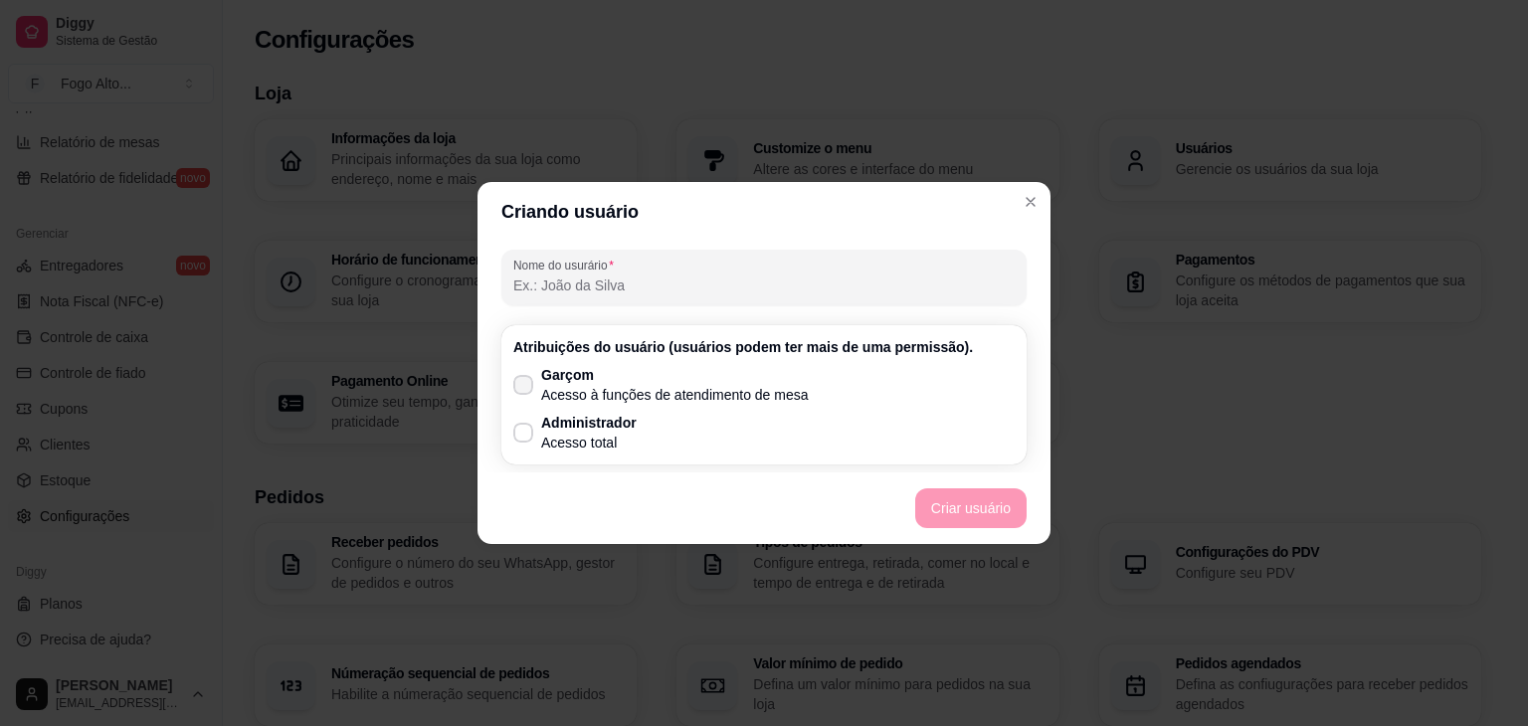
click at [529, 384] on icon at bounding box center [523, 385] width 16 height 12
click at [525, 389] on input "Garçom Acesso à funções de atendimento de mesa" at bounding box center [518, 395] width 13 height 13
checkbox input "true"
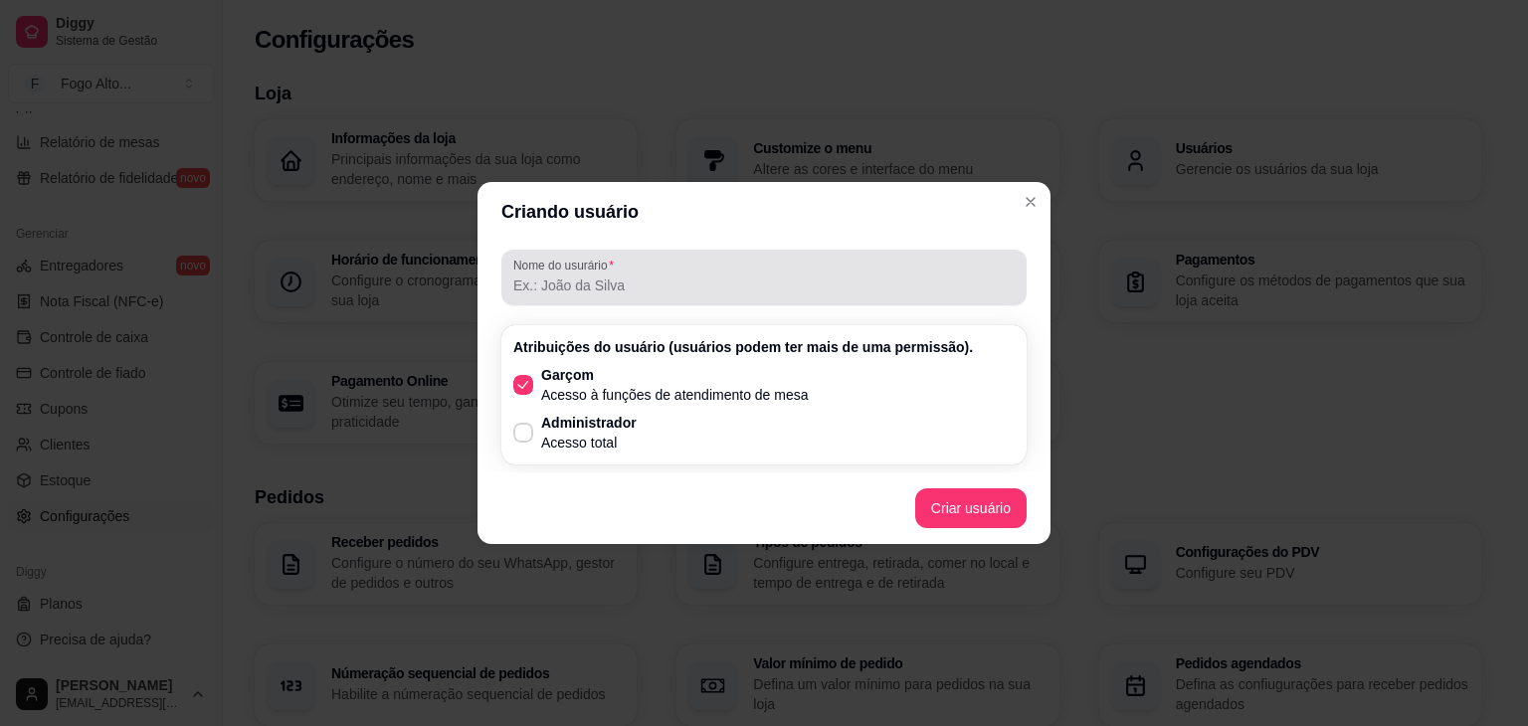
click at [667, 291] on input "Nome do usurário" at bounding box center [763, 285] width 501 height 20
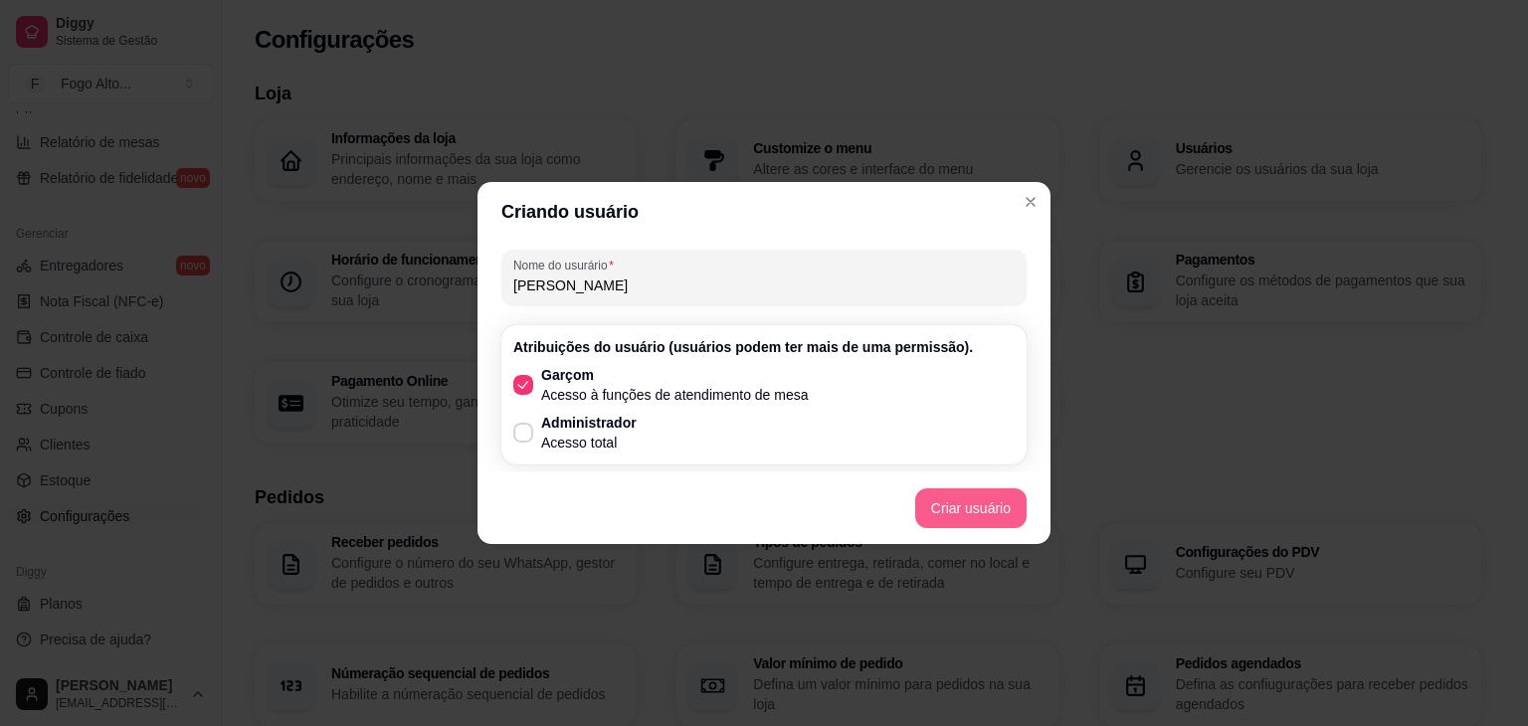
type input "[PERSON_NAME]"
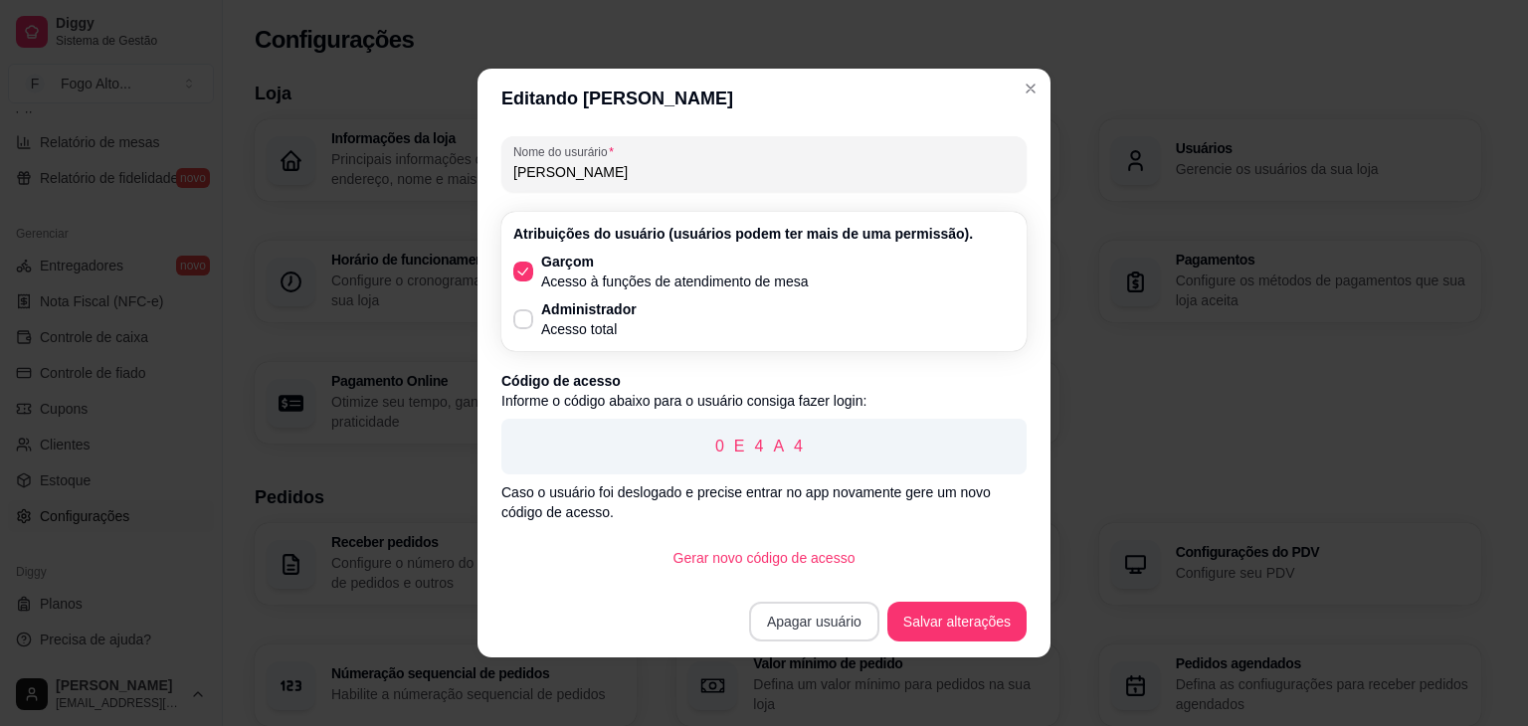
click at [839, 627] on button "Apagar usuário" at bounding box center [814, 622] width 130 height 40
click at [827, 562] on button "Confirmar" at bounding box center [826, 565] width 74 height 31
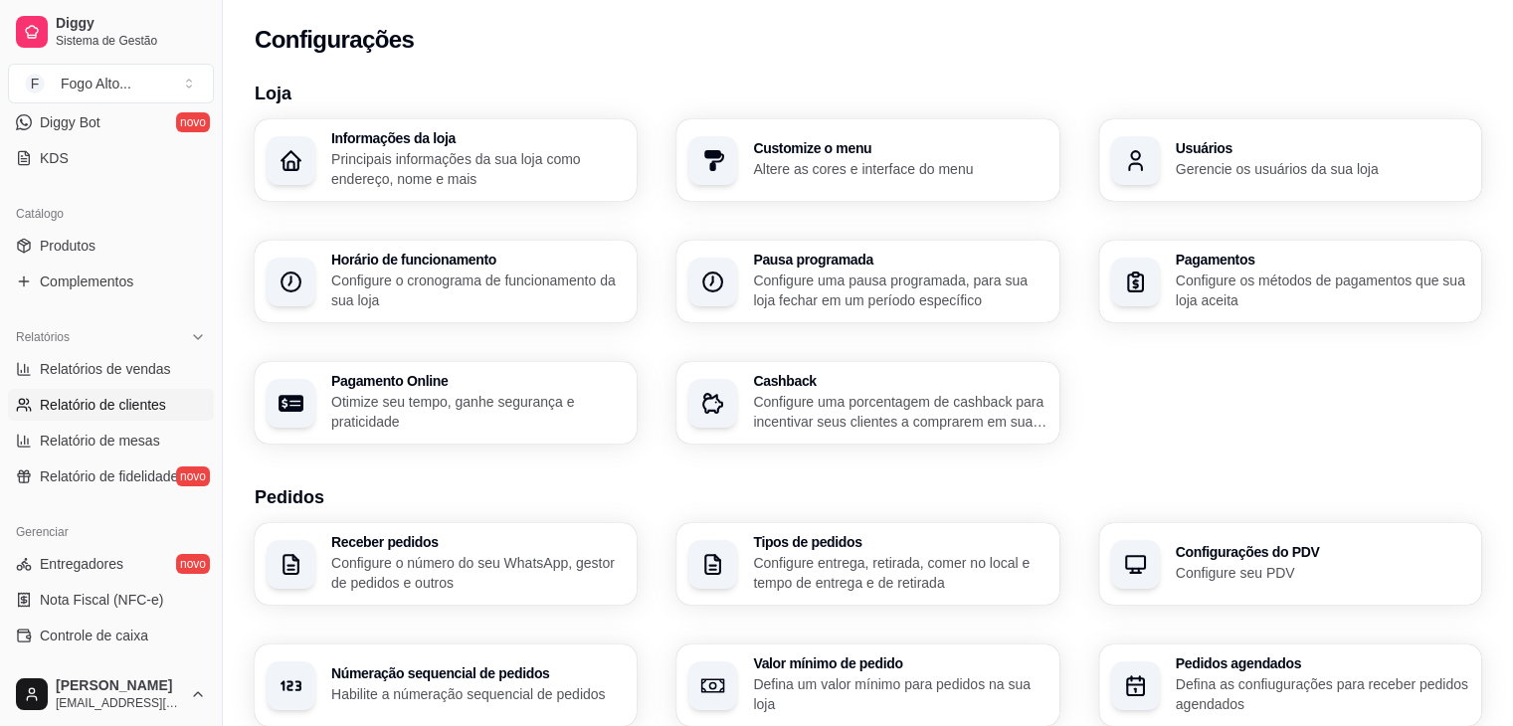
scroll to position [8, 0]
